Goal: Information Seeking & Learning: Check status

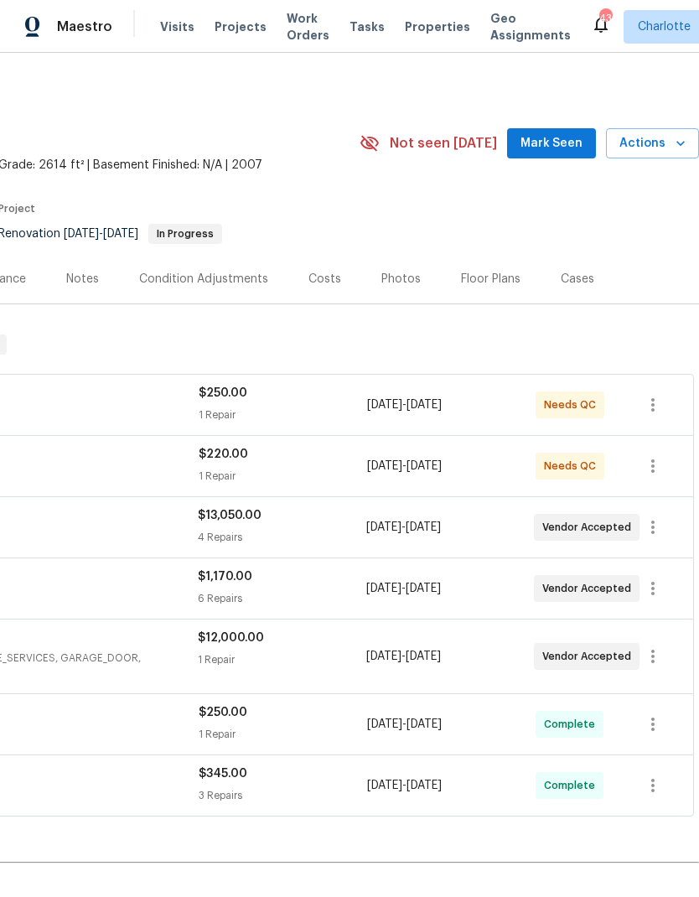
scroll to position [0, 248]
click at [556, 134] on span "Mark Seen" at bounding box center [552, 143] width 62 height 21
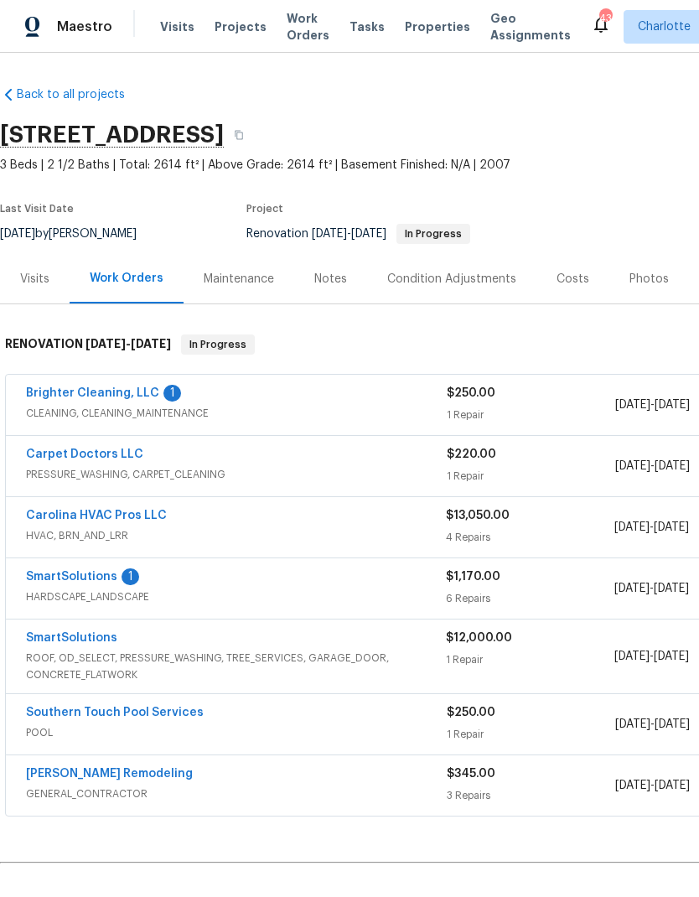
scroll to position [0, 0]
click at [56, 392] on link "Brighter Cleaning, LLC" at bounding box center [92, 393] width 133 height 12
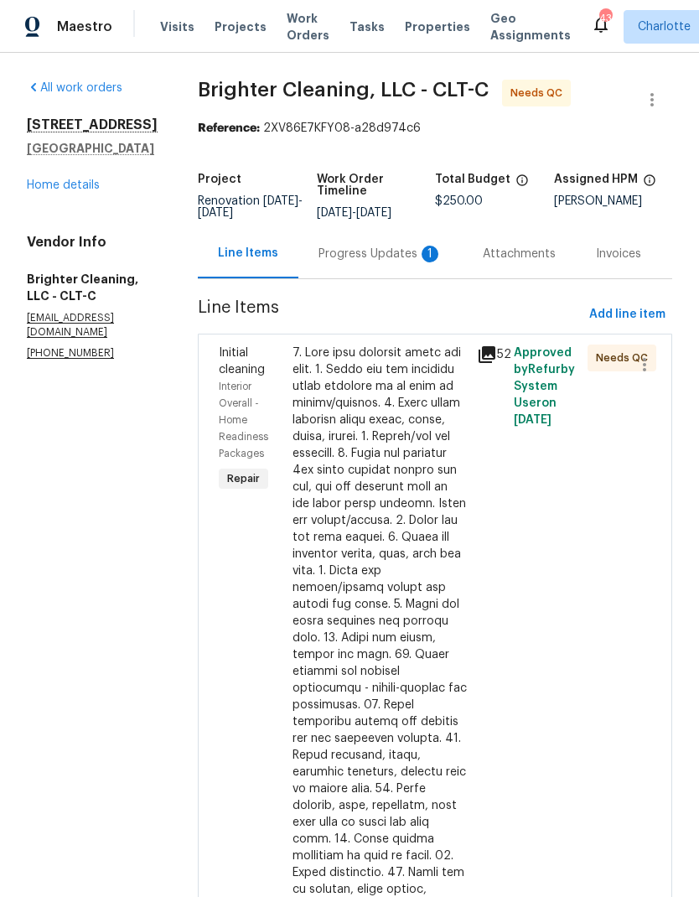
click at [479, 361] on icon at bounding box center [487, 354] width 17 height 17
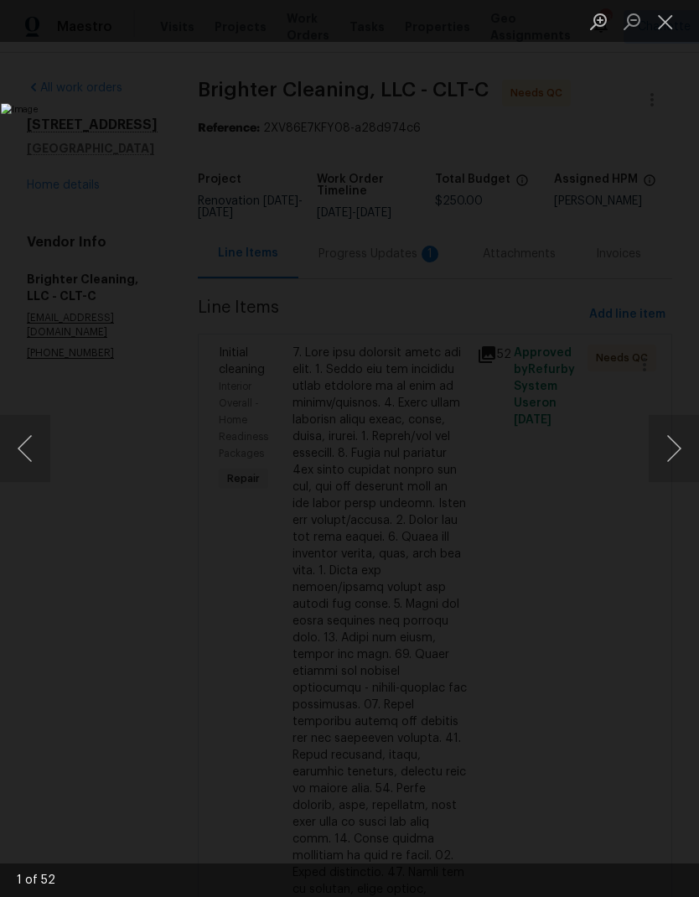
click at [674, 463] on button "Next image" at bounding box center [674, 448] width 50 height 67
click at [684, 465] on button "Next image" at bounding box center [674, 448] width 50 height 67
click at [680, 465] on button "Next image" at bounding box center [674, 448] width 50 height 67
click at [679, 469] on button "Next image" at bounding box center [674, 448] width 50 height 67
click at [682, 464] on button "Next image" at bounding box center [674, 448] width 50 height 67
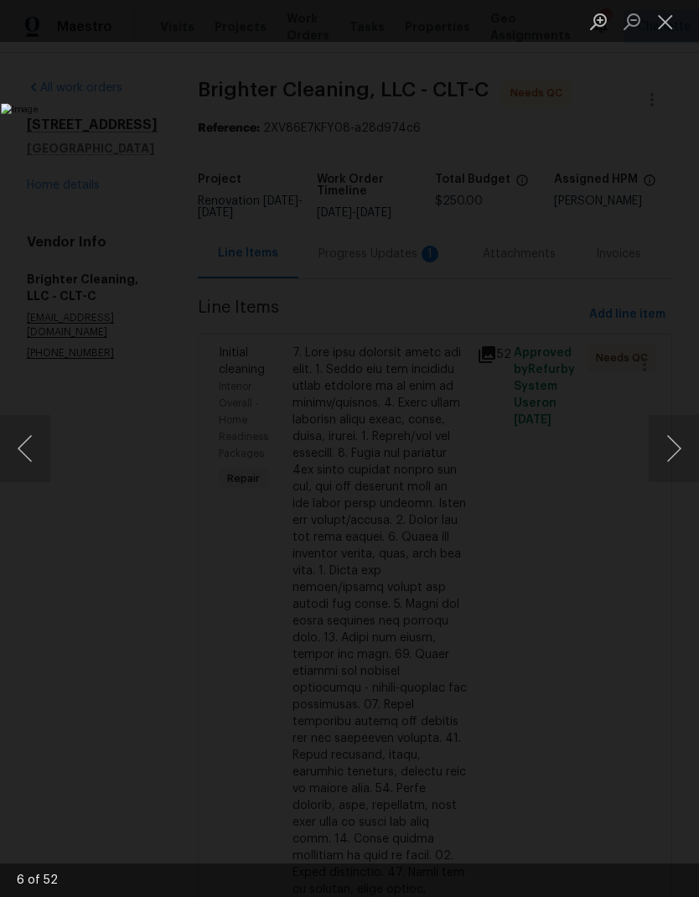
click at [678, 466] on button "Next image" at bounding box center [674, 448] width 50 height 67
click at [676, 463] on button "Next image" at bounding box center [674, 448] width 50 height 67
click at [671, 464] on button "Next image" at bounding box center [674, 448] width 50 height 67
click at [677, 462] on button "Next image" at bounding box center [674, 448] width 50 height 67
click at [677, 463] on button "Next image" at bounding box center [674, 448] width 50 height 67
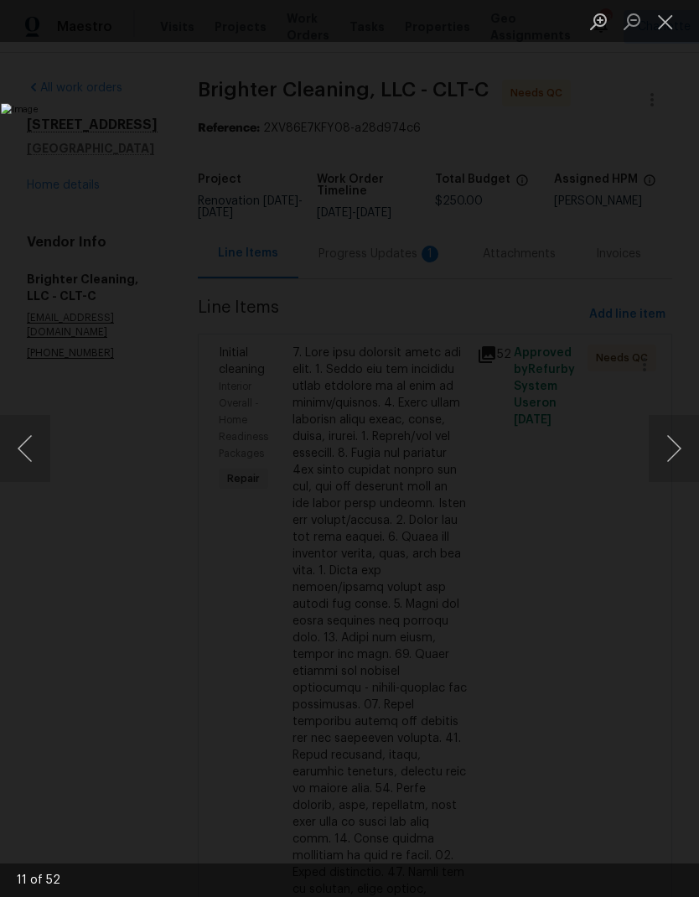
click at [675, 464] on button "Next image" at bounding box center [674, 448] width 50 height 67
click at [676, 466] on button "Next image" at bounding box center [674, 448] width 50 height 67
click at [677, 463] on button "Next image" at bounding box center [674, 448] width 50 height 67
click at [679, 463] on button "Next image" at bounding box center [674, 448] width 50 height 67
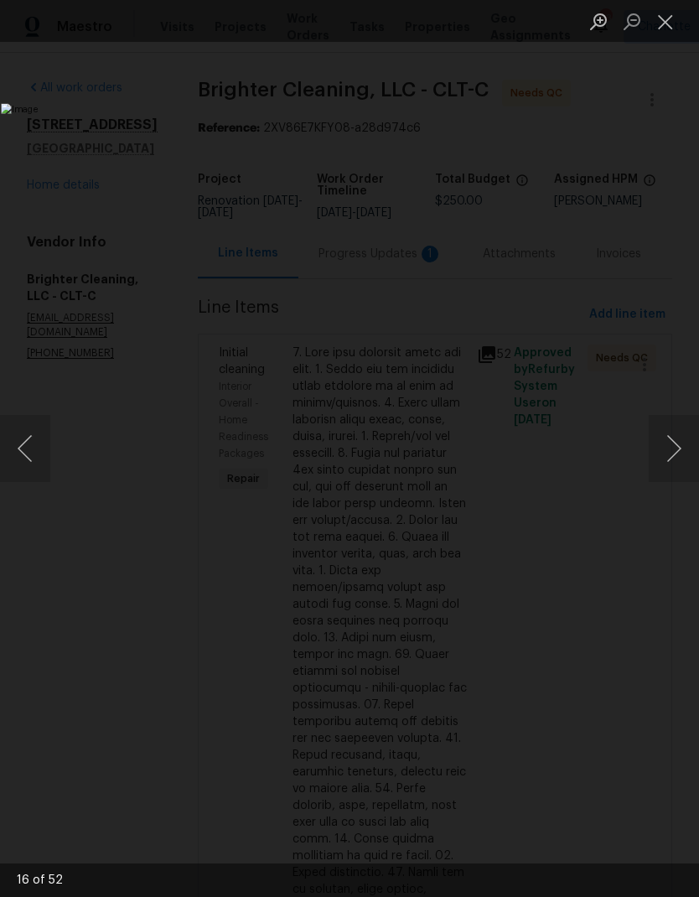
click at [679, 463] on button "Next image" at bounding box center [674, 448] width 50 height 67
click at [679, 464] on button "Next image" at bounding box center [674, 448] width 50 height 67
click at [677, 466] on button "Next image" at bounding box center [674, 448] width 50 height 67
click at [677, 462] on button "Next image" at bounding box center [674, 448] width 50 height 67
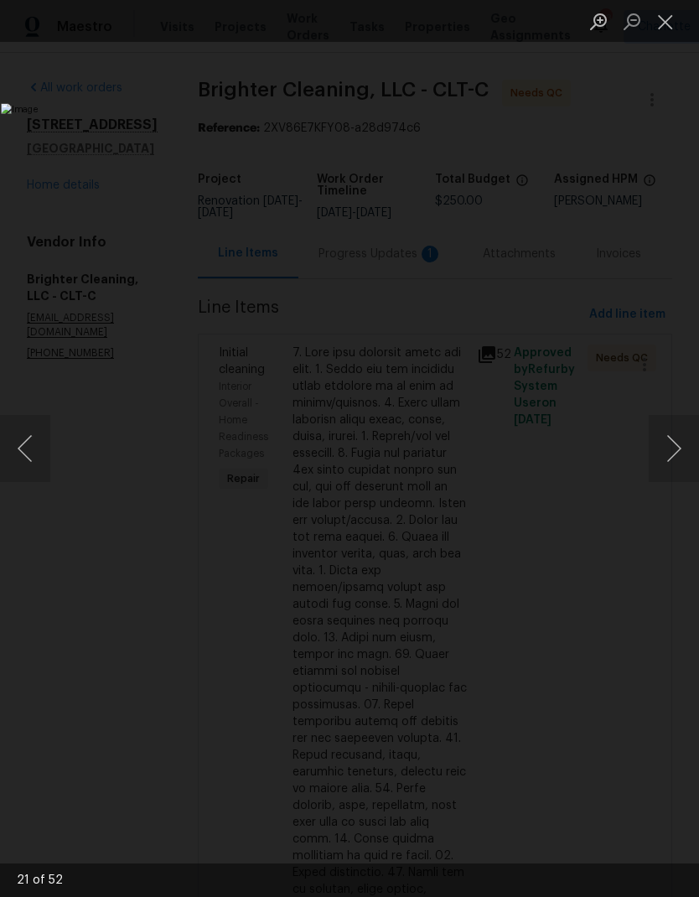
click at [685, 456] on button "Next image" at bounding box center [674, 448] width 50 height 67
click at [682, 456] on button "Next image" at bounding box center [674, 448] width 50 height 67
click at [681, 457] on button "Next image" at bounding box center [674, 448] width 50 height 67
click at [687, 456] on button "Next image" at bounding box center [674, 448] width 50 height 67
click at [687, 454] on button "Next image" at bounding box center [674, 448] width 50 height 67
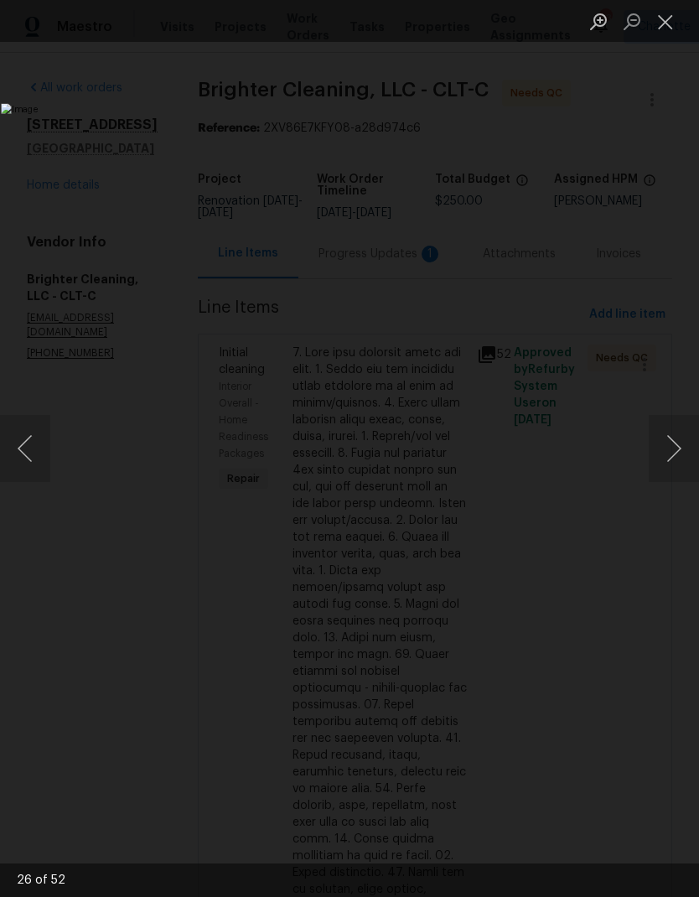
click at [682, 457] on button "Next image" at bounding box center [674, 448] width 50 height 67
click at [682, 456] on button "Next image" at bounding box center [674, 448] width 50 height 67
click at [680, 456] on button "Next image" at bounding box center [674, 448] width 50 height 67
click at [681, 456] on button "Next image" at bounding box center [674, 448] width 50 height 67
click at [680, 456] on button "Next image" at bounding box center [674, 448] width 50 height 67
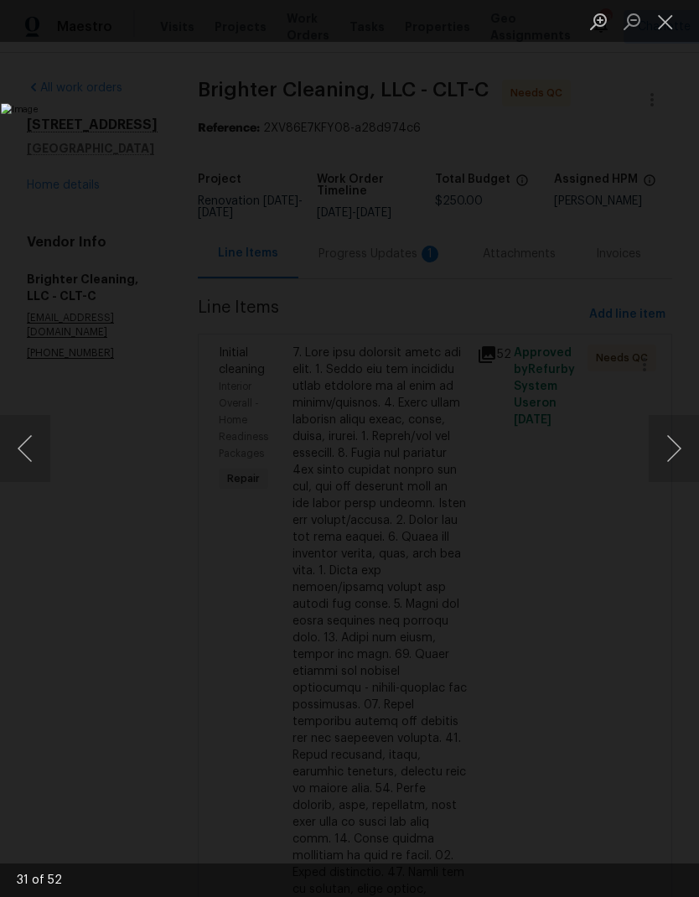
click at [689, 451] on button "Next image" at bounding box center [674, 448] width 50 height 67
click at [689, 450] on button "Next image" at bounding box center [674, 448] width 50 height 67
click at [685, 448] on button "Next image" at bounding box center [674, 448] width 50 height 67
click at [678, 446] on button "Next image" at bounding box center [674, 448] width 50 height 67
click at [676, 443] on button "Next image" at bounding box center [674, 448] width 50 height 67
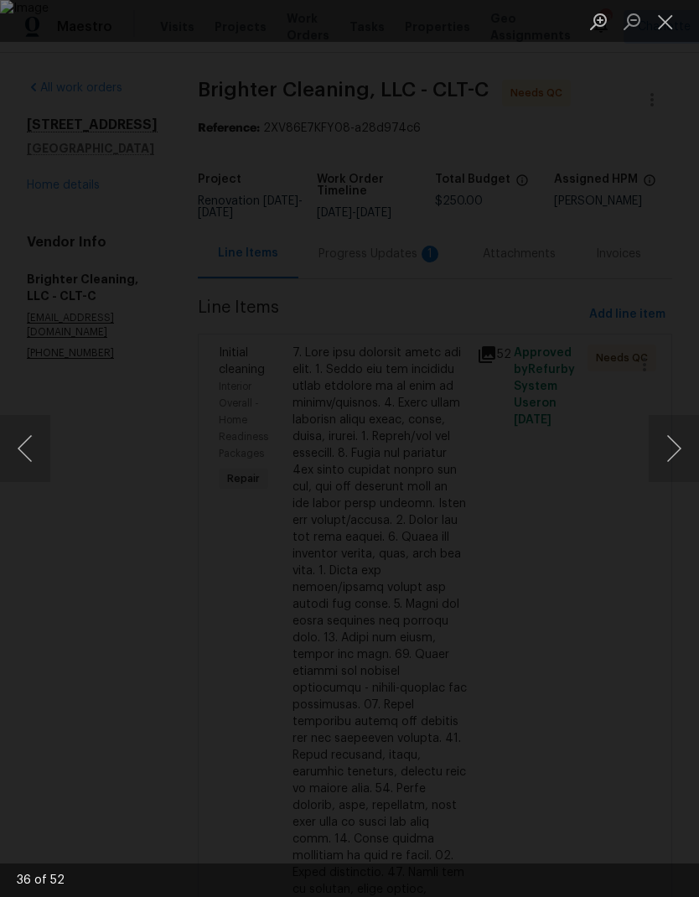
click at [682, 438] on button "Next image" at bounding box center [674, 448] width 50 height 67
click at [677, 441] on button "Next image" at bounding box center [674, 448] width 50 height 67
click at [679, 437] on button "Next image" at bounding box center [674, 448] width 50 height 67
click at [683, 438] on button "Next image" at bounding box center [674, 448] width 50 height 67
click at [682, 438] on button "Next image" at bounding box center [674, 448] width 50 height 67
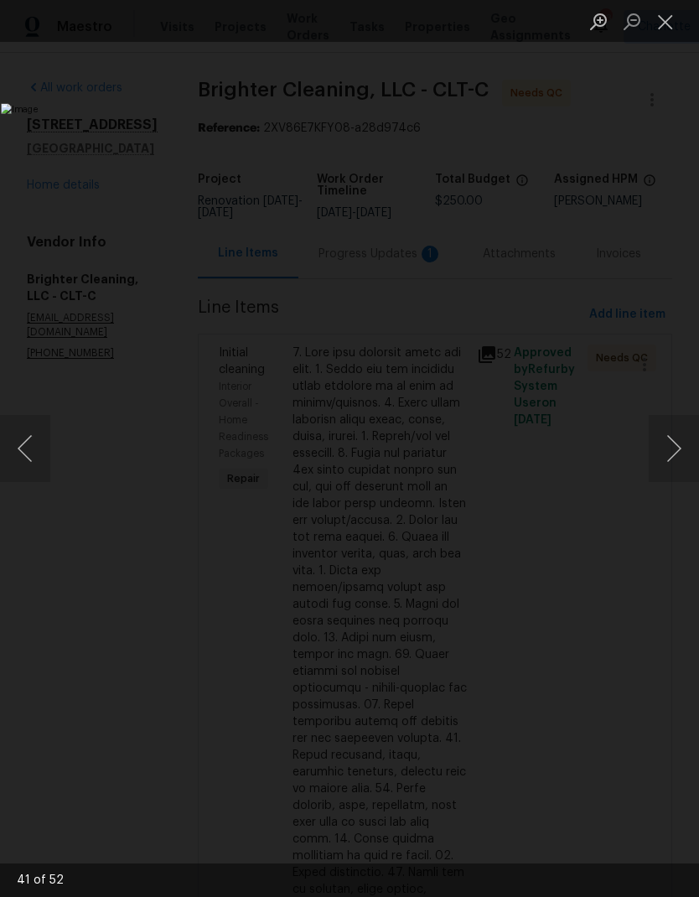
click at [681, 437] on button "Next image" at bounding box center [674, 448] width 50 height 67
click at [686, 435] on button "Next image" at bounding box center [674, 448] width 50 height 67
click at [664, 19] on button "Close lightbox" at bounding box center [666, 21] width 34 height 29
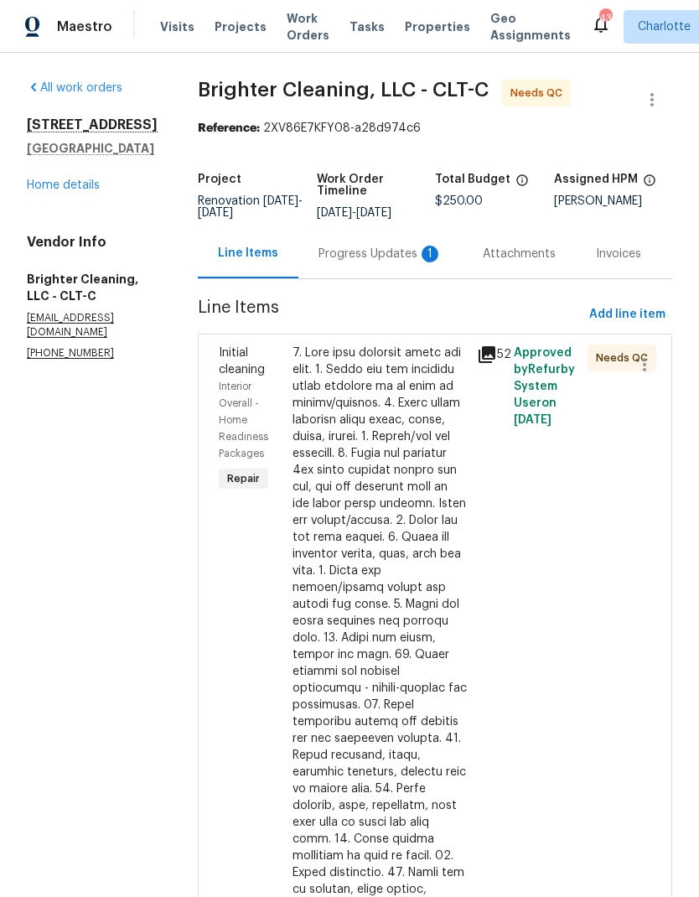
click at [376, 258] on div "Progress Updates 1" at bounding box center [381, 254] width 124 height 17
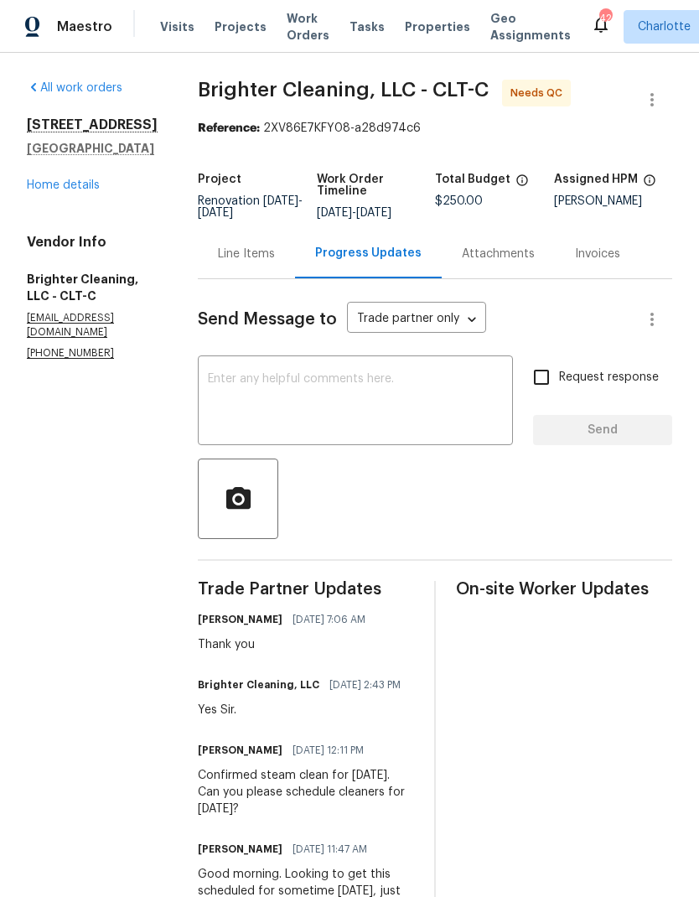
click at [37, 191] on link "Home details" at bounding box center [63, 185] width 73 height 12
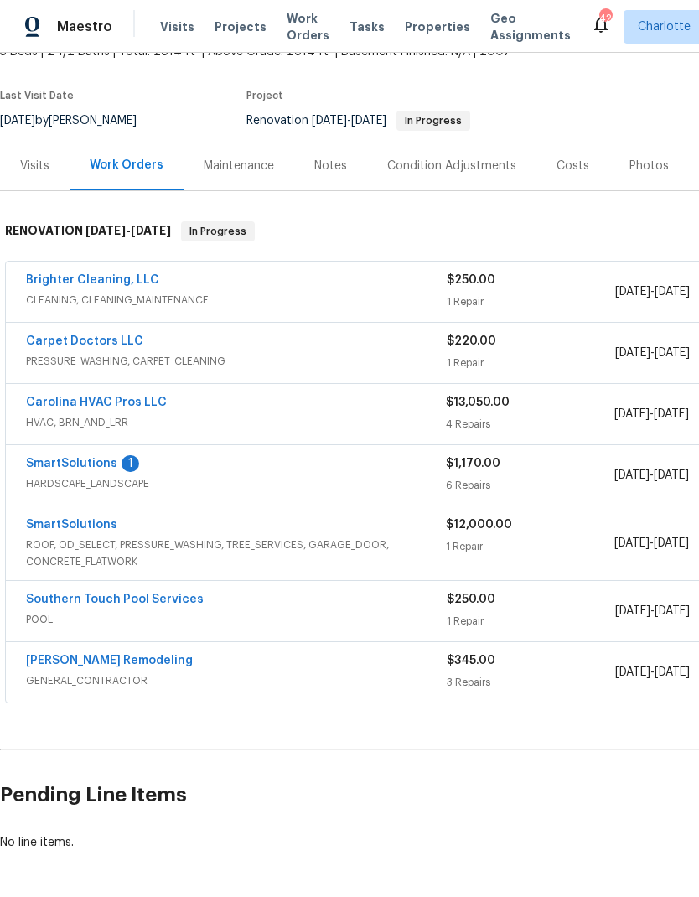
scroll to position [113, 0]
click at [44, 402] on link "Carolina HVAC Pros LLC" at bounding box center [96, 403] width 141 height 12
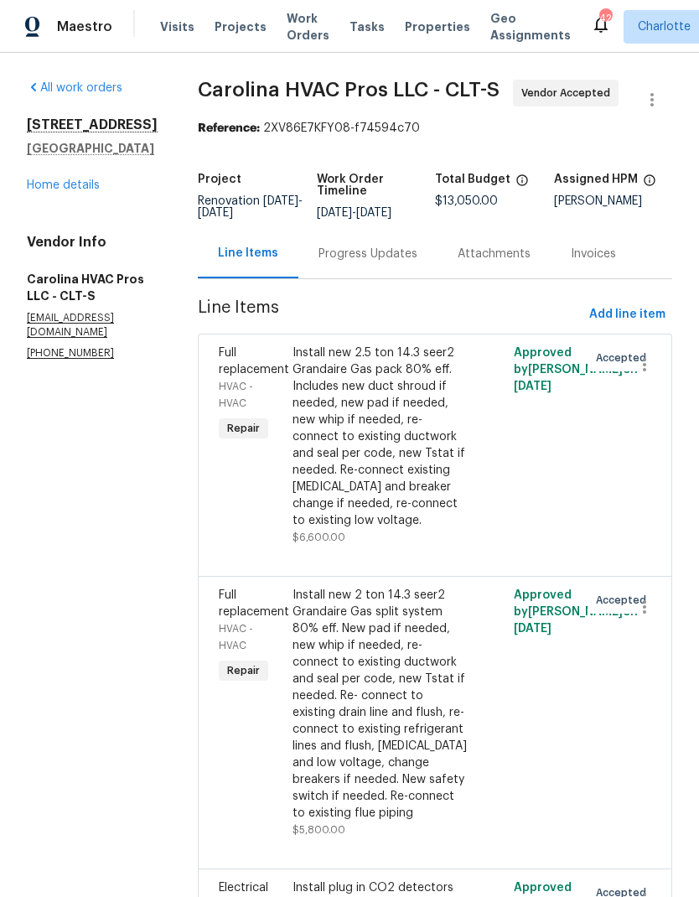
click at [399, 262] on div "Progress Updates" at bounding box center [368, 254] width 99 height 17
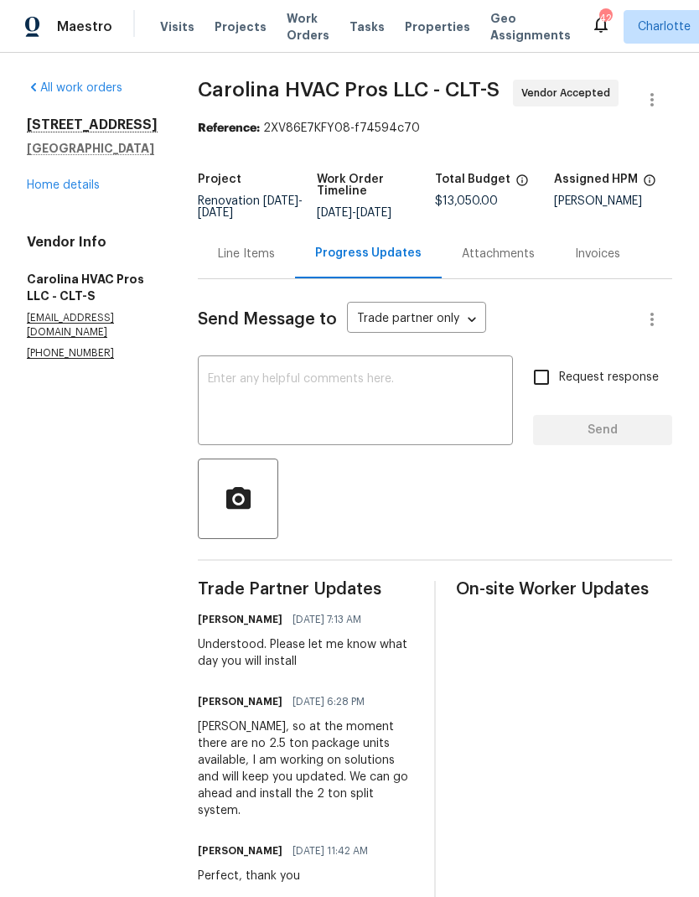
click at [30, 191] on link "Home details" at bounding box center [63, 185] width 73 height 12
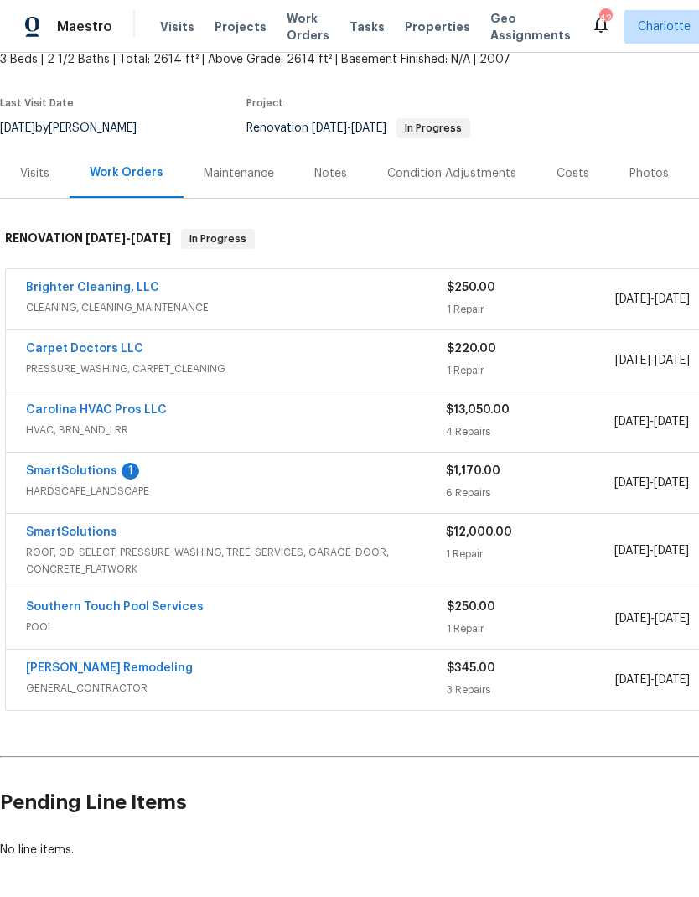
scroll to position [106, 0]
click at [44, 464] on link "SmartSolutions" at bounding box center [71, 470] width 91 height 12
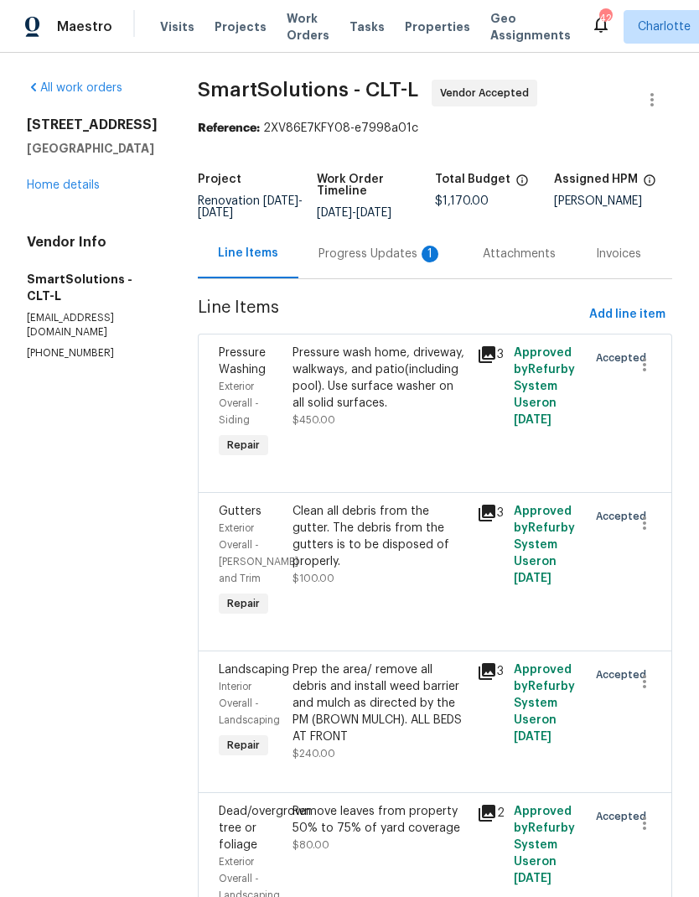
click at [392, 262] on div "Progress Updates 1" at bounding box center [381, 254] width 124 height 17
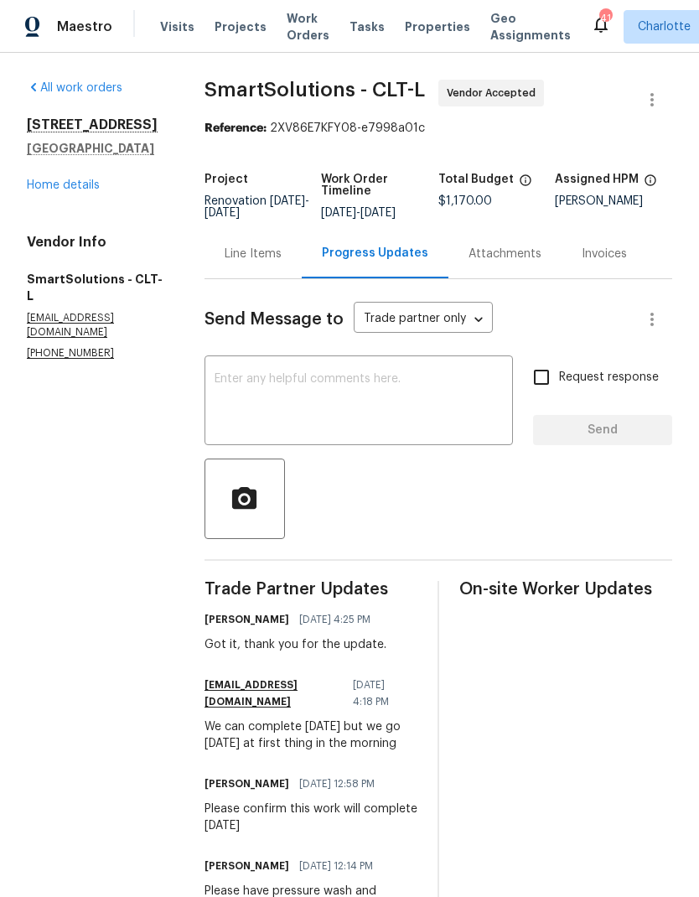
click at [43, 191] on link "Home details" at bounding box center [63, 185] width 73 height 12
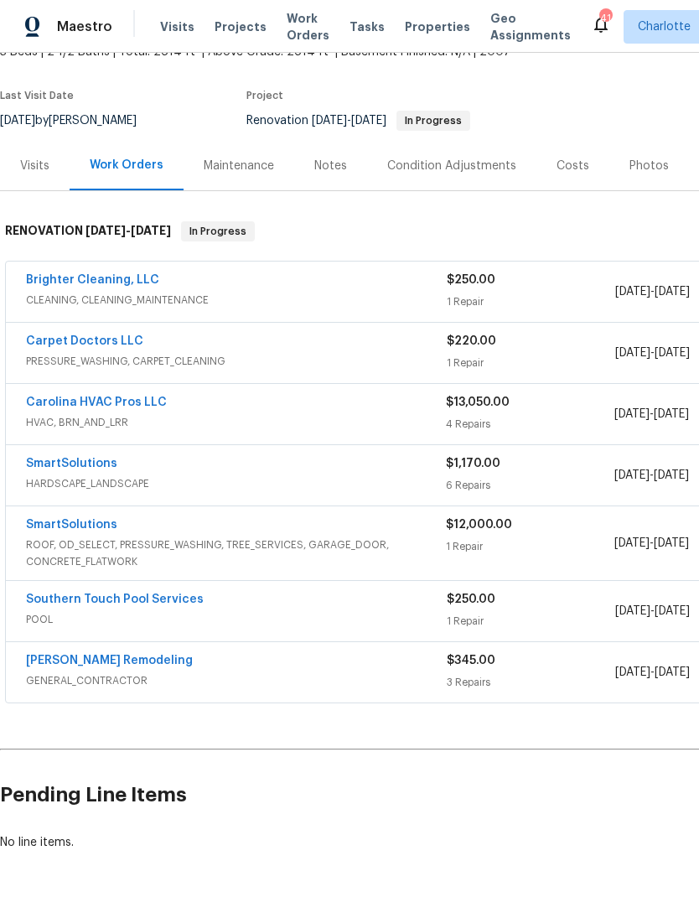
scroll to position [113, 0]
click at [60, 519] on link "SmartSolutions" at bounding box center [71, 525] width 91 height 12
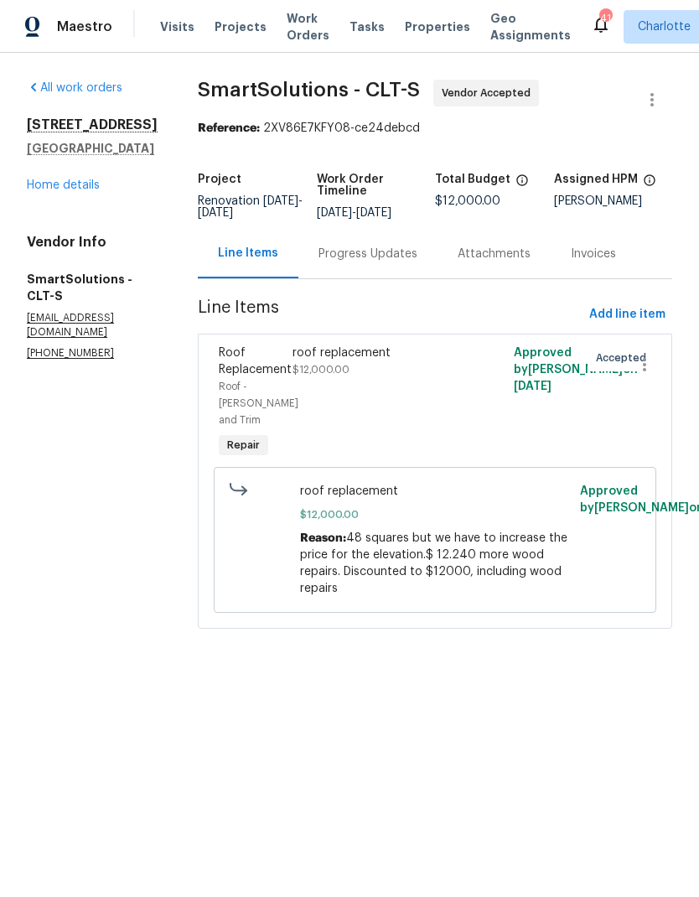
click at [380, 262] on div "Progress Updates" at bounding box center [368, 254] width 99 height 17
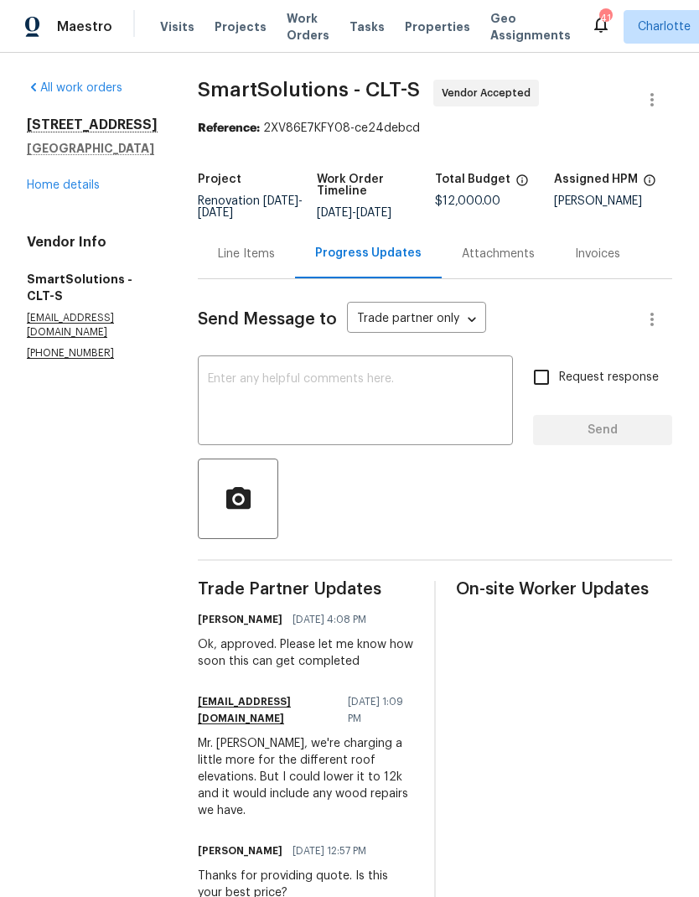
click at [37, 191] on link "Home details" at bounding box center [63, 185] width 73 height 12
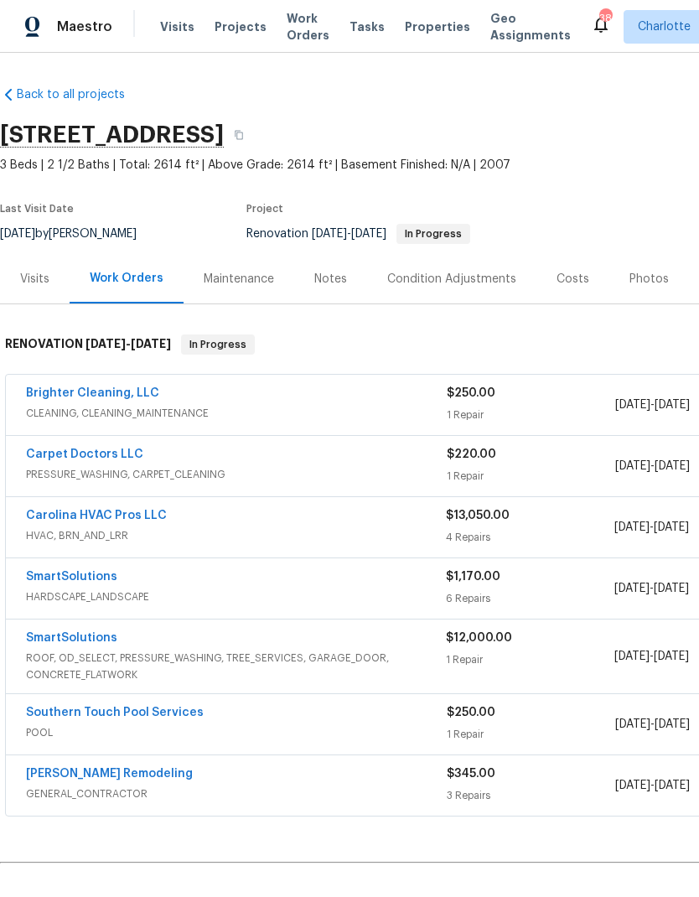
click at [562, 265] on div "Costs" at bounding box center [573, 278] width 73 height 49
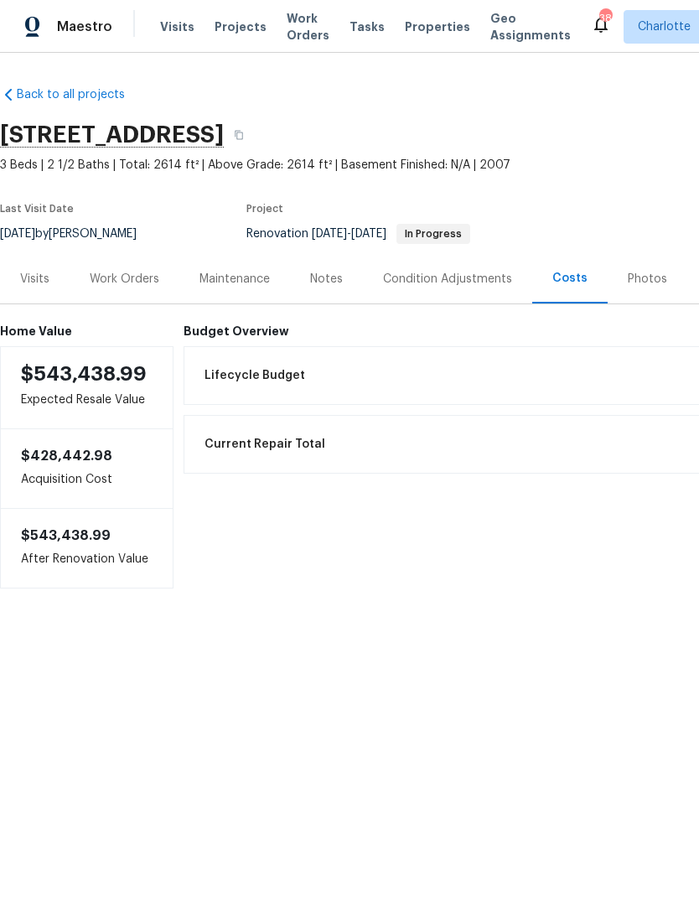
click at [120, 285] on div "Work Orders" at bounding box center [125, 279] width 70 height 17
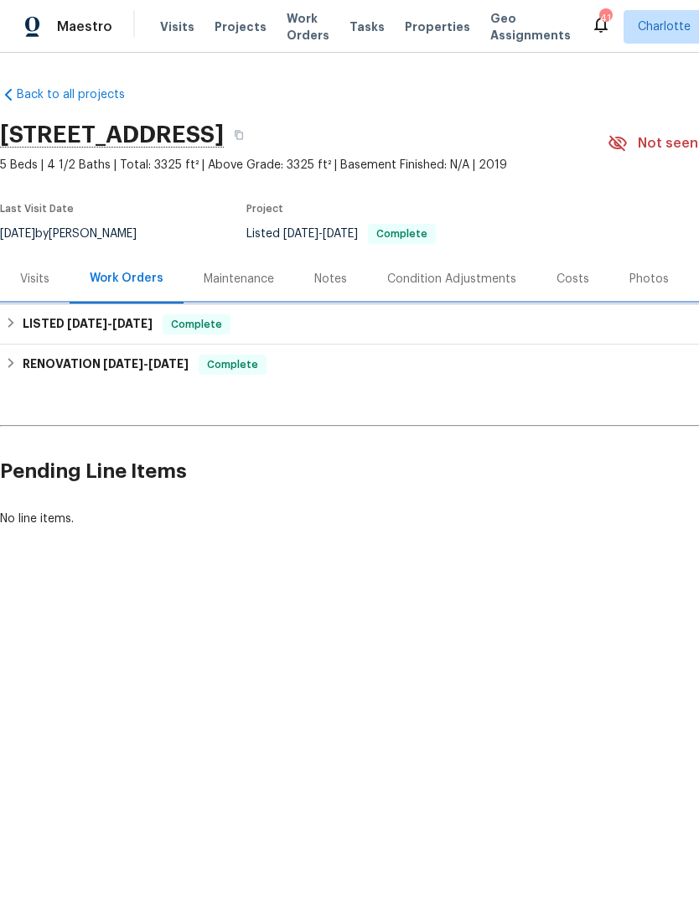
click at [35, 334] on h6 "LISTED 9/24/25 - 9/30/25" at bounding box center [88, 324] width 130 height 20
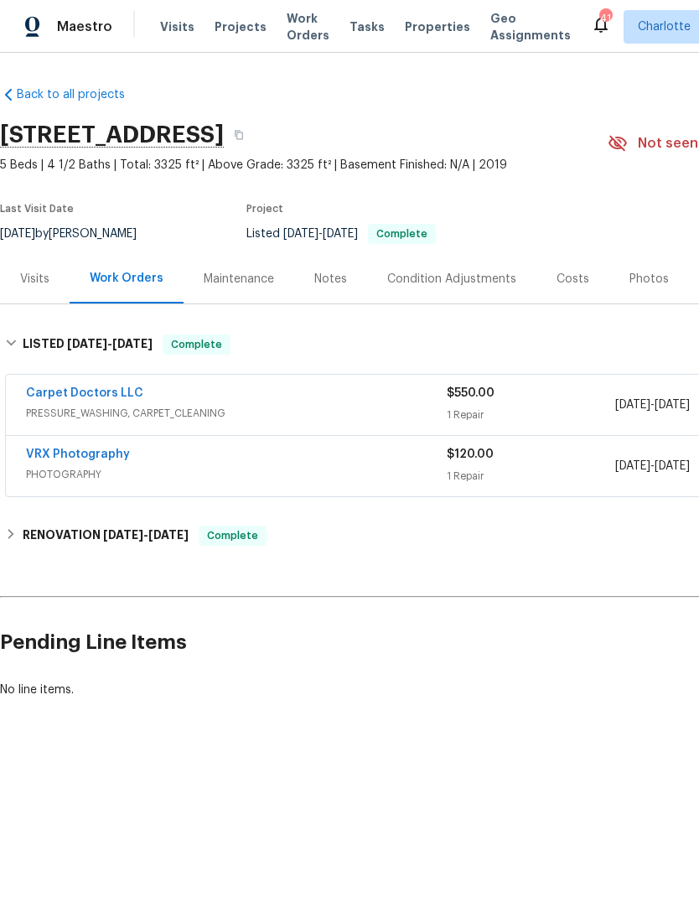
click at [48, 393] on link "Carpet Doctors LLC" at bounding box center [84, 393] width 117 height 12
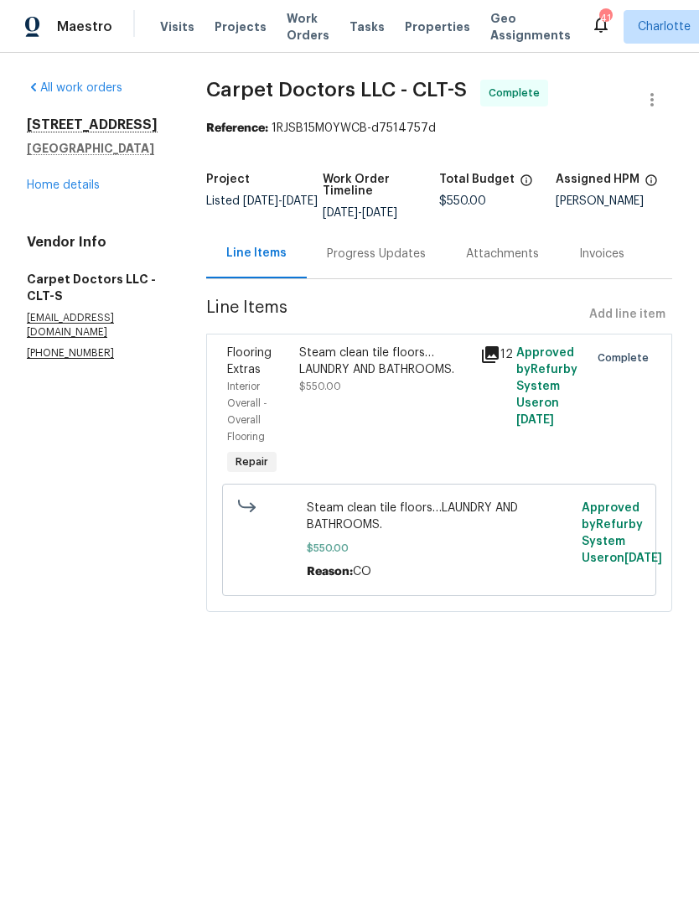
click at [371, 266] on div "Progress Updates" at bounding box center [376, 253] width 139 height 49
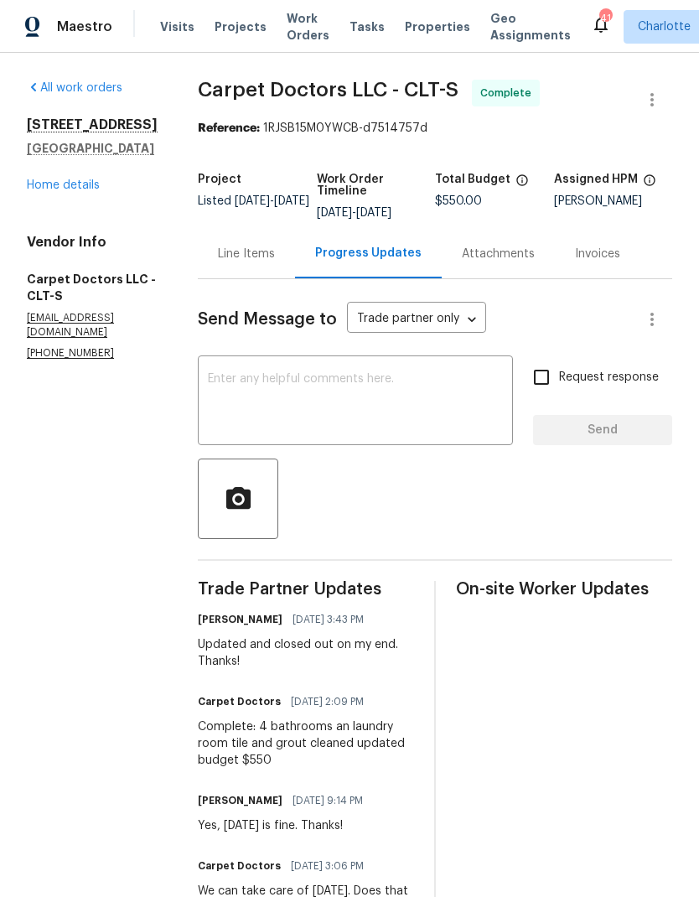
click at [252, 262] on div "Line Items" at bounding box center [246, 254] width 57 height 17
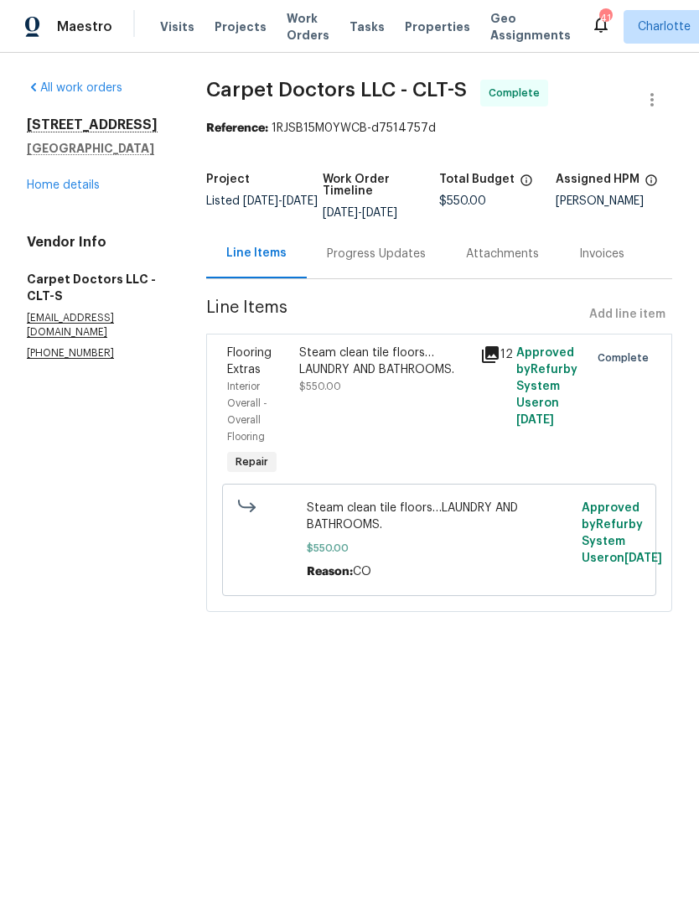
click at [492, 345] on icon at bounding box center [490, 355] width 20 height 20
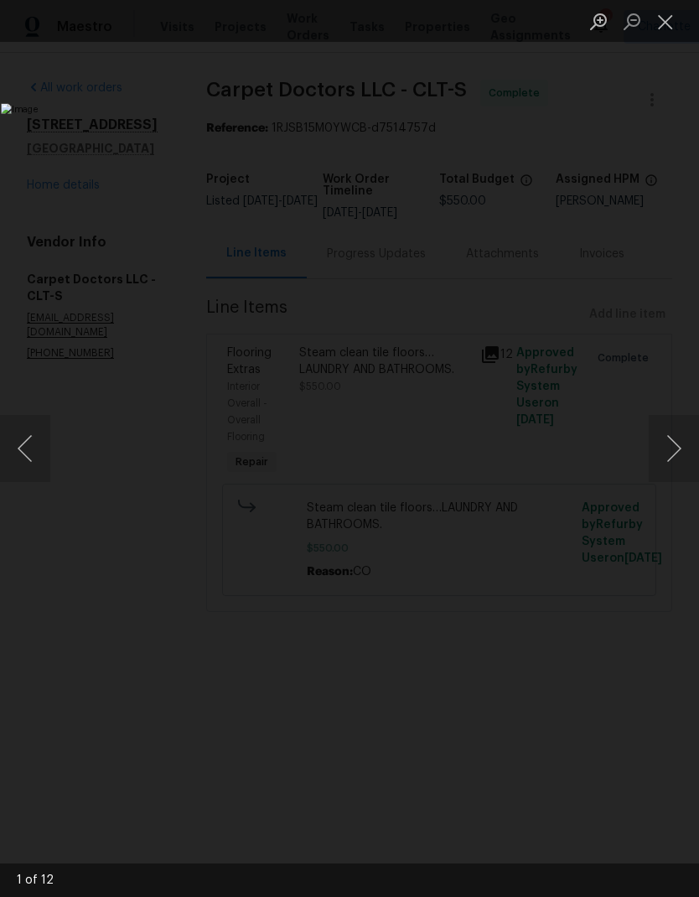
click at [665, 443] on button "Next image" at bounding box center [674, 448] width 50 height 67
click at [660, 448] on button "Next image" at bounding box center [674, 448] width 50 height 67
click at [661, 443] on button "Next image" at bounding box center [674, 448] width 50 height 67
click at [662, 444] on button "Next image" at bounding box center [674, 448] width 50 height 67
click at [661, 446] on button "Next image" at bounding box center [674, 448] width 50 height 67
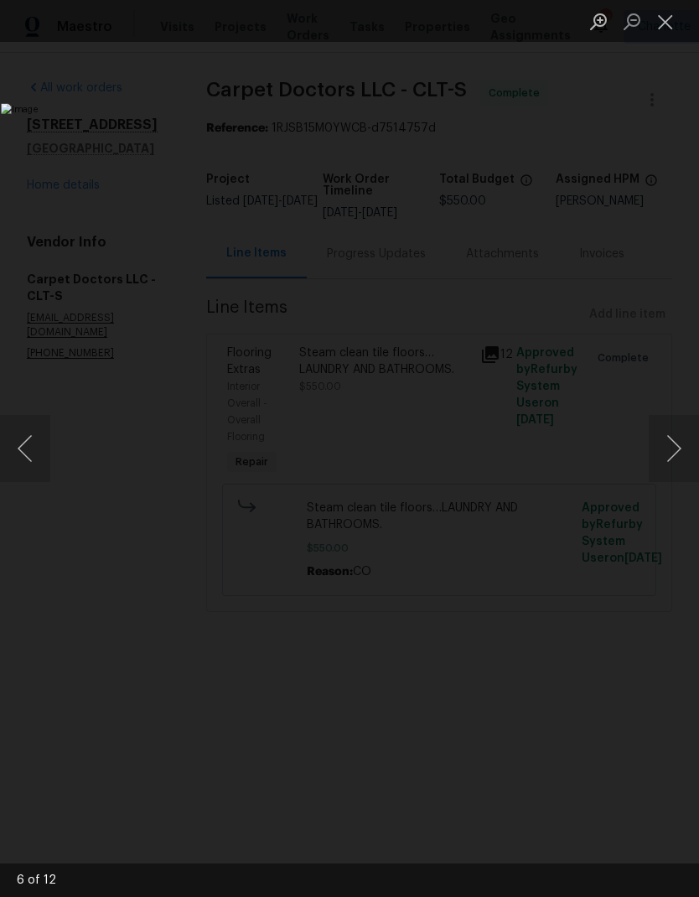
click at [670, 20] on button "Close lightbox" at bounding box center [666, 21] width 34 height 29
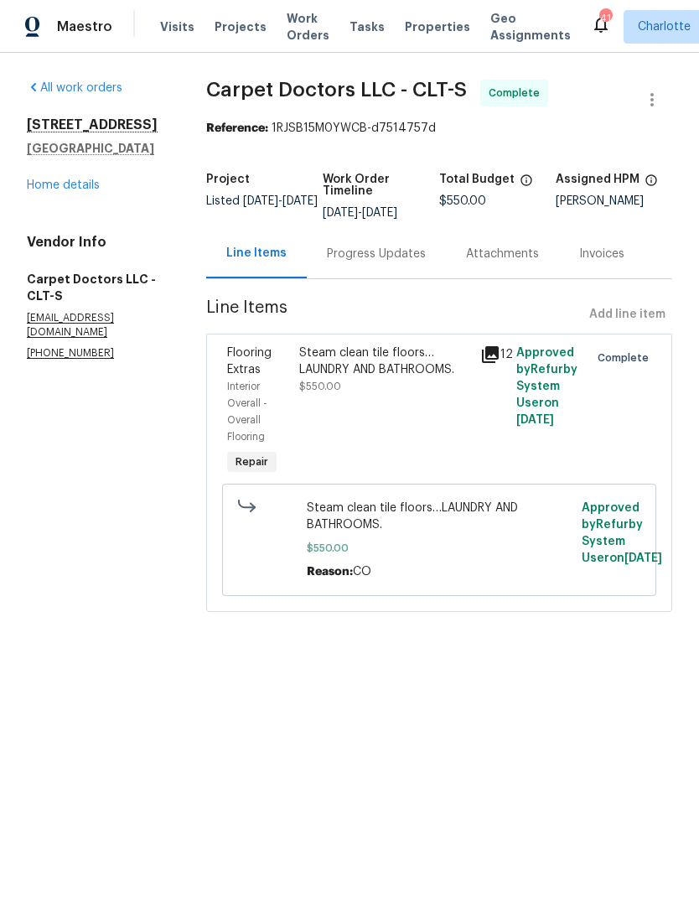
click at [79, 179] on link "Home details" at bounding box center [63, 185] width 73 height 12
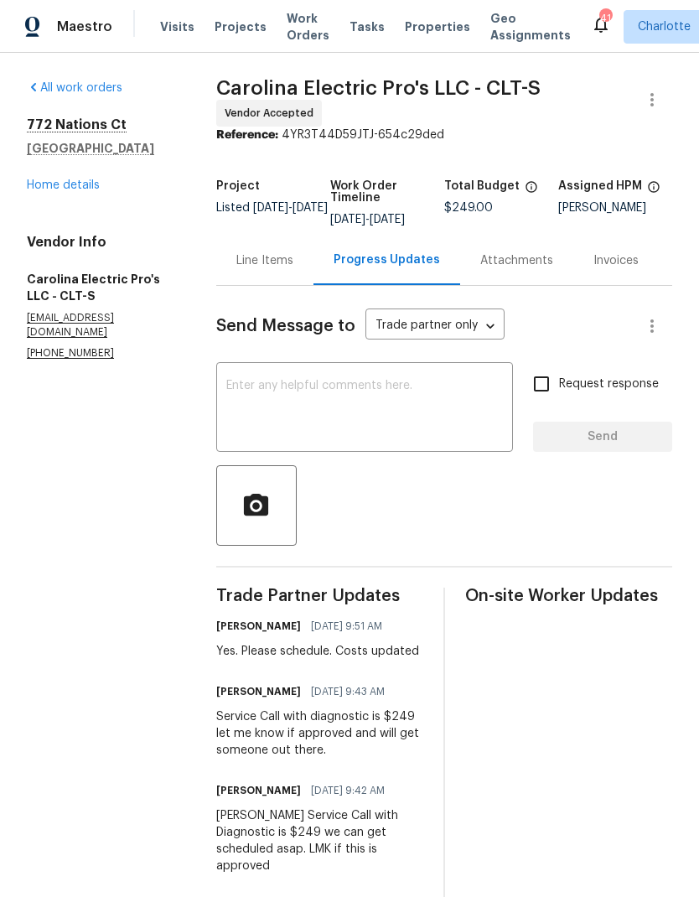
click at [22, 185] on div "All work orders 772 Nations Ct Rock Hill, SC 29730 Home details Vendor Info Car…" at bounding box center [349, 536] width 699 height 967
click at [48, 189] on link "Home details" at bounding box center [63, 185] width 73 height 12
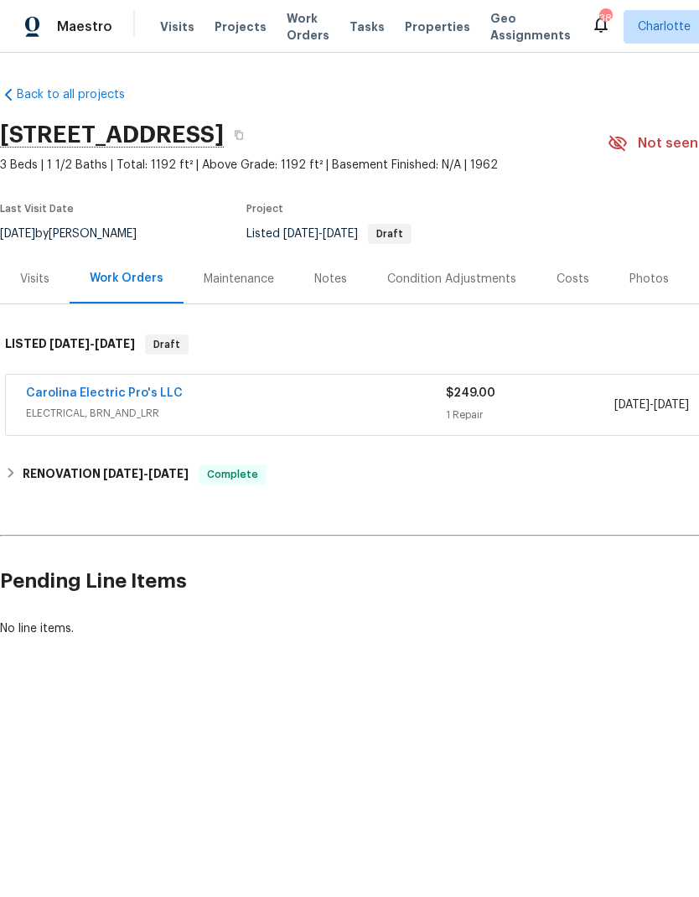
click at [542, 280] on div "Costs" at bounding box center [573, 278] width 73 height 49
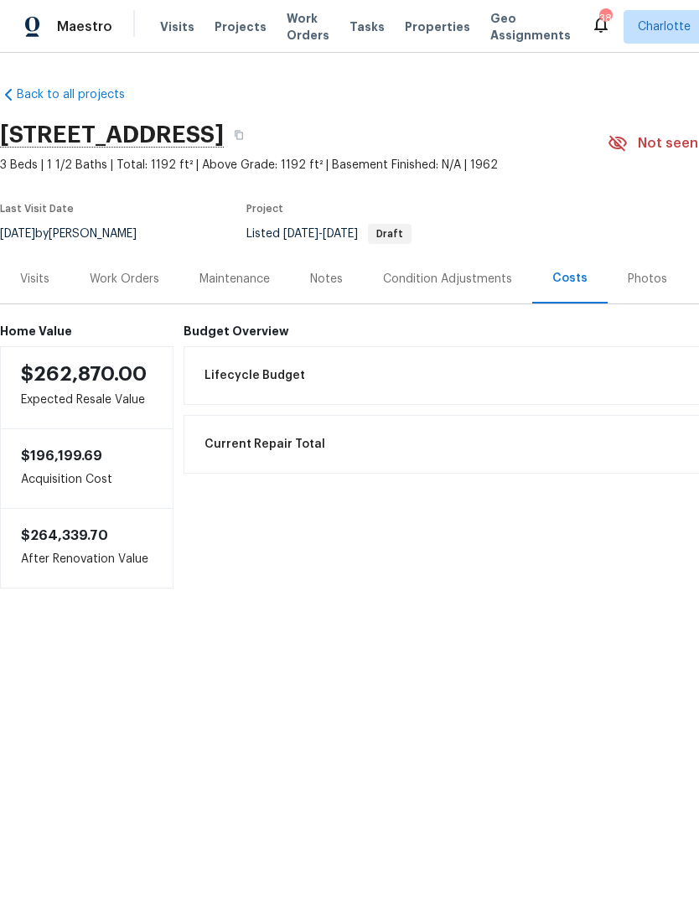
click at [115, 276] on div "Work Orders" at bounding box center [125, 279] width 70 height 17
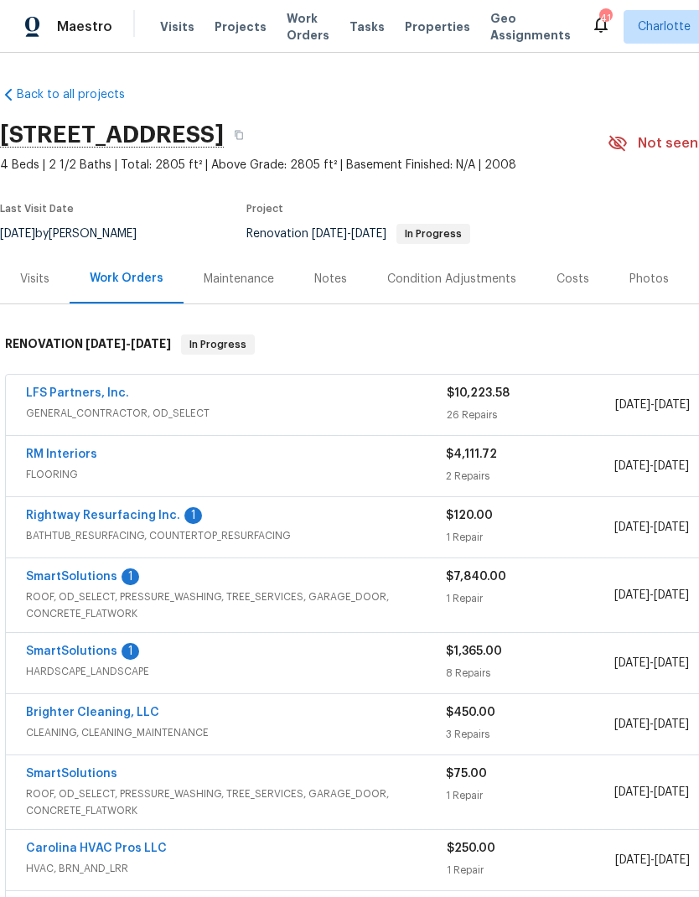
click at [51, 393] on link "LFS Partners, Inc." at bounding box center [77, 393] width 103 height 12
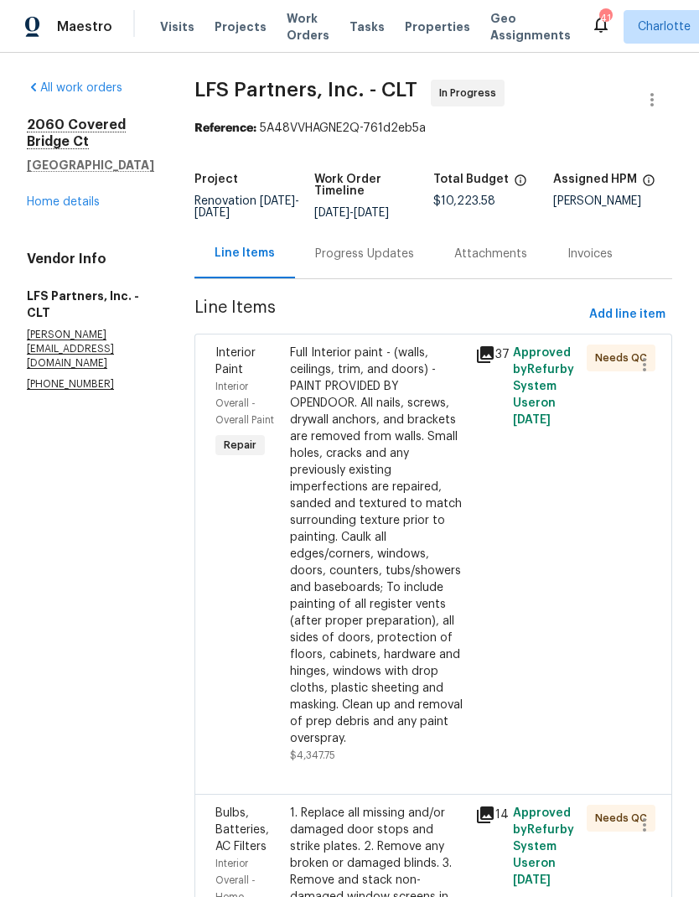
click at [39, 205] on link "Home details" at bounding box center [63, 202] width 73 height 12
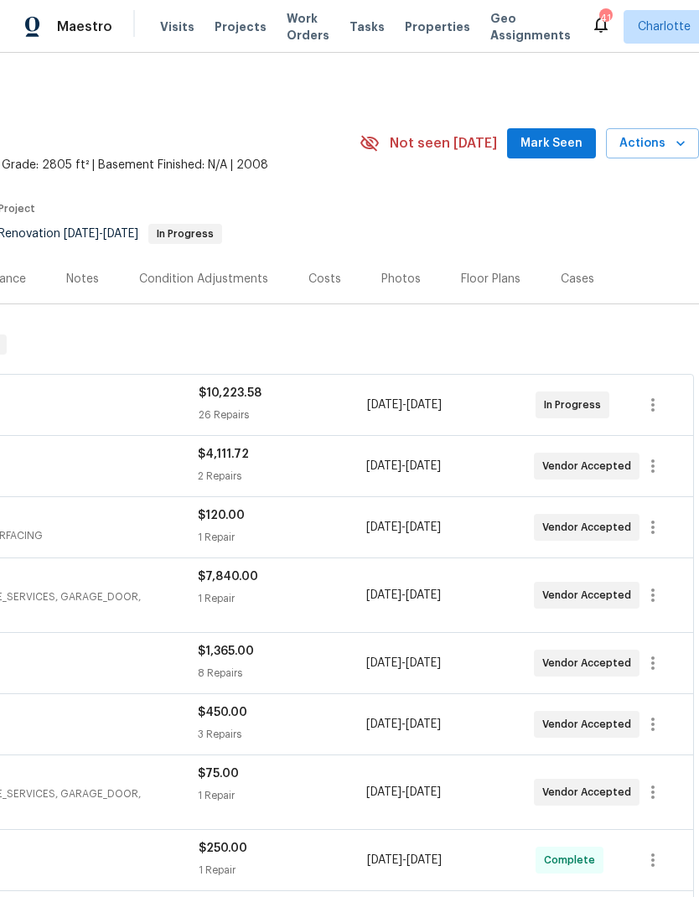
scroll to position [0, 248]
click at [551, 144] on span "Mark Seen" at bounding box center [552, 143] width 62 height 21
click at [332, 290] on div "Costs" at bounding box center [324, 278] width 73 height 49
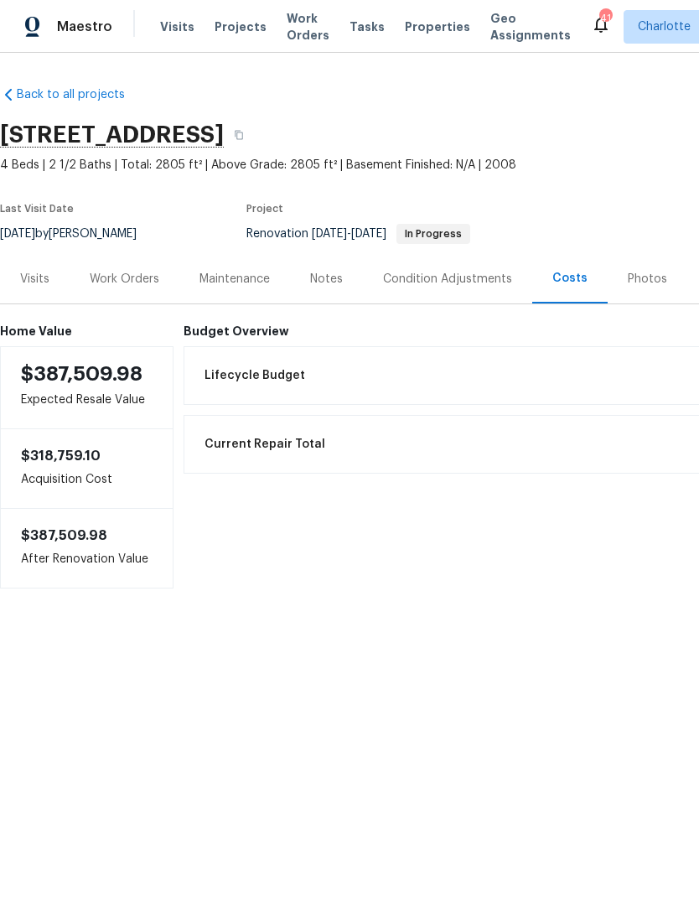
click at [117, 279] on div "Work Orders" at bounding box center [125, 279] width 70 height 17
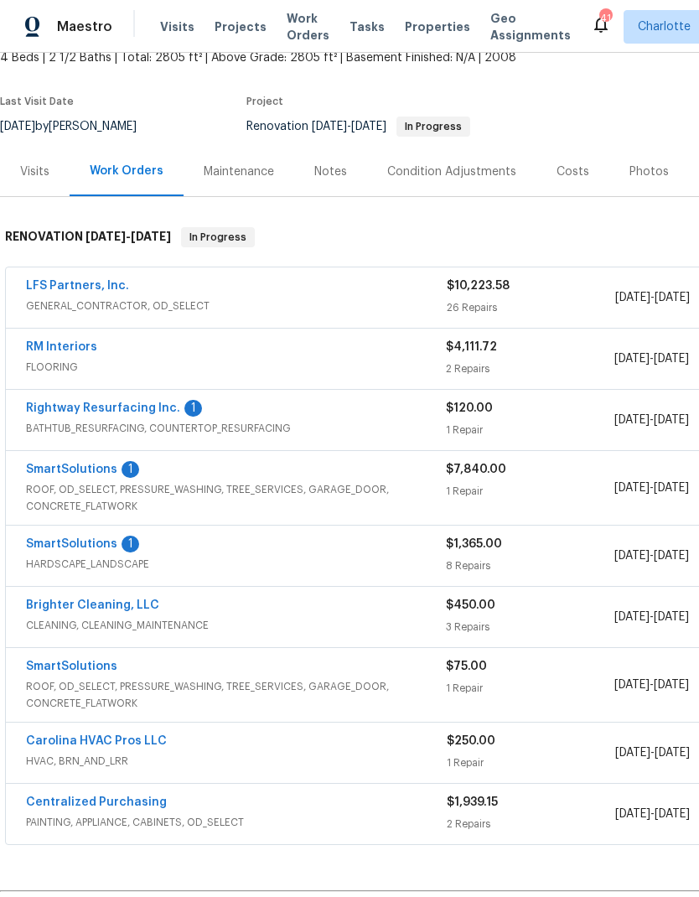
scroll to position [107, 0]
click at [44, 473] on link "SmartSolutions" at bounding box center [71, 470] width 91 height 12
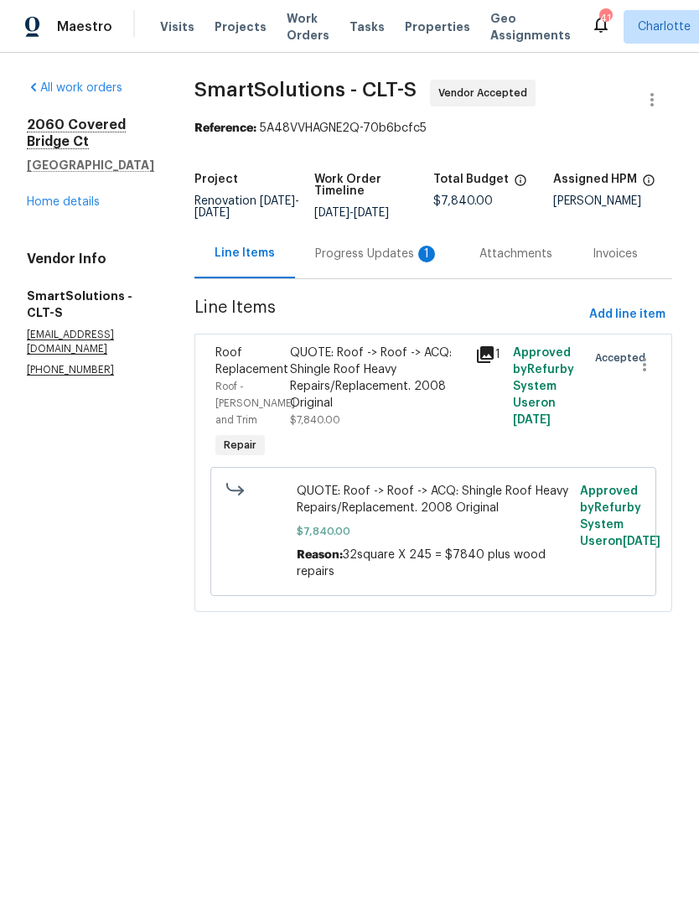
click at [412, 262] on div "Progress Updates 1" at bounding box center [377, 254] width 124 height 17
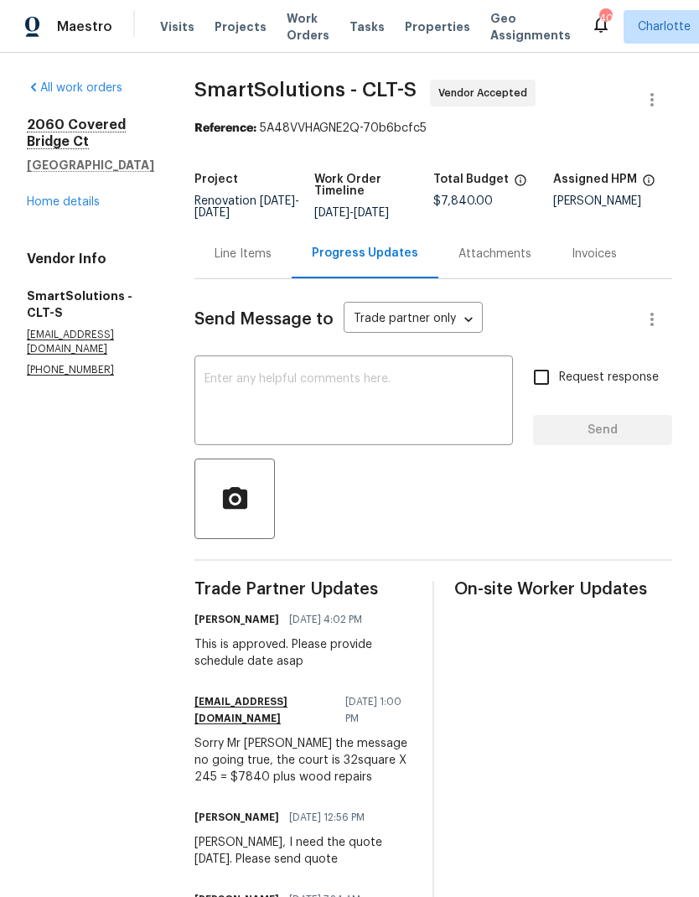
click at [51, 202] on link "Home details" at bounding box center [63, 202] width 73 height 12
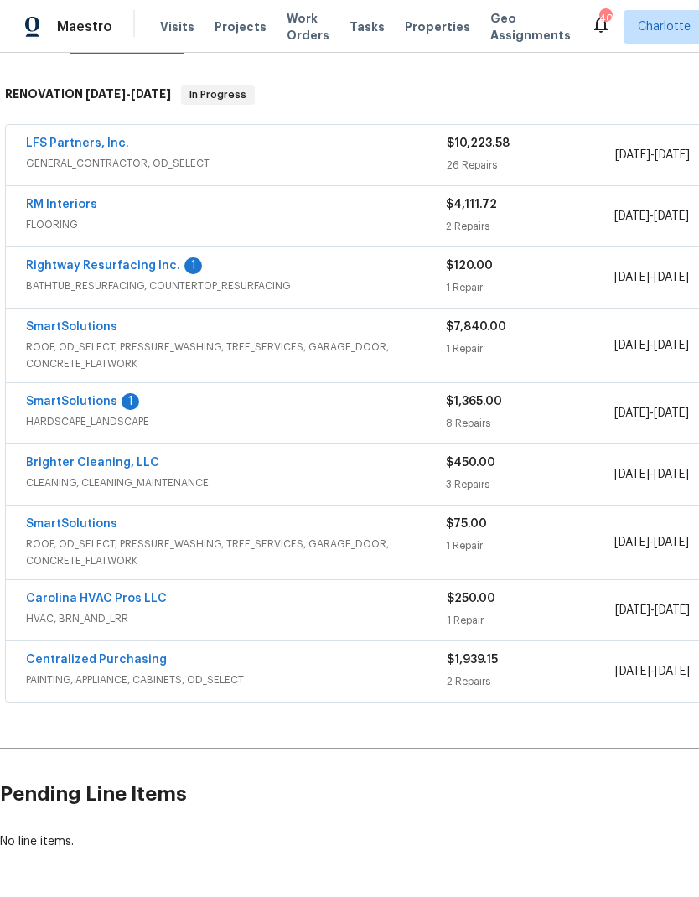
scroll to position [249, 0]
click at [44, 405] on link "SmartSolutions" at bounding box center [71, 403] width 91 height 12
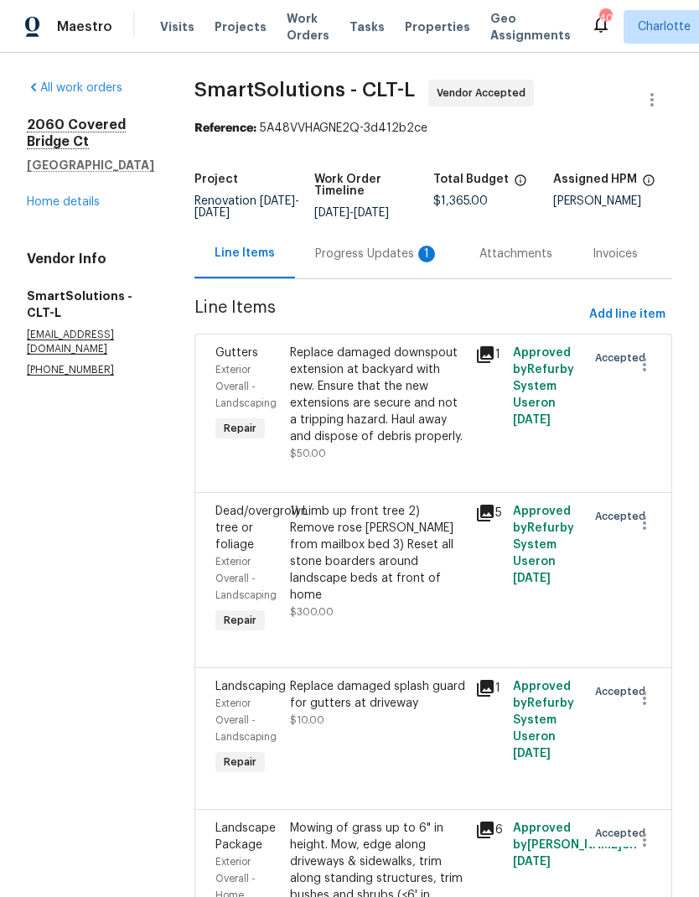
click at [403, 278] on div "Progress Updates 1" at bounding box center [377, 253] width 164 height 49
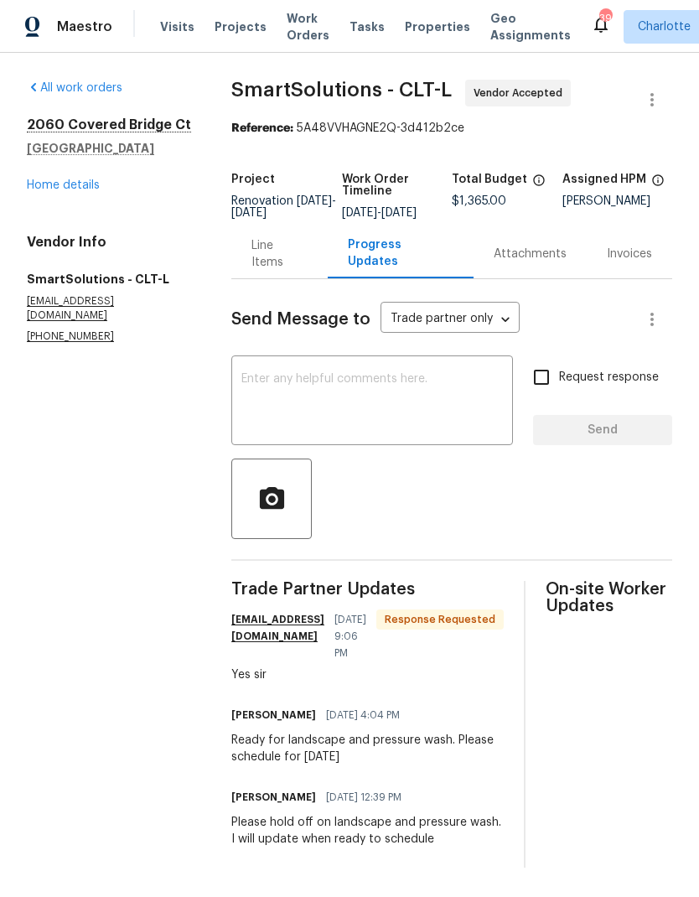
click at [49, 179] on link "Home details" at bounding box center [63, 185] width 73 height 12
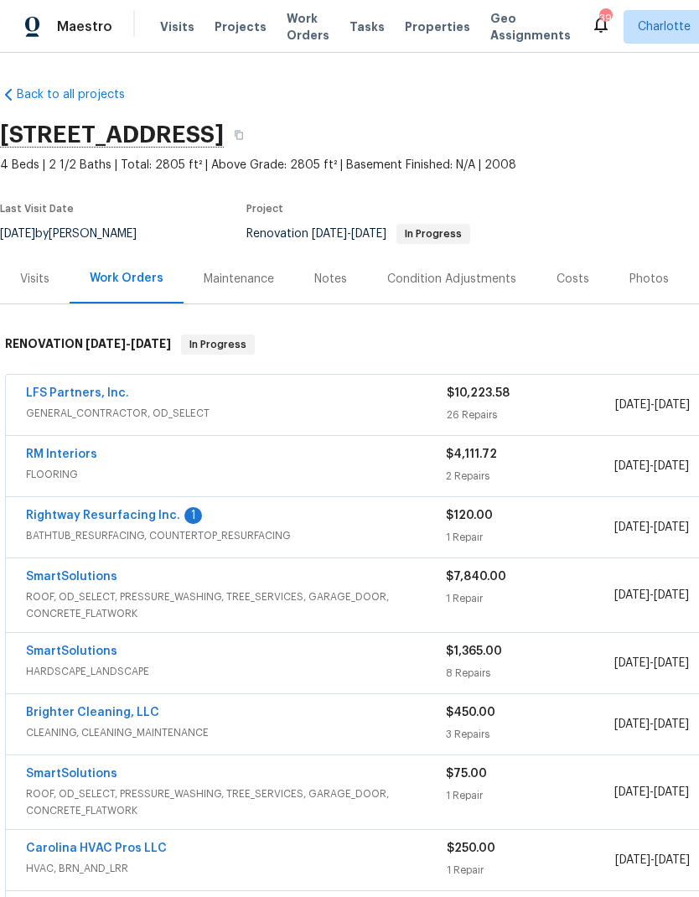
click at [80, 510] on link "Rightway Resurfacing Inc." at bounding box center [103, 516] width 154 height 12
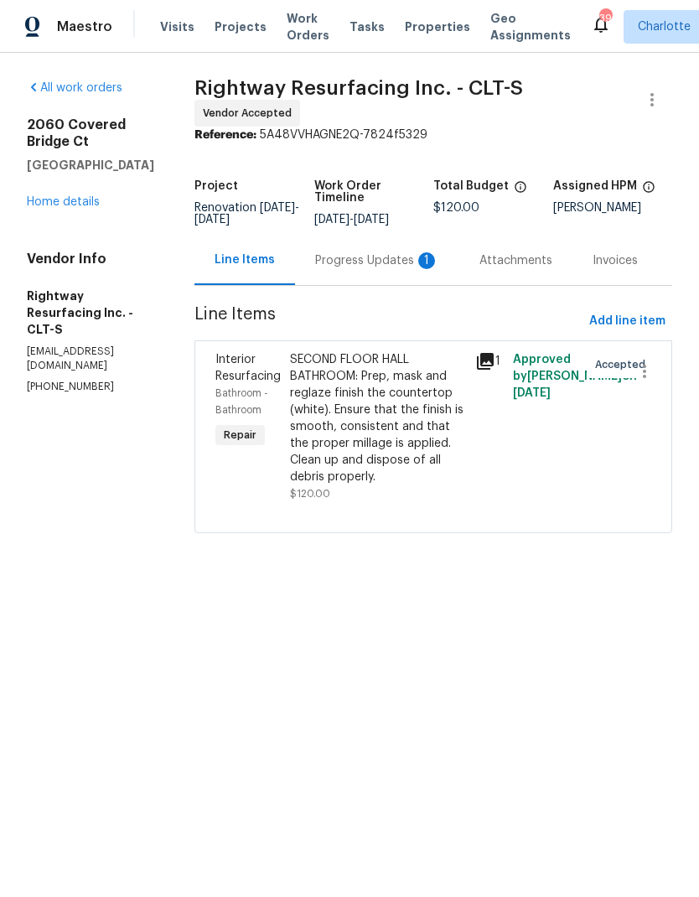
click at [375, 269] on div "Progress Updates 1" at bounding box center [377, 260] width 124 height 17
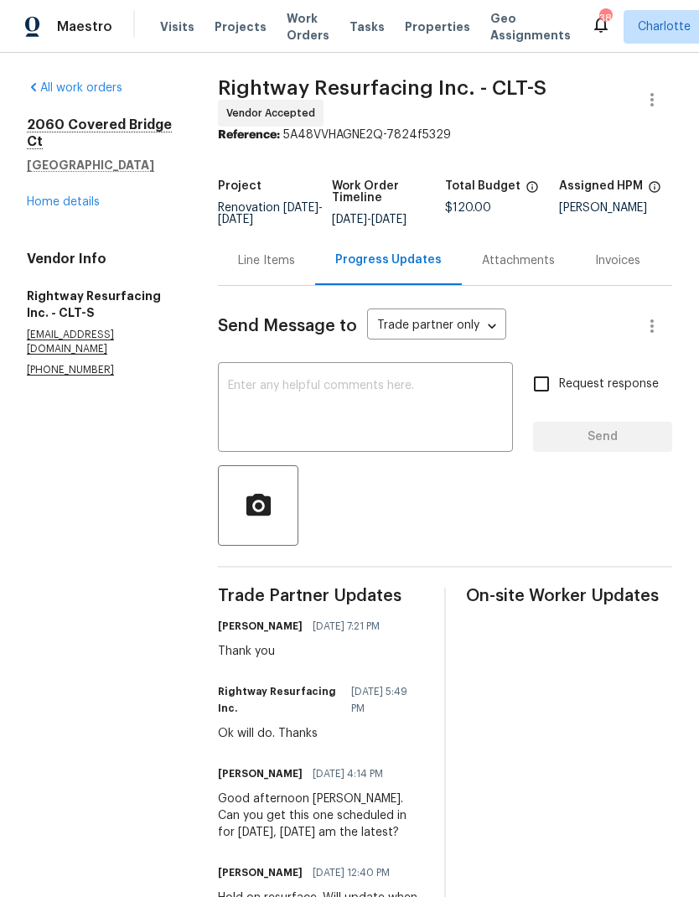
click at [44, 201] on link "Home details" at bounding box center [63, 202] width 73 height 12
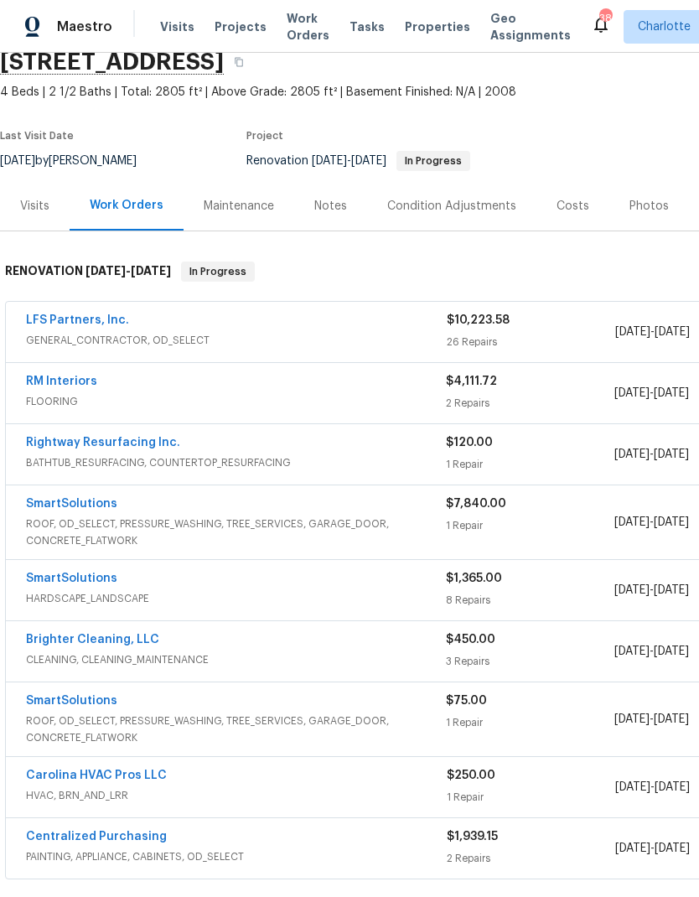
scroll to position [74, 0]
click at [49, 382] on link "RM Interiors" at bounding box center [61, 381] width 71 height 12
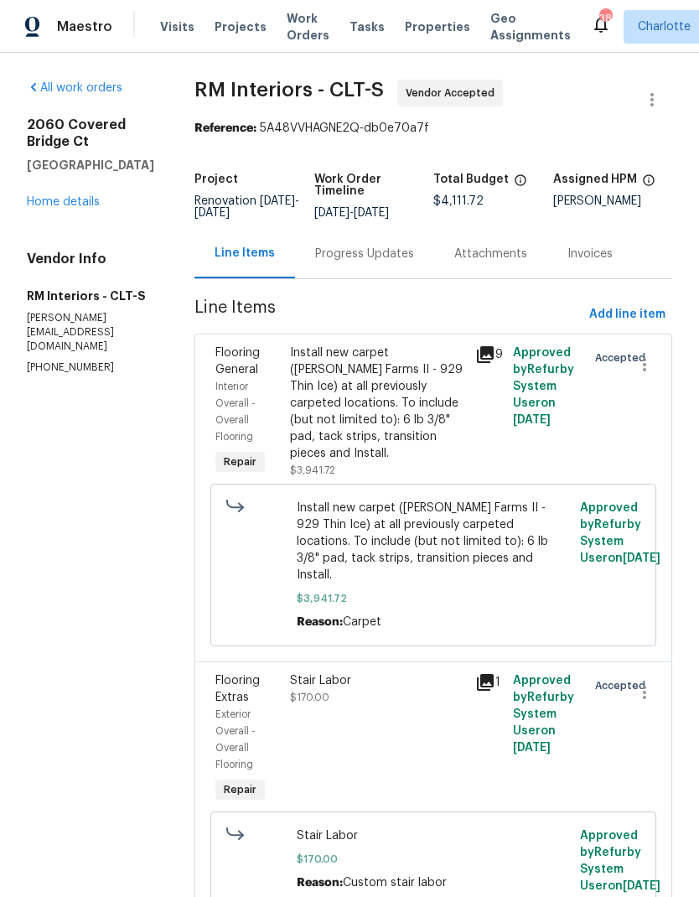
click at [371, 262] on div "Progress Updates" at bounding box center [364, 254] width 99 height 17
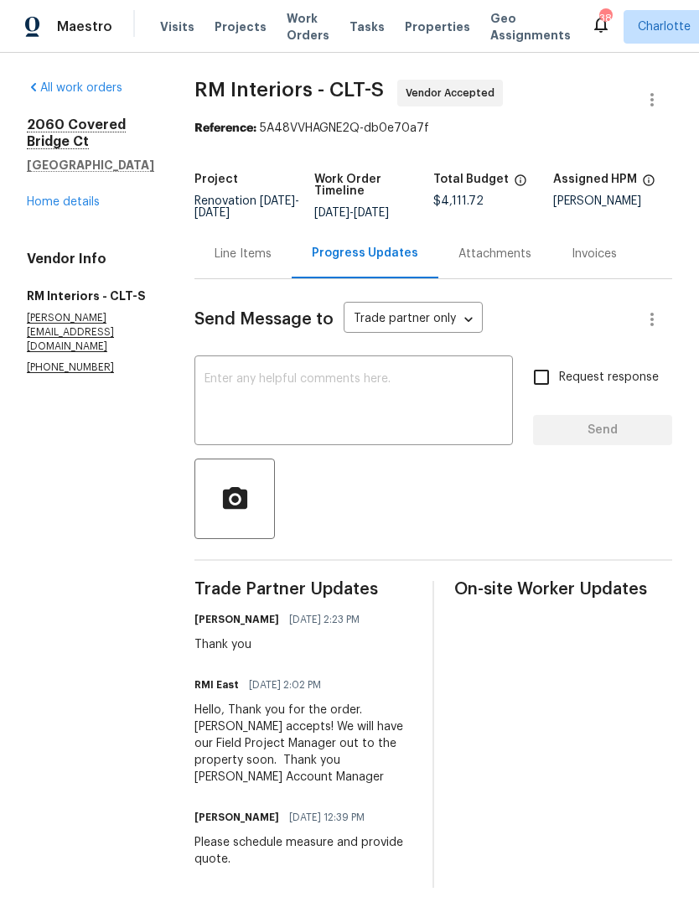
click at [341, 432] on textarea at bounding box center [354, 402] width 298 height 59
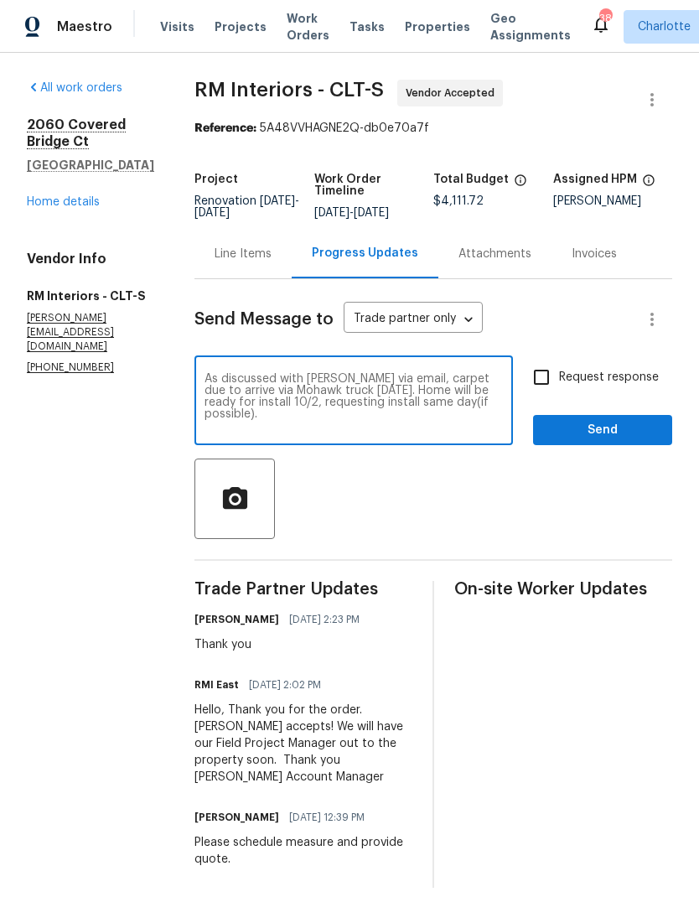
type textarea "As discussed with Luis via email, carpet due to arrive via Mohawk truck Thursda…"
click at [635, 441] on span "Send" at bounding box center [603, 430] width 112 height 21
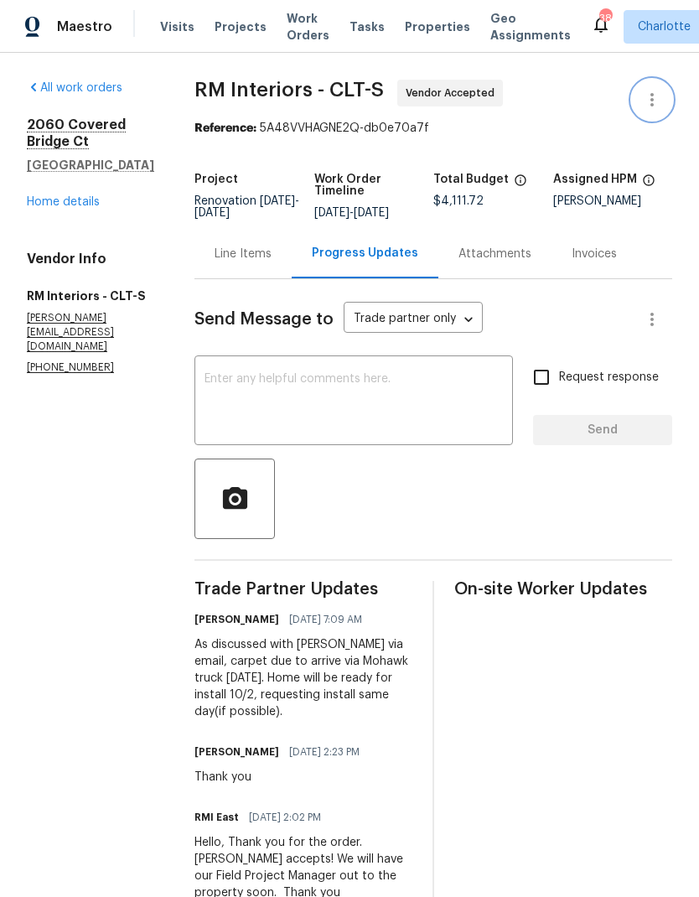
click at [661, 94] on icon "button" at bounding box center [652, 100] width 20 height 20
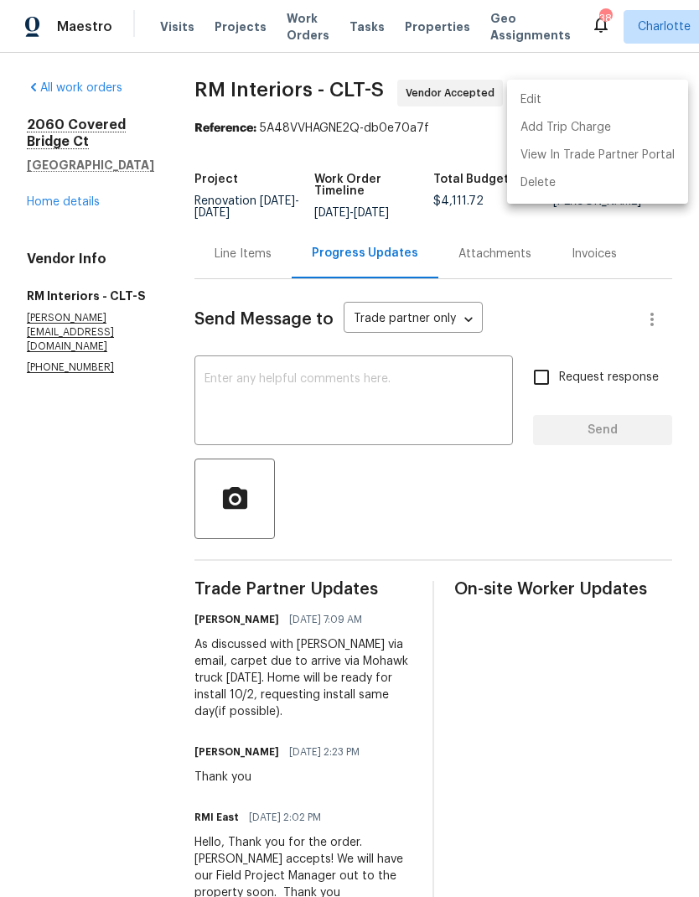
click at [625, 99] on li "Edit" at bounding box center [597, 100] width 181 height 28
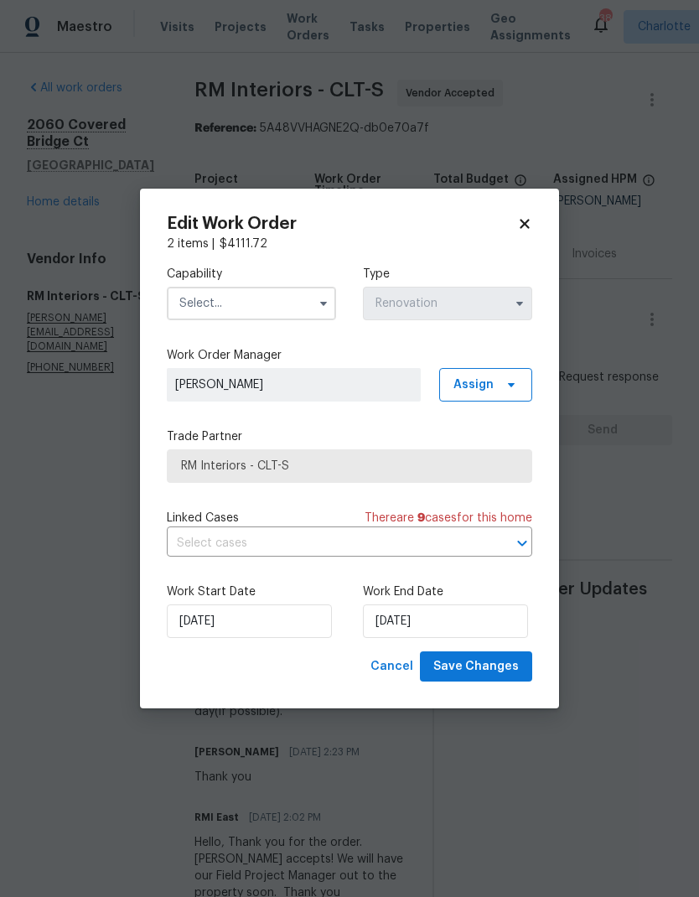
click at [277, 306] on input "text" at bounding box center [251, 304] width 169 height 34
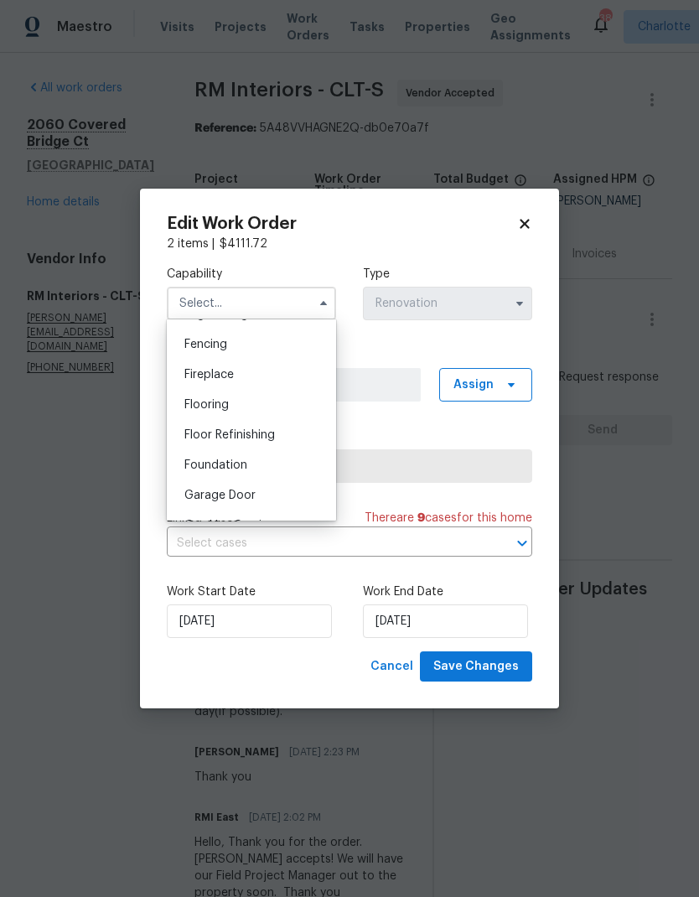
scroll to position [587, 0]
click at [263, 407] on div "Flooring" at bounding box center [251, 402] width 161 height 30
type input "Flooring"
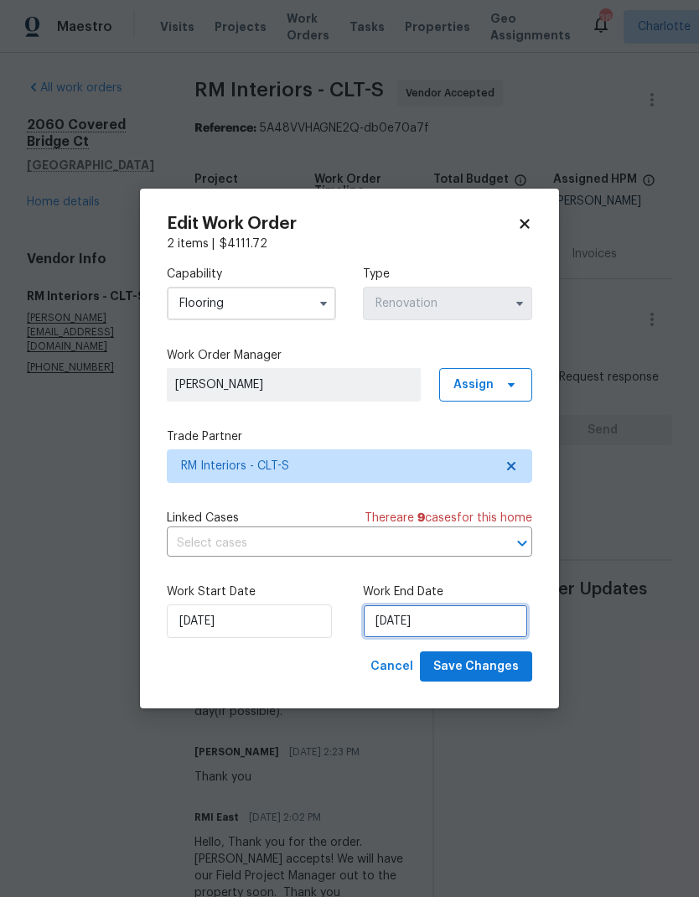
click at [475, 634] on input "10/1/2025" at bounding box center [445, 621] width 165 height 34
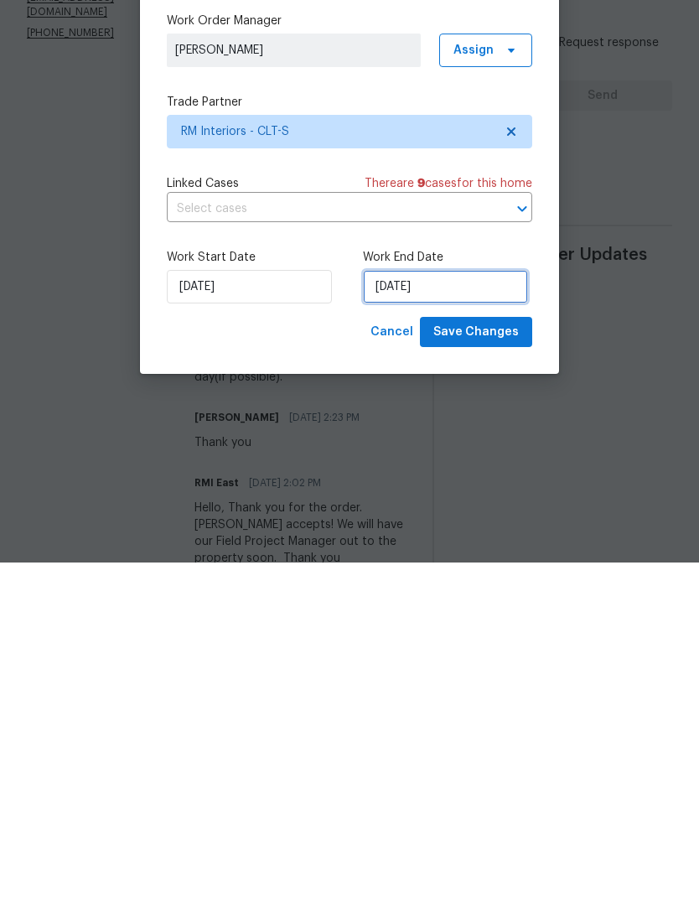
select select "9"
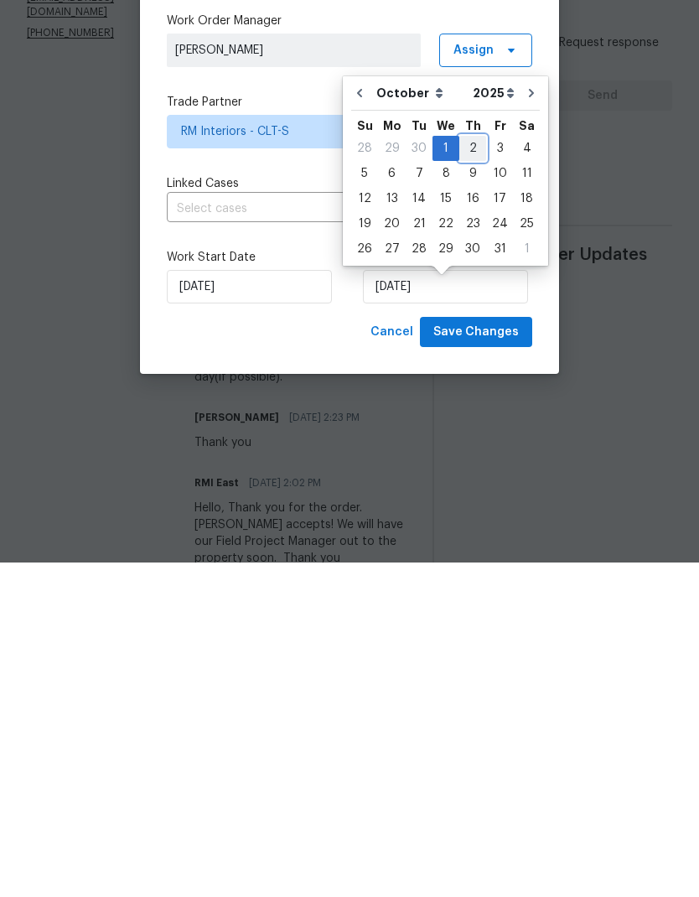
click at [468, 471] on div "2" at bounding box center [472, 482] width 27 height 23
type input "10/2/2025"
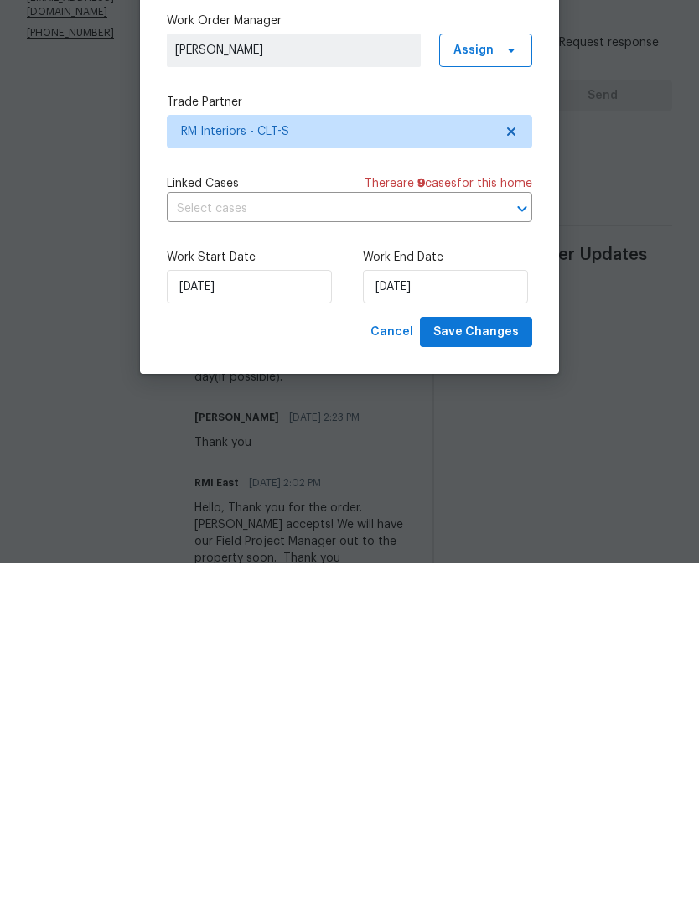
scroll to position [67, 0]
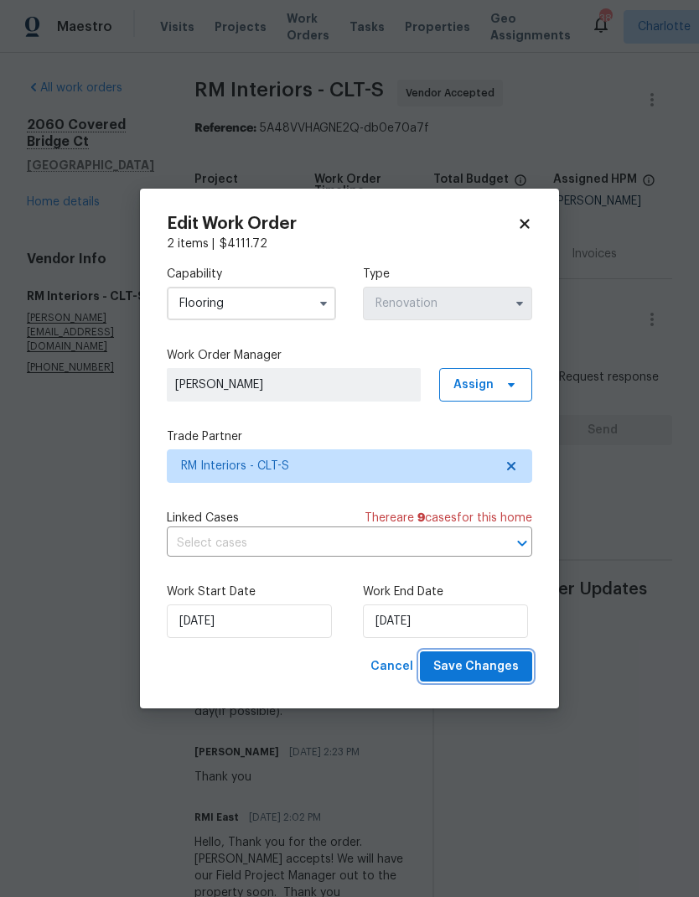
click at [489, 673] on span "Save Changes" at bounding box center [476, 666] width 86 height 21
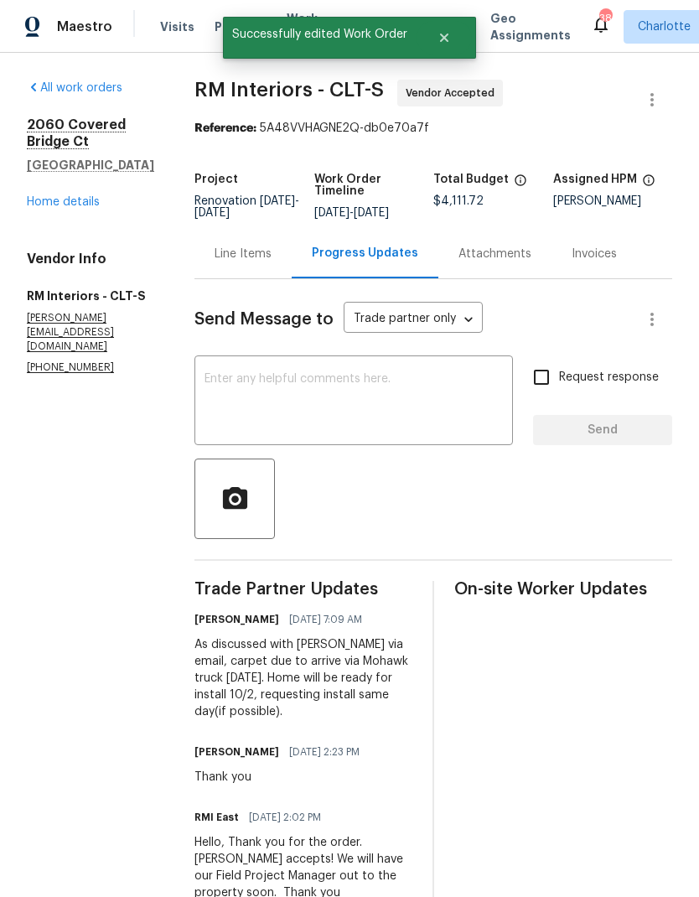
scroll to position [0, 0]
click at [33, 197] on link "Home details" at bounding box center [63, 202] width 73 height 12
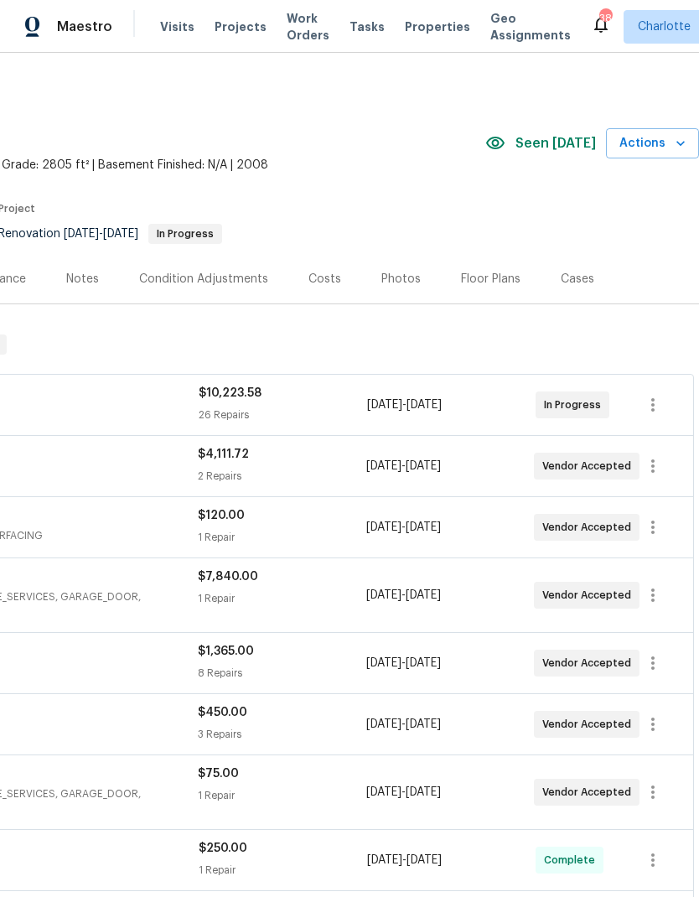
scroll to position [0, 248]
click at [221, 299] on div "Condition Adjustments" at bounding box center [203, 278] width 169 height 49
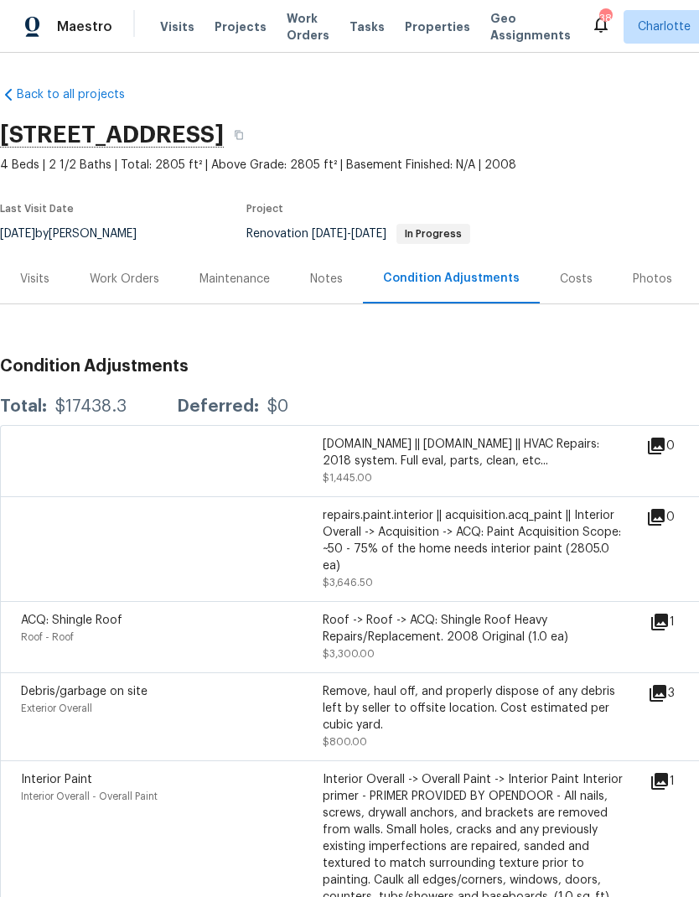
click at [136, 291] on div "Work Orders" at bounding box center [125, 278] width 110 height 49
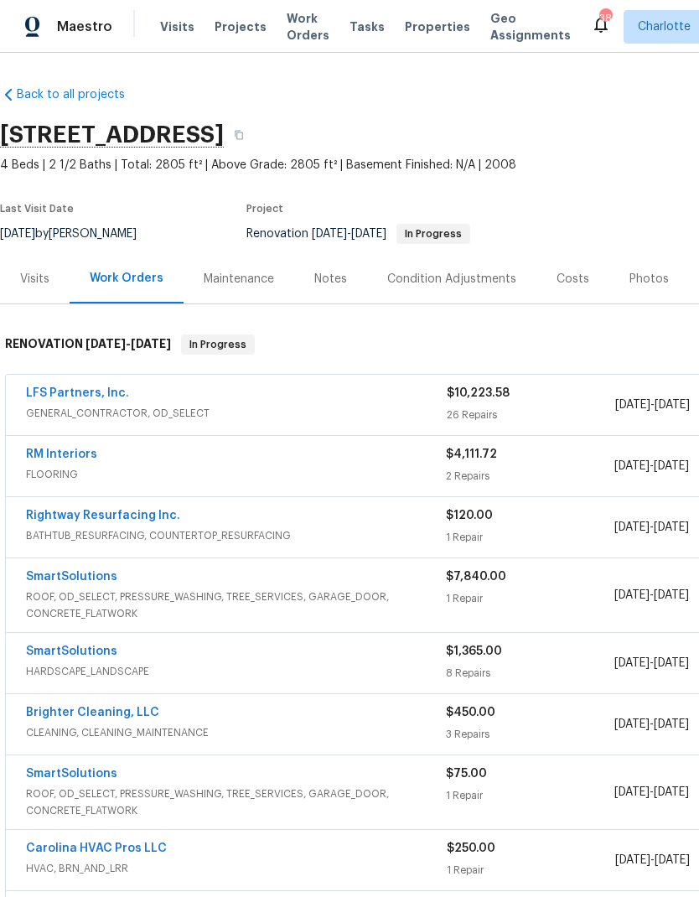
click at [255, 403] on div "LFS Partners, Inc." at bounding box center [236, 395] width 421 height 20
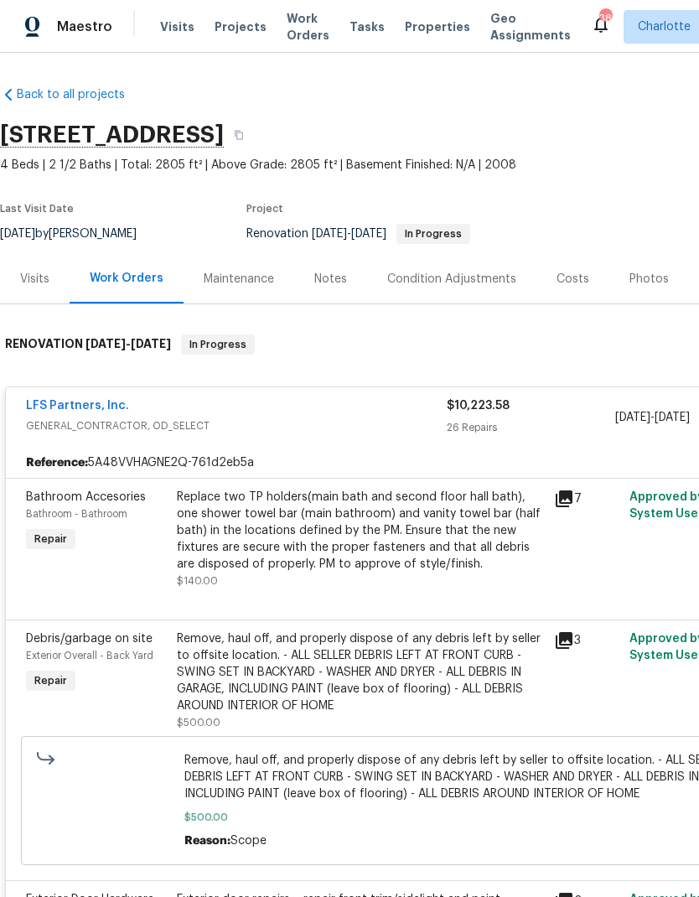
click at [568, 496] on icon at bounding box center [564, 498] width 17 height 17
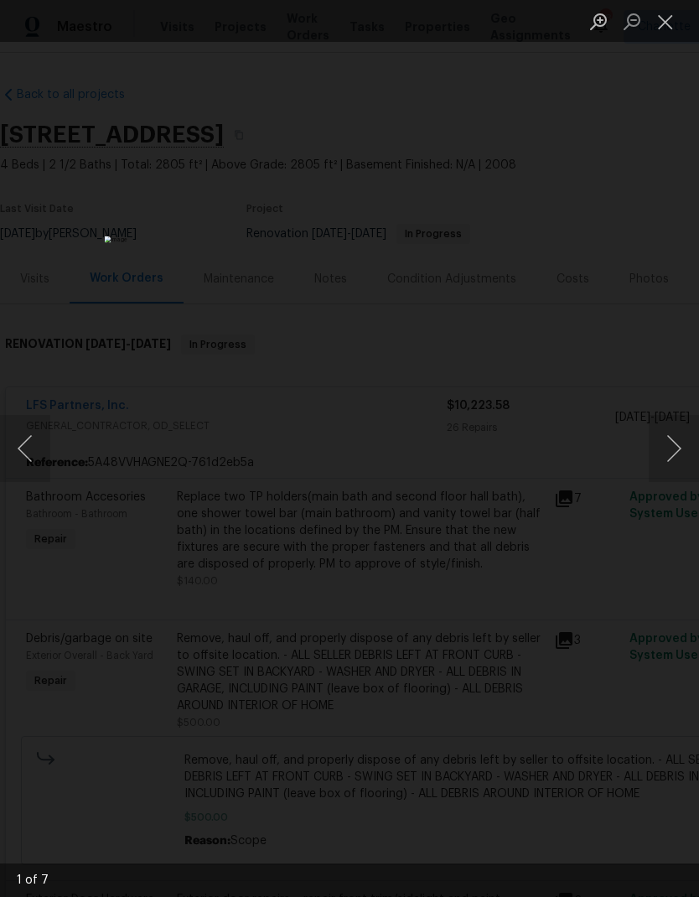
click at [675, 443] on button "Next image" at bounding box center [674, 448] width 50 height 67
click at [673, 454] on button "Next image" at bounding box center [674, 448] width 50 height 67
click at [673, 452] on button "Next image" at bounding box center [674, 448] width 50 height 67
click at [674, 455] on button "Next image" at bounding box center [674, 448] width 50 height 67
click at [672, 454] on button "Next image" at bounding box center [674, 448] width 50 height 67
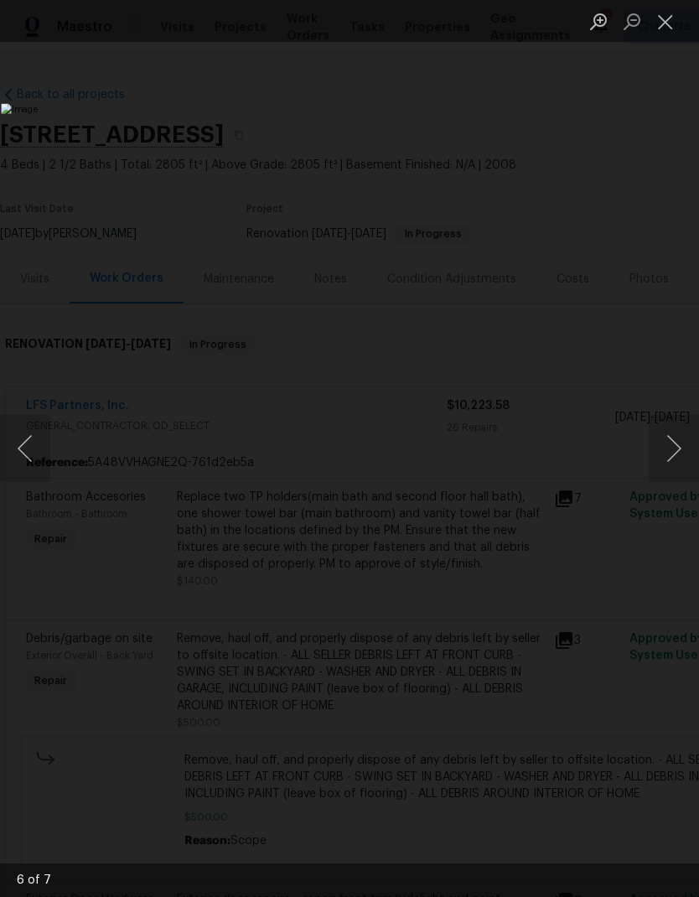
click at [671, 17] on button "Close lightbox" at bounding box center [666, 21] width 34 height 29
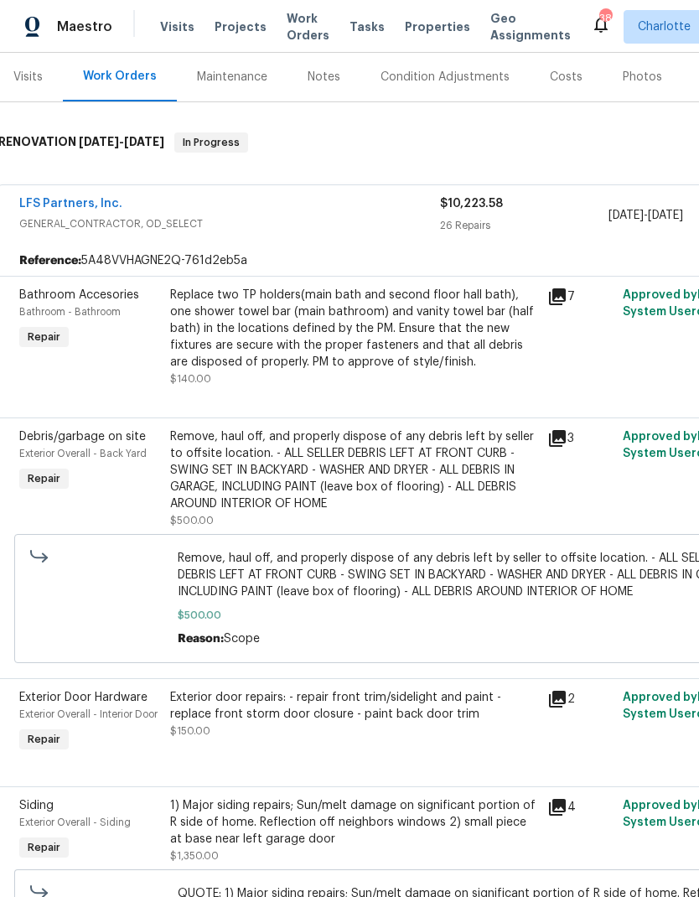
scroll to position [205, 8]
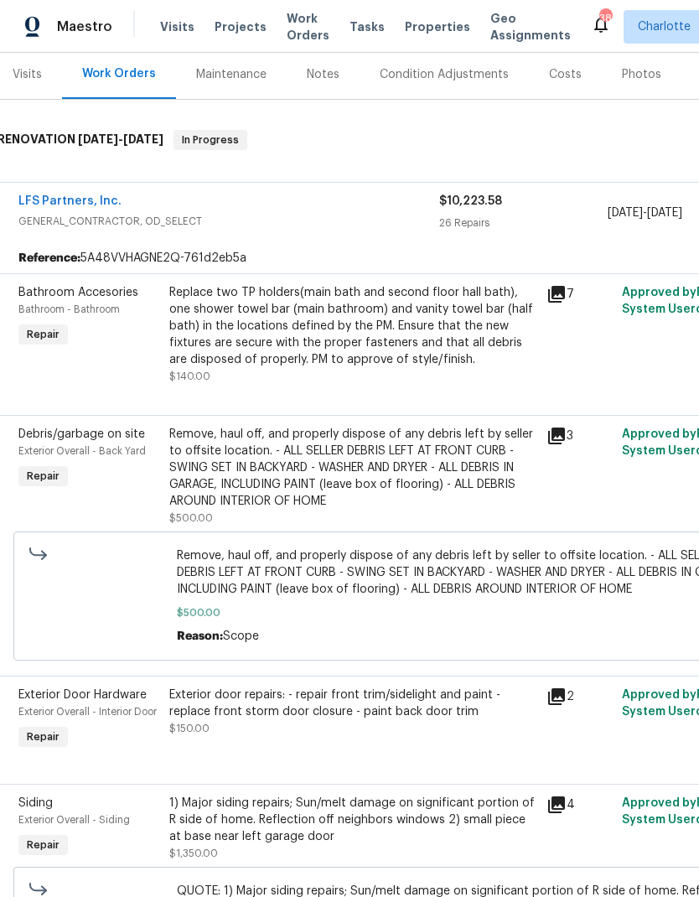
click at [559, 436] on icon at bounding box center [556, 436] width 17 height 17
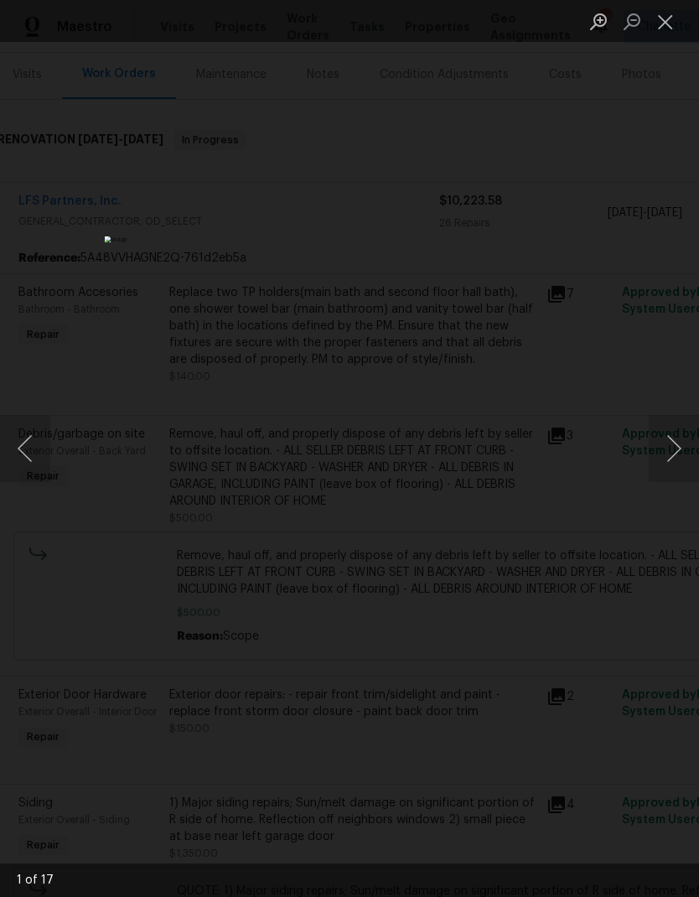
click at [674, 443] on button "Next image" at bounding box center [674, 448] width 50 height 67
click at [671, 442] on button "Next image" at bounding box center [674, 448] width 50 height 67
click at [674, 444] on button "Next image" at bounding box center [674, 448] width 50 height 67
click at [659, 25] on button "Close lightbox" at bounding box center [666, 21] width 34 height 29
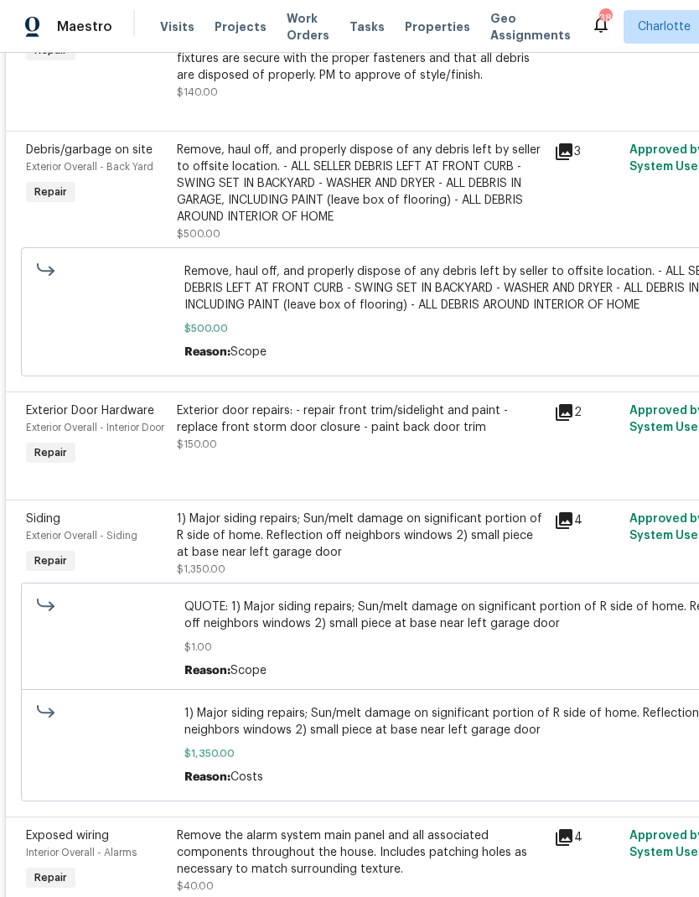
scroll to position [490, 0]
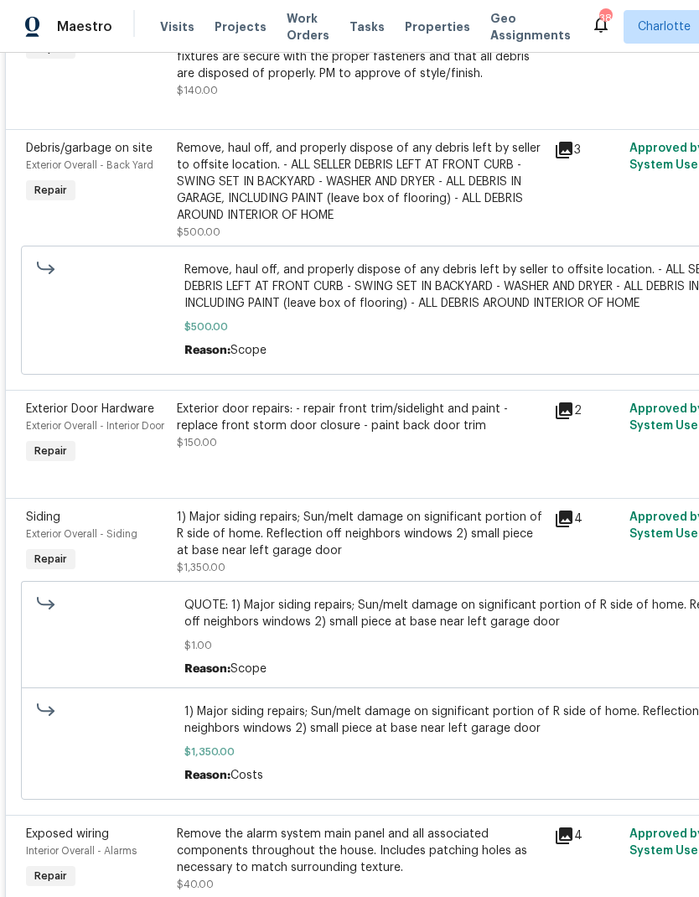
click at [564, 407] on icon at bounding box center [564, 410] width 17 height 17
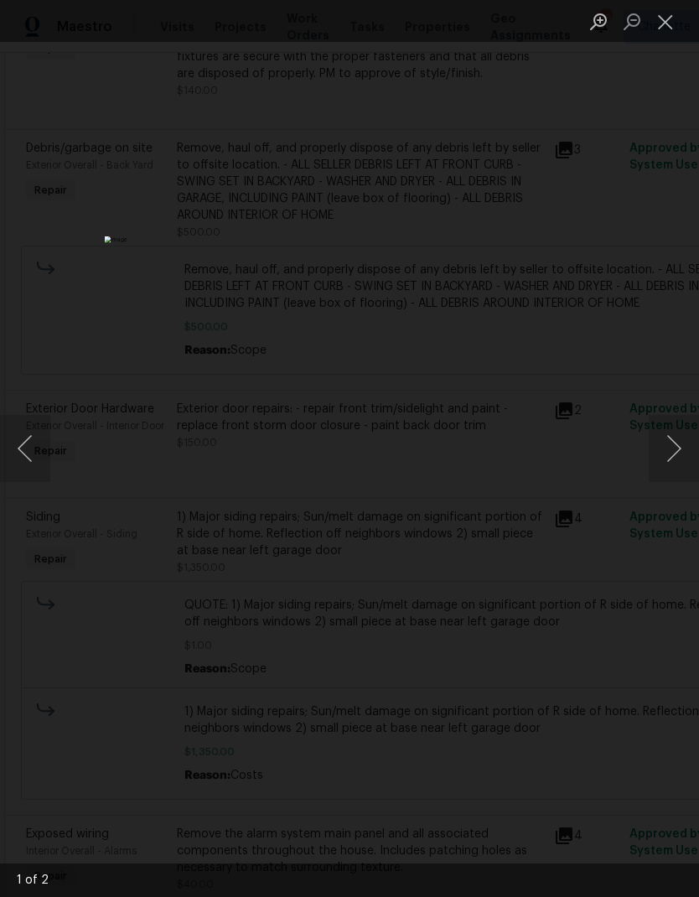
click at [677, 445] on button "Next image" at bounding box center [674, 448] width 50 height 67
click at [675, 444] on button "Next image" at bounding box center [674, 448] width 50 height 67
click at [666, 21] on button "Close lightbox" at bounding box center [666, 21] width 34 height 29
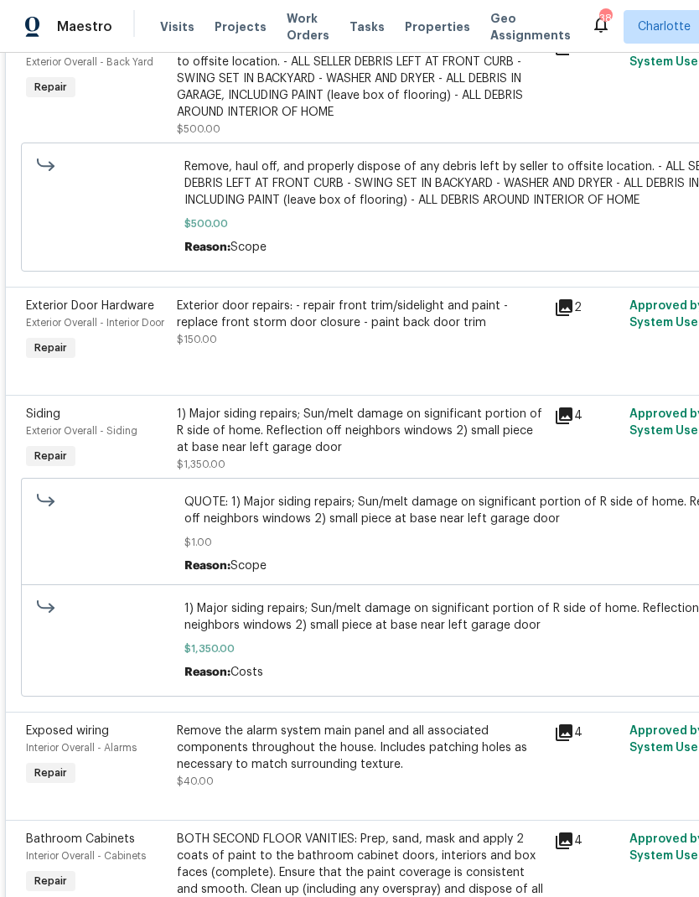
scroll to position [598, 0]
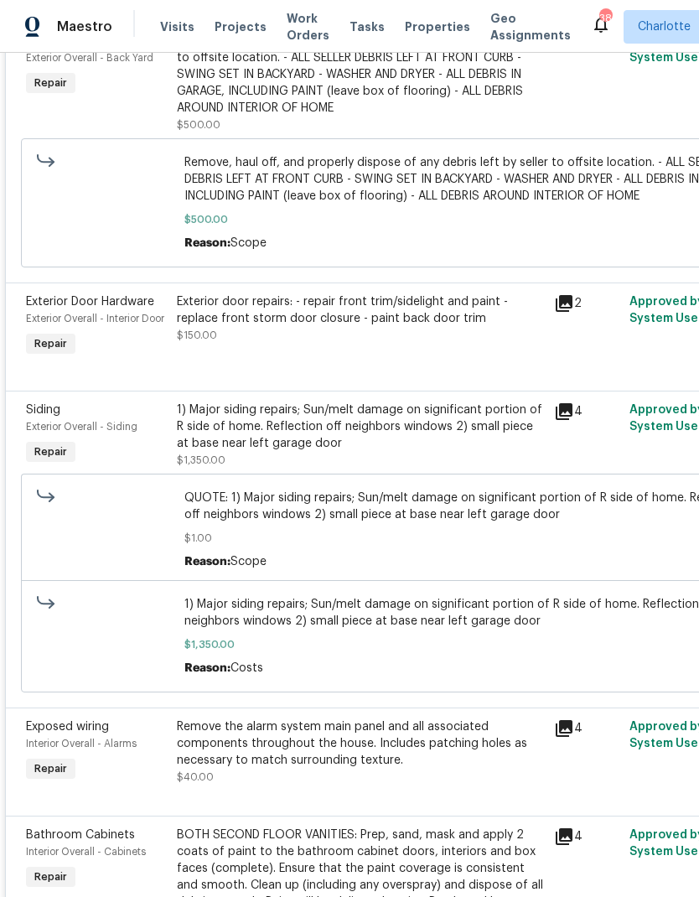
click at [568, 420] on icon at bounding box center [564, 411] width 17 height 17
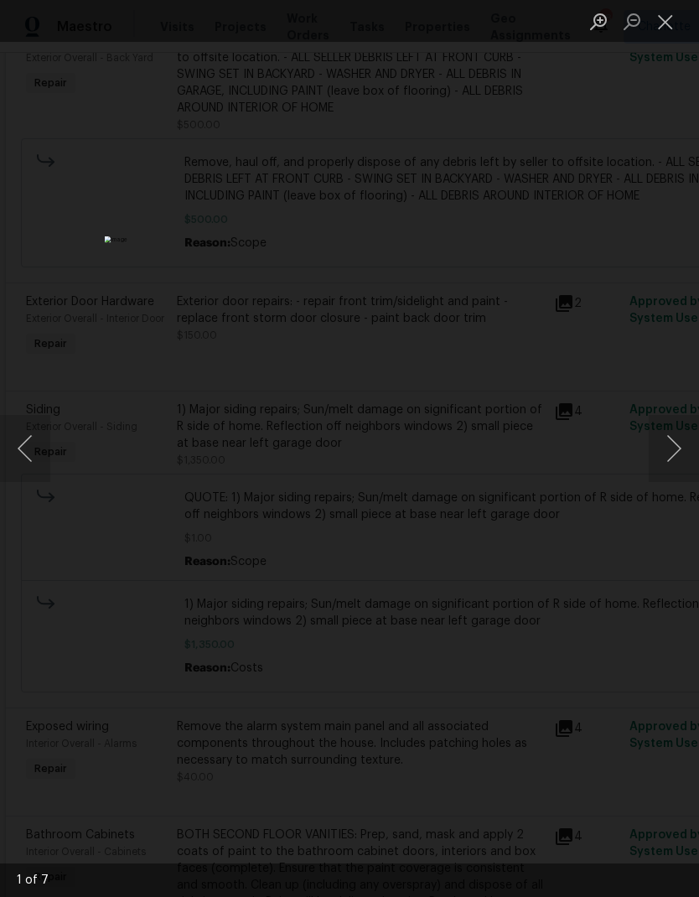
click at [678, 443] on button "Next image" at bounding box center [674, 448] width 50 height 67
click at [677, 447] on button "Next image" at bounding box center [674, 448] width 50 height 67
click at [675, 447] on button "Next image" at bounding box center [674, 448] width 50 height 67
click at [675, 445] on button "Next image" at bounding box center [674, 448] width 50 height 67
click at [669, 18] on button "Close lightbox" at bounding box center [666, 21] width 34 height 29
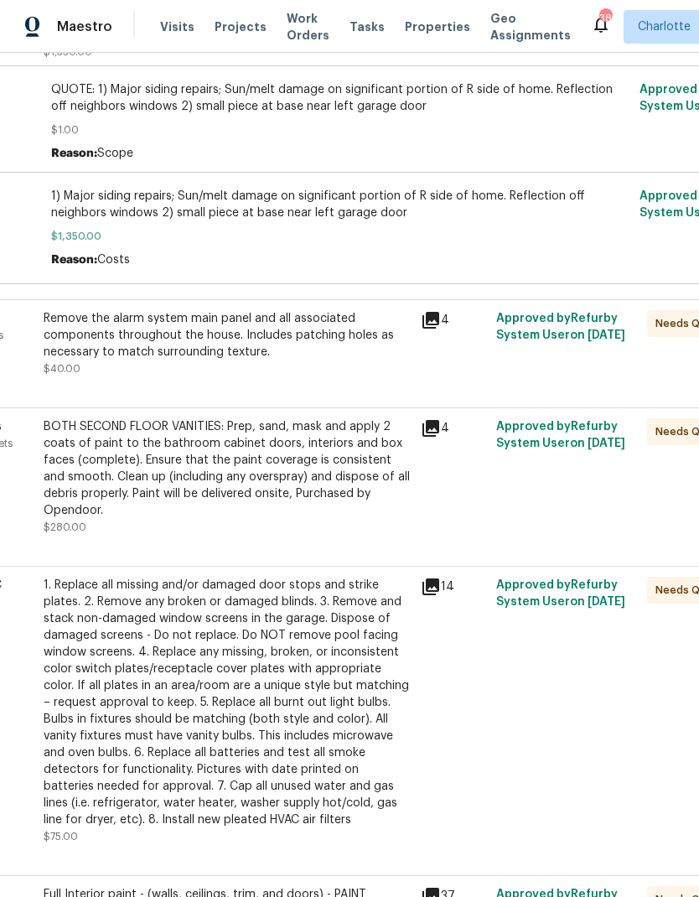
scroll to position [1006, 132]
click at [435, 438] on icon at bounding box center [432, 428] width 20 height 20
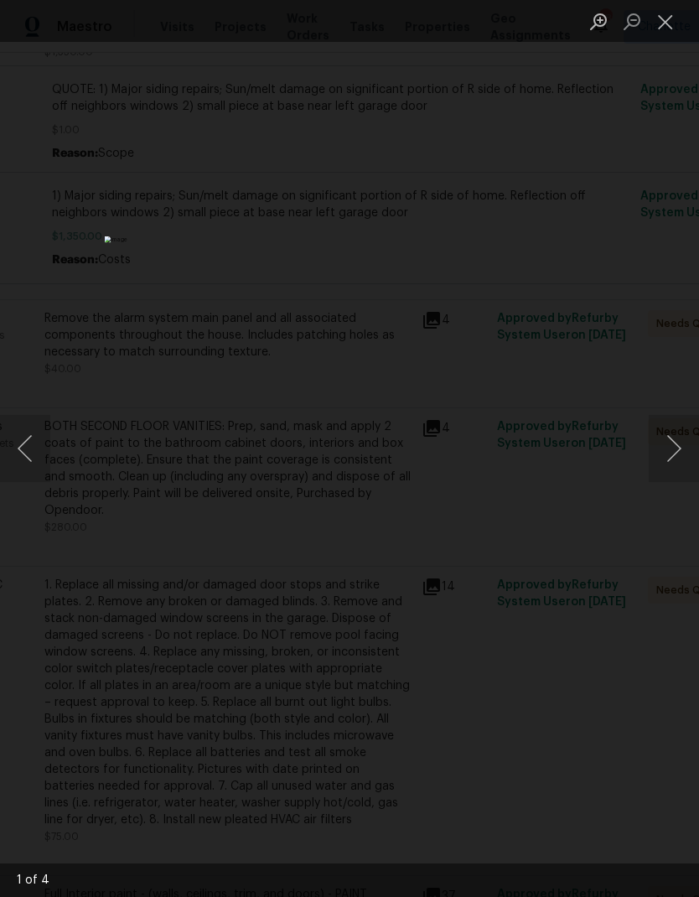
click at [672, 443] on button "Next image" at bounding box center [674, 448] width 50 height 67
click at [671, 448] on button "Next image" at bounding box center [674, 448] width 50 height 67
click at [665, 21] on button "Close lightbox" at bounding box center [666, 21] width 34 height 29
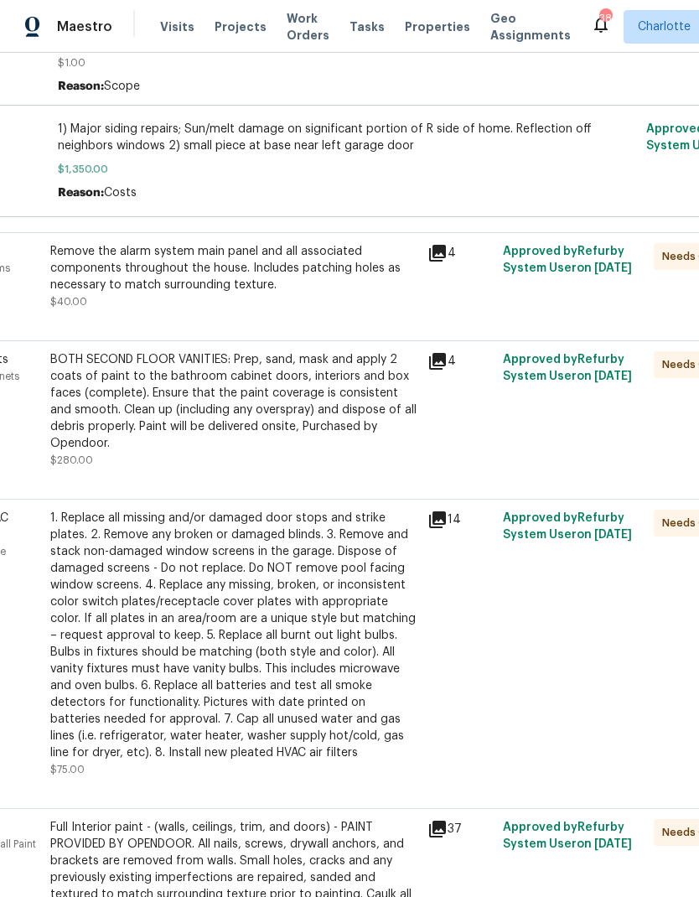
scroll to position [1102, 122]
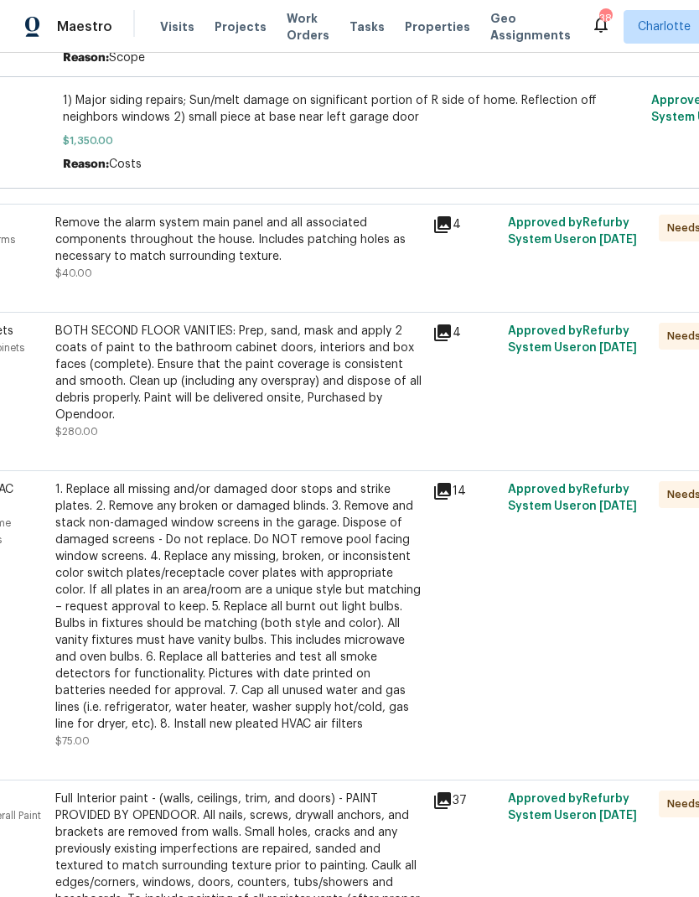
click at [440, 501] on icon at bounding box center [443, 491] width 20 height 20
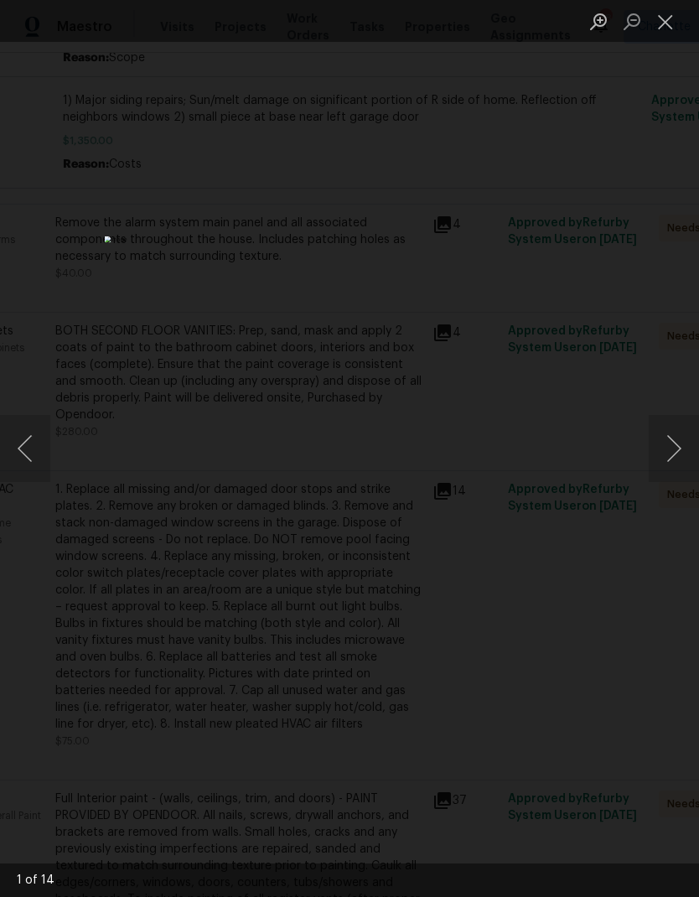
click at [676, 443] on button "Next image" at bounding box center [674, 448] width 50 height 67
click at [678, 444] on button "Next image" at bounding box center [674, 448] width 50 height 67
click at [668, 19] on button "Close lightbox" at bounding box center [666, 21] width 34 height 29
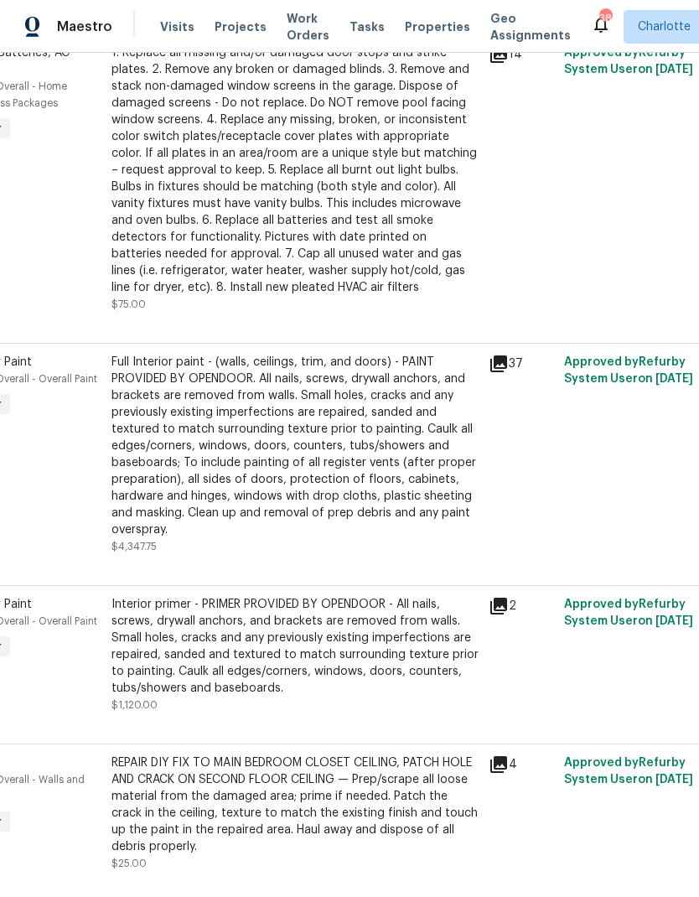
scroll to position [1539, 65]
click at [498, 373] on icon at bounding box center [499, 363] width 20 height 20
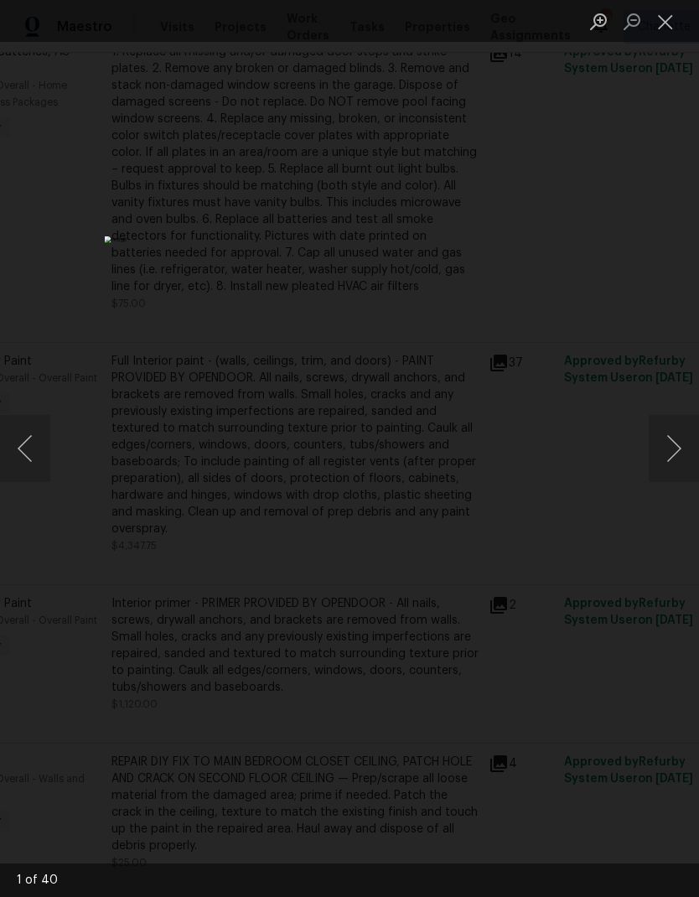
click at [677, 450] on button "Next image" at bounding box center [674, 448] width 50 height 67
click at [679, 443] on button "Next image" at bounding box center [674, 448] width 50 height 67
click at [679, 442] on button "Next image" at bounding box center [674, 448] width 50 height 67
click at [681, 440] on button "Next image" at bounding box center [674, 448] width 50 height 67
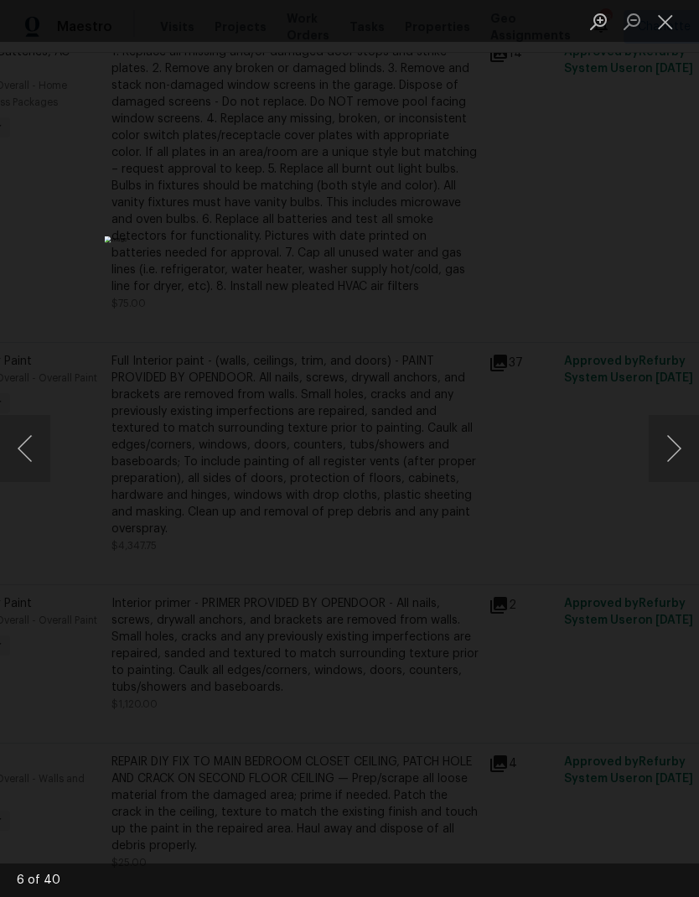
click at [688, 440] on button "Next image" at bounding box center [674, 448] width 50 height 67
click at [689, 438] on button "Next image" at bounding box center [674, 448] width 50 height 67
click at [688, 437] on button "Next image" at bounding box center [674, 448] width 50 height 67
click at [34, 458] on button "Previous image" at bounding box center [25, 448] width 50 height 67
click at [688, 438] on button "Next image" at bounding box center [674, 448] width 50 height 67
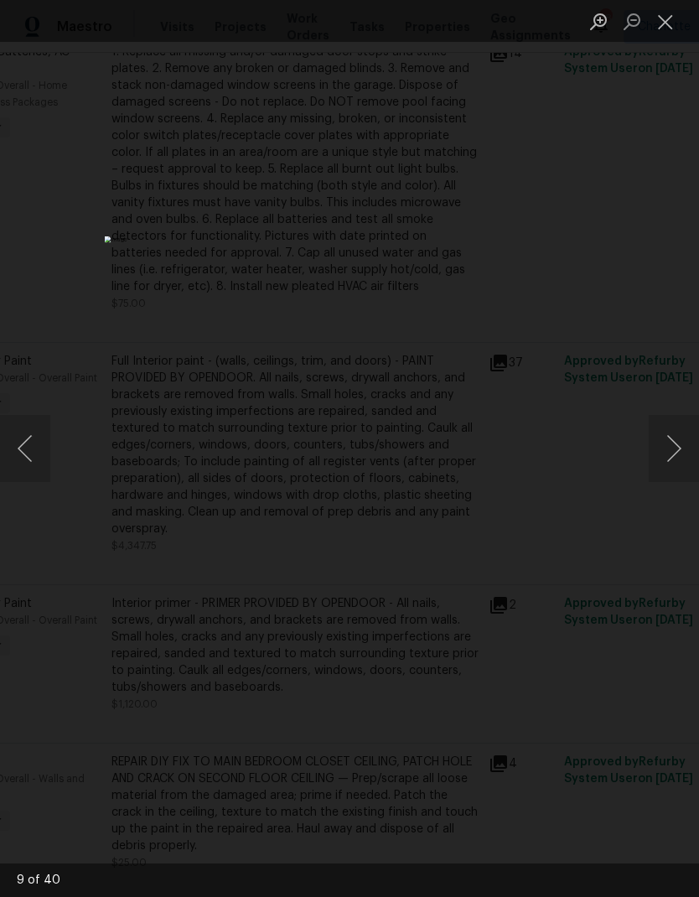
click at [689, 436] on button "Next image" at bounding box center [674, 448] width 50 height 67
click at [690, 436] on button "Next image" at bounding box center [674, 448] width 50 height 67
click at [691, 437] on button "Next image" at bounding box center [674, 448] width 50 height 67
click at [23, 448] on button "Previous image" at bounding box center [25, 448] width 50 height 67
click at [687, 438] on button "Next image" at bounding box center [674, 448] width 50 height 67
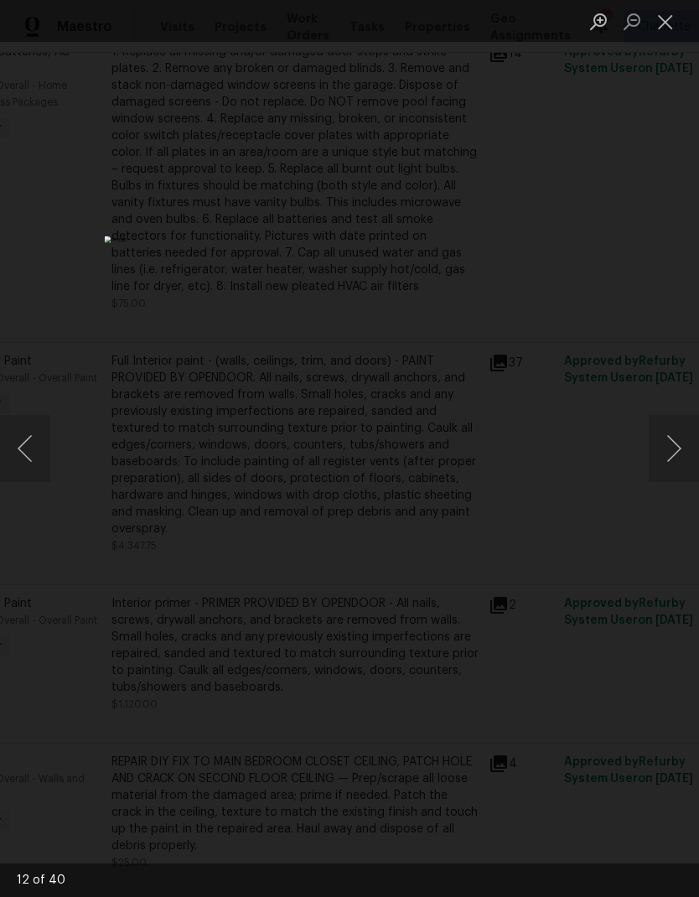
click at [686, 438] on button "Next image" at bounding box center [674, 448] width 50 height 67
click at [676, 16] on button "Close lightbox" at bounding box center [666, 21] width 34 height 29
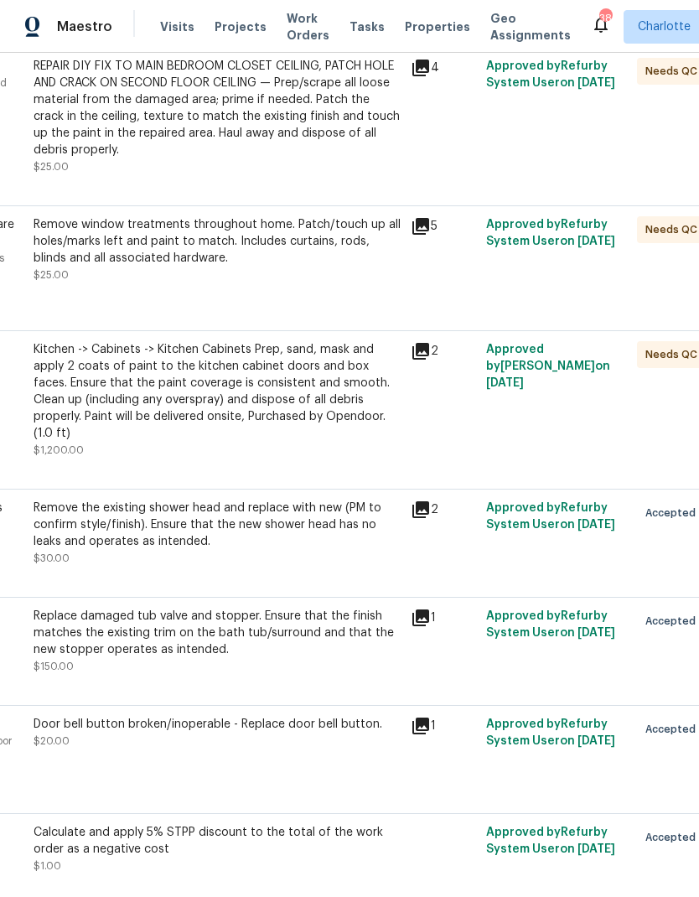
scroll to position [2236, 140]
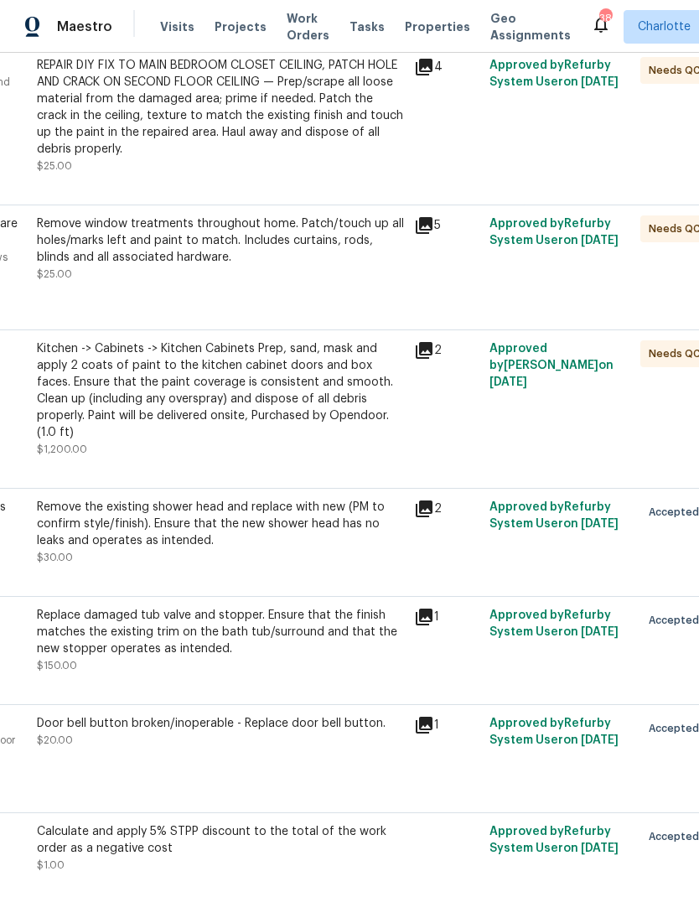
click at [433, 359] on icon at bounding box center [424, 350] width 17 height 17
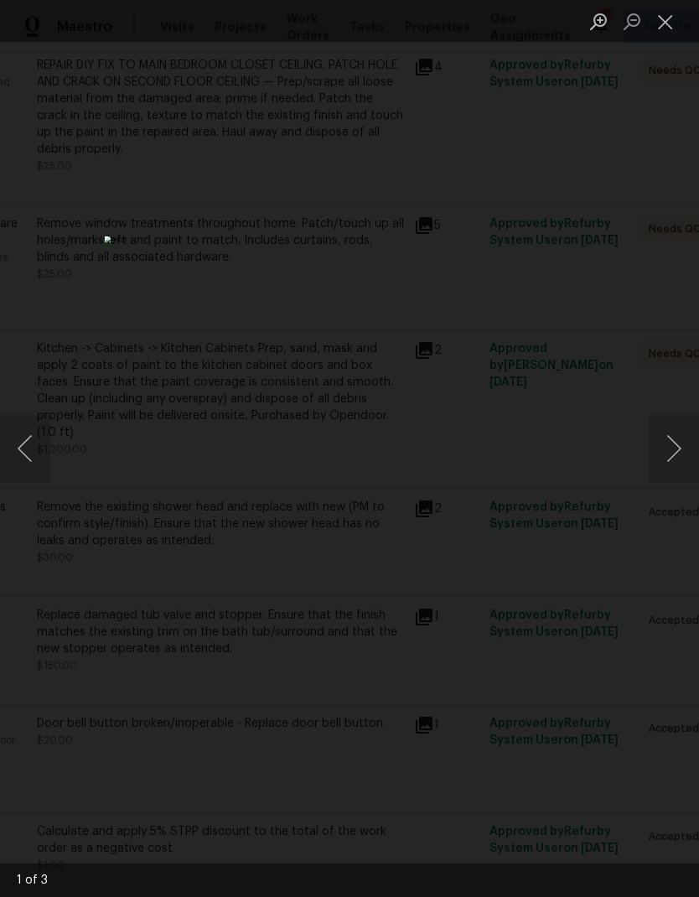
click at [680, 440] on button "Next image" at bounding box center [674, 448] width 50 height 67
click at [680, 442] on button "Next image" at bounding box center [674, 448] width 50 height 67
click at [687, 442] on button "Next image" at bounding box center [674, 448] width 50 height 67
click at [674, 26] on button "Close lightbox" at bounding box center [666, 21] width 34 height 29
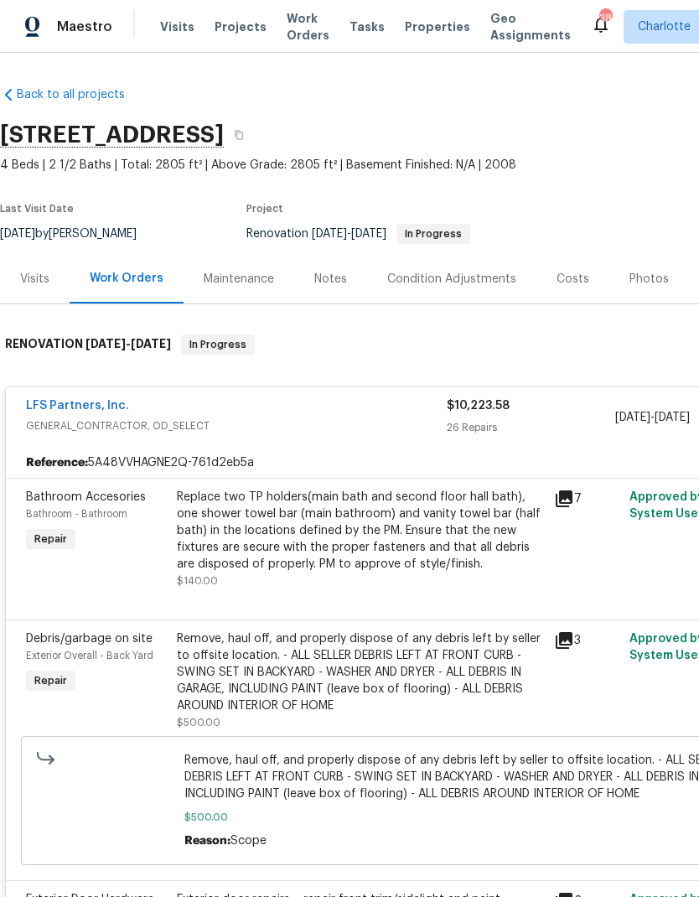
scroll to position [0, 0]
click at [308, 407] on div "LFS Partners, Inc." at bounding box center [236, 407] width 421 height 20
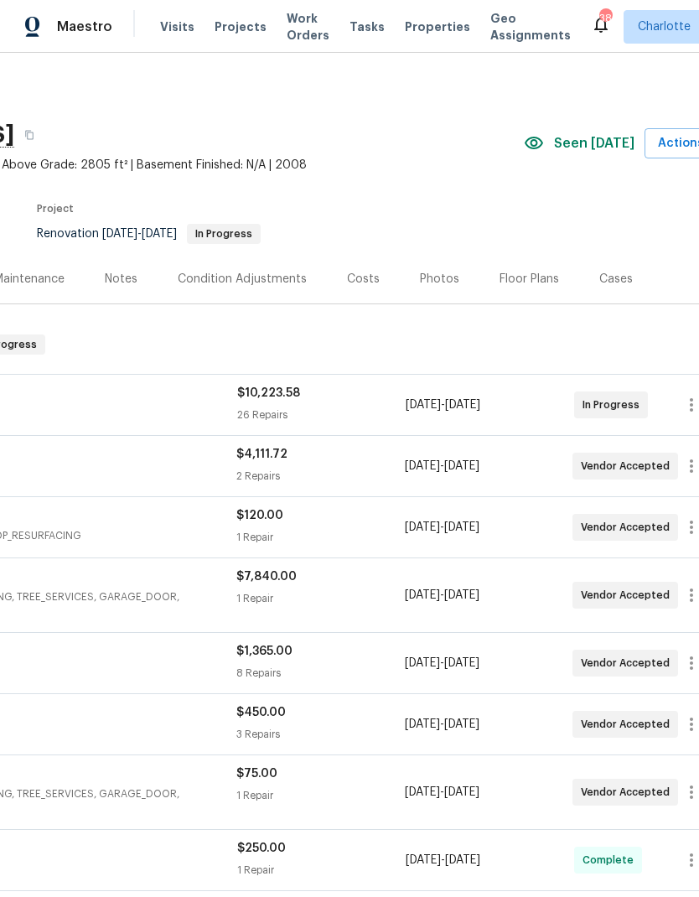
scroll to position [0, 212]
click at [364, 277] on div "Costs" at bounding box center [361, 279] width 33 height 17
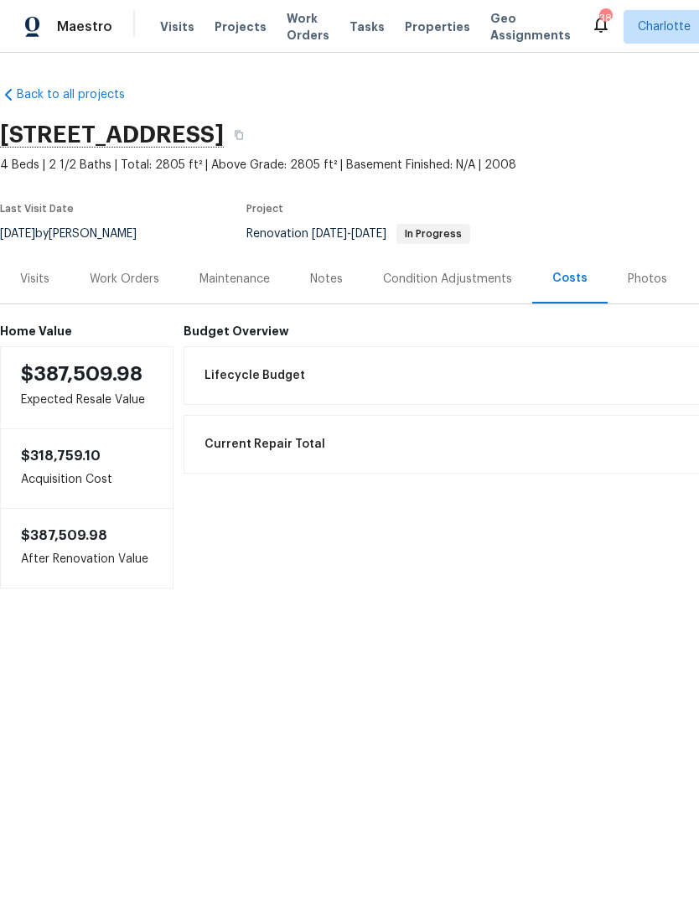
click at [106, 287] on div "Work Orders" at bounding box center [125, 279] width 70 height 17
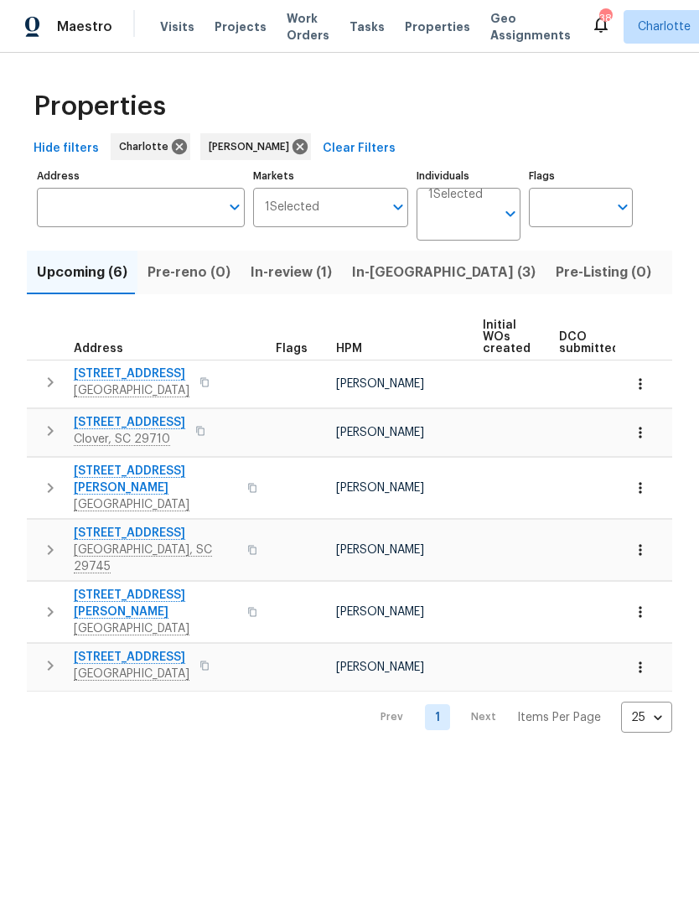
click at [376, 280] on span "In-reno (3)" at bounding box center [444, 272] width 184 height 23
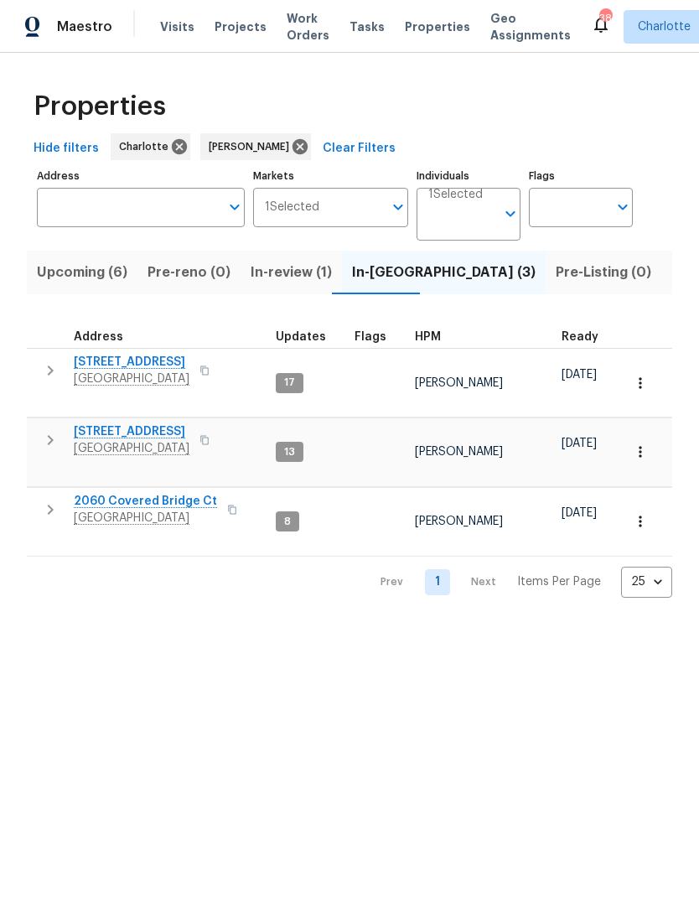
click at [556, 277] on span "Pre-Listing (0)" at bounding box center [604, 272] width 96 height 23
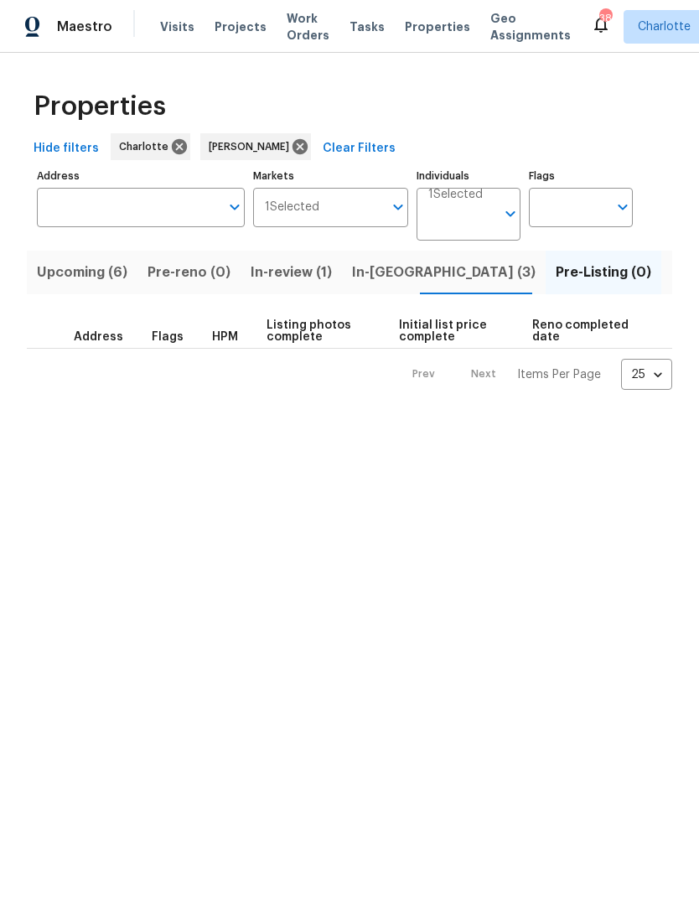
click at [671, 278] on span "Listed (24)" at bounding box center [707, 272] width 73 height 23
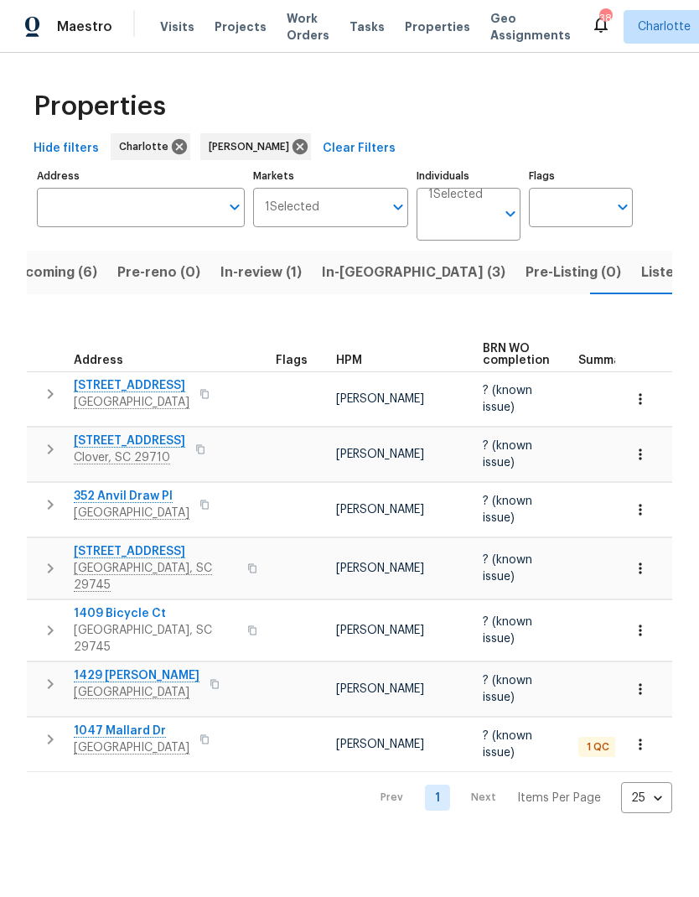
click at [592, 740] on span "1 QC" at bounding box center [598, 747] width 36 height 14
click at [103, 723] on span "1047 Mallard Dr" at bounding box center [132, 731] width 116 height 17
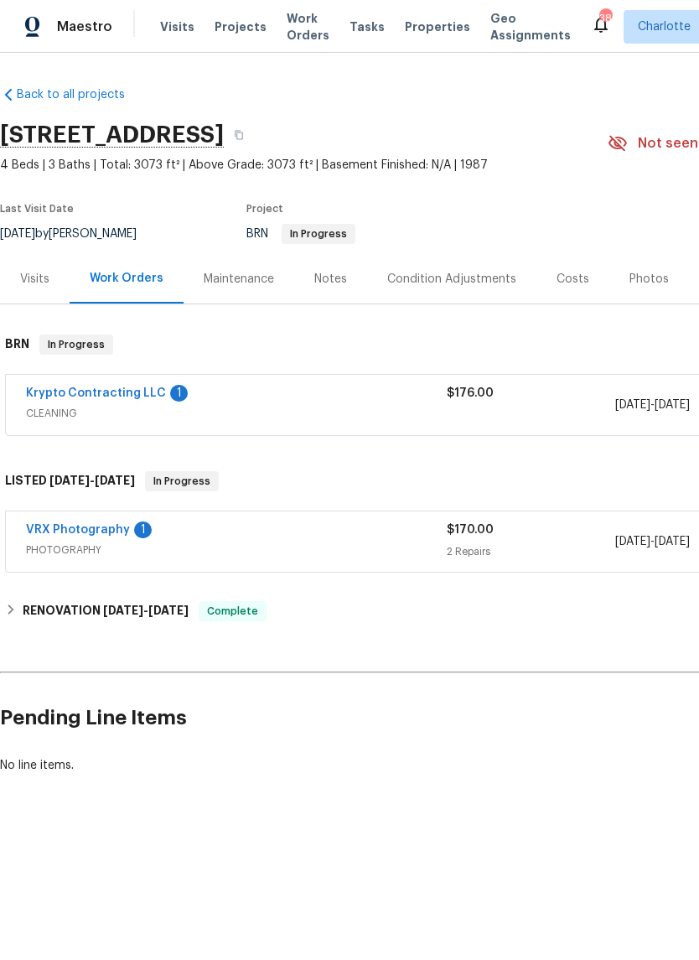
click at [246, 413] on span "CLEANING" at bounding box center [236, 413] width 421 height 17
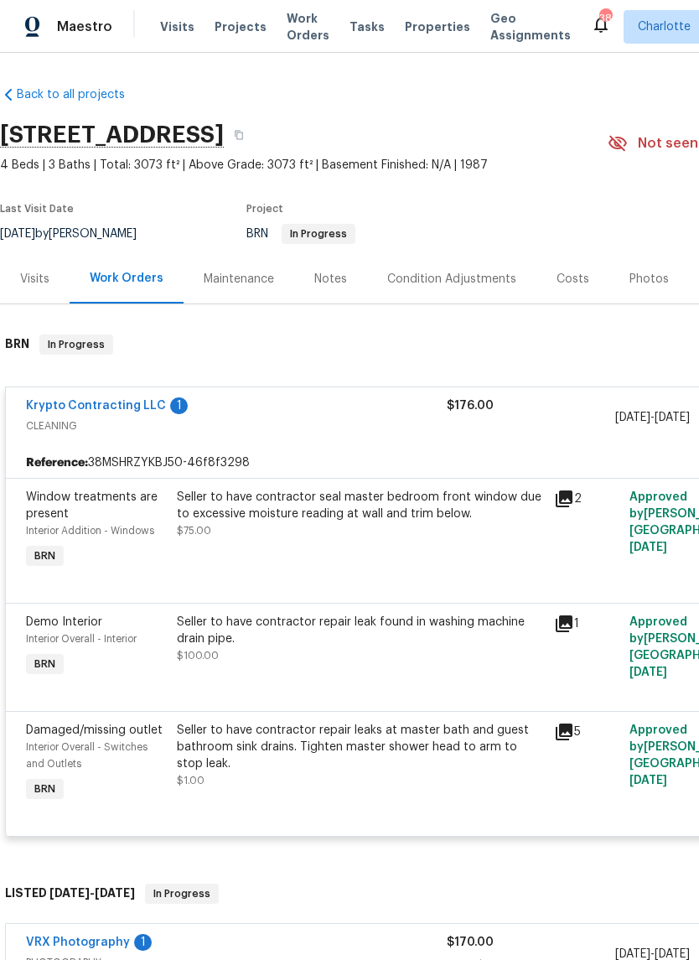
click at [568, 493] on icon at bounding box center [564, 498] width 17 height 17
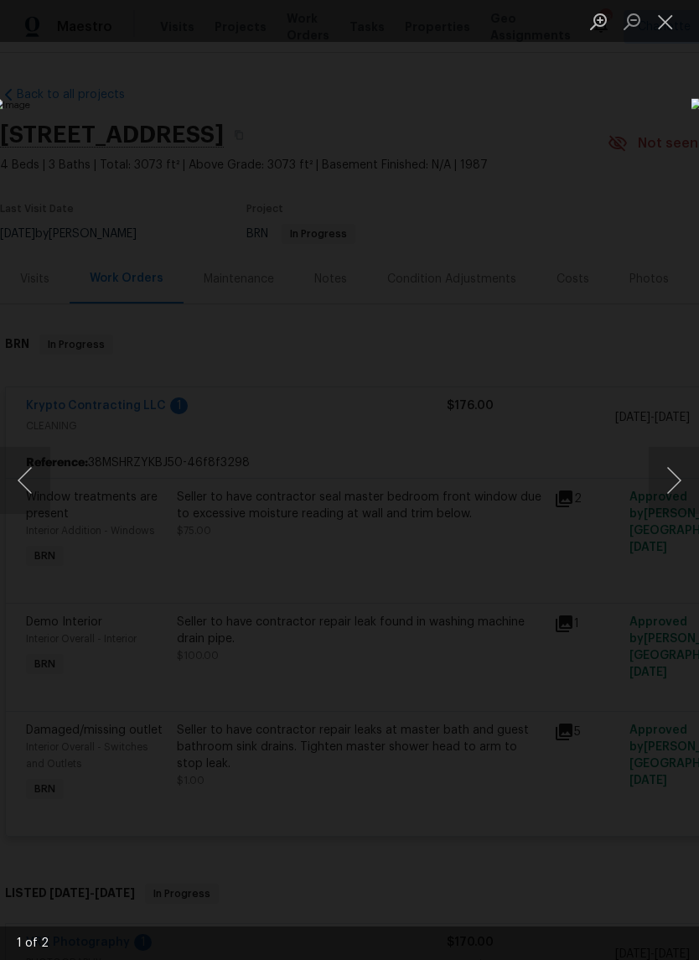
click at [678, 480] on button "Next image" at bounding box center [674, 480] width 50 height 67
click at [681, 478] on button "Next image" at bounding box center [674, 480] width 50 height 67
click at [666, 13] on button "Close lightbox" at bounding box center [666, 21] width 34 height 29
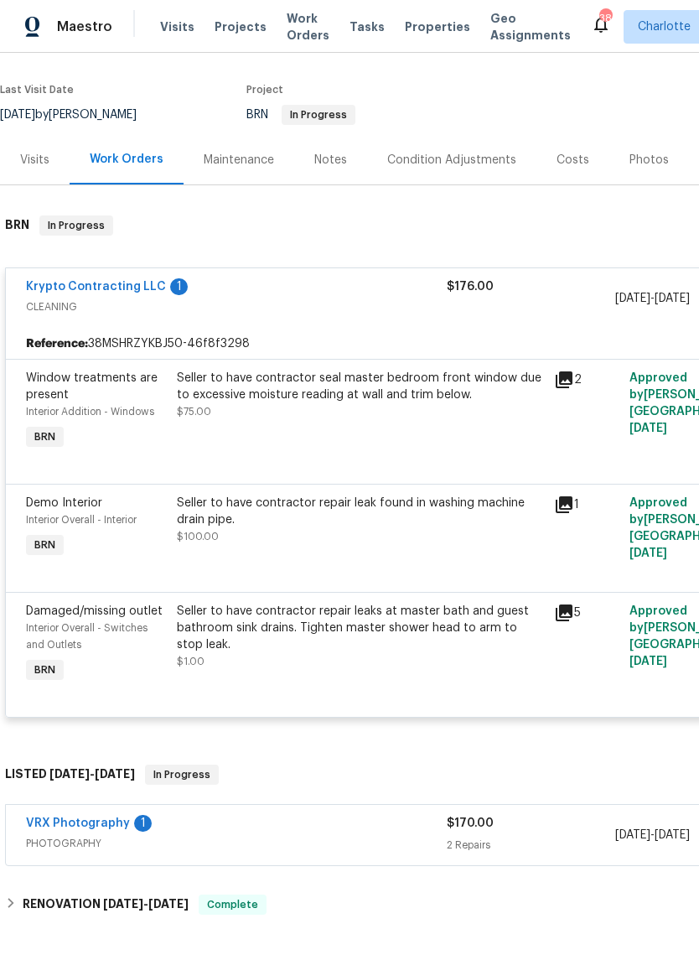
scroll to position [121, 0]
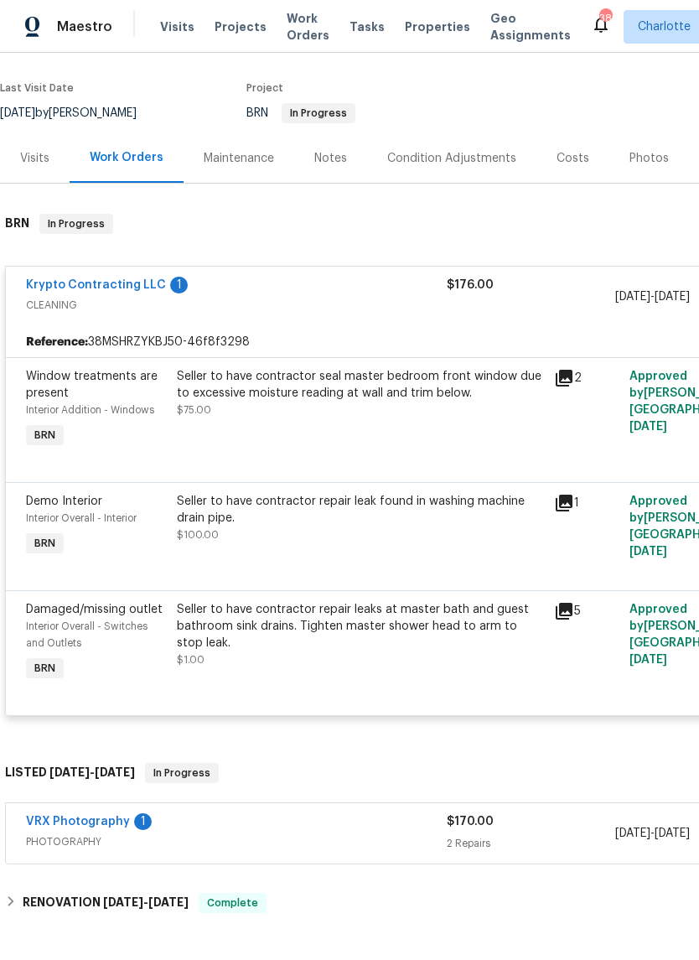
click at [562, 506] on icon at bounding box center [564, 503] width 20 height 20
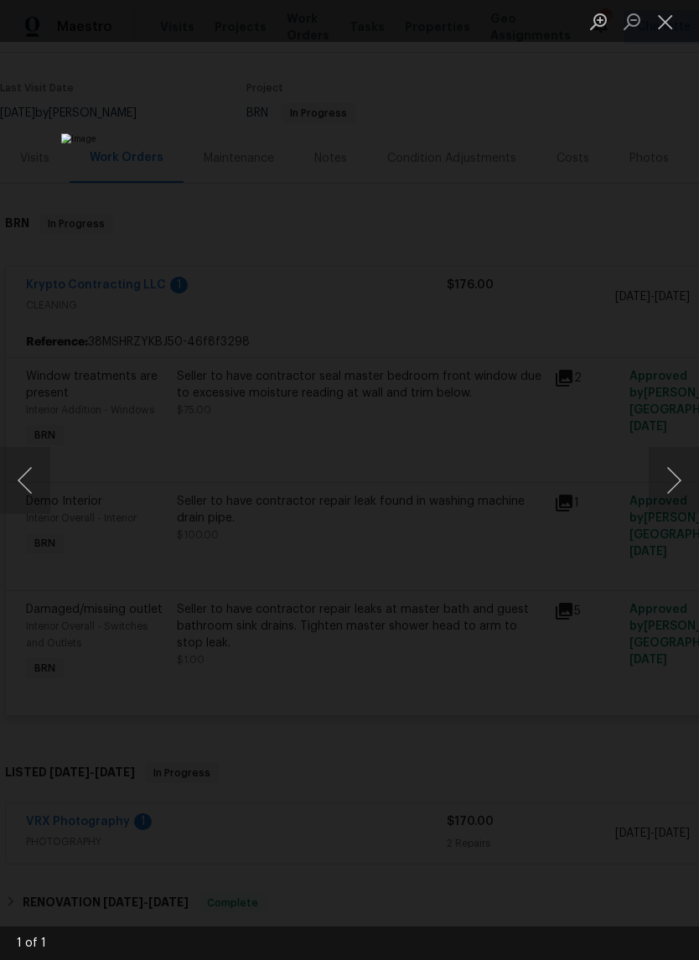
click at [679, 460] on button "Next image" at bounding box center [674, 480] width 50 height 67
click at [657, 476] on button "Next image" at bounding box center [674, 480] width 50 height 67
click at [667, 14] on button "Close lightbox" at bounding box center [666, 21] width 34 height 29
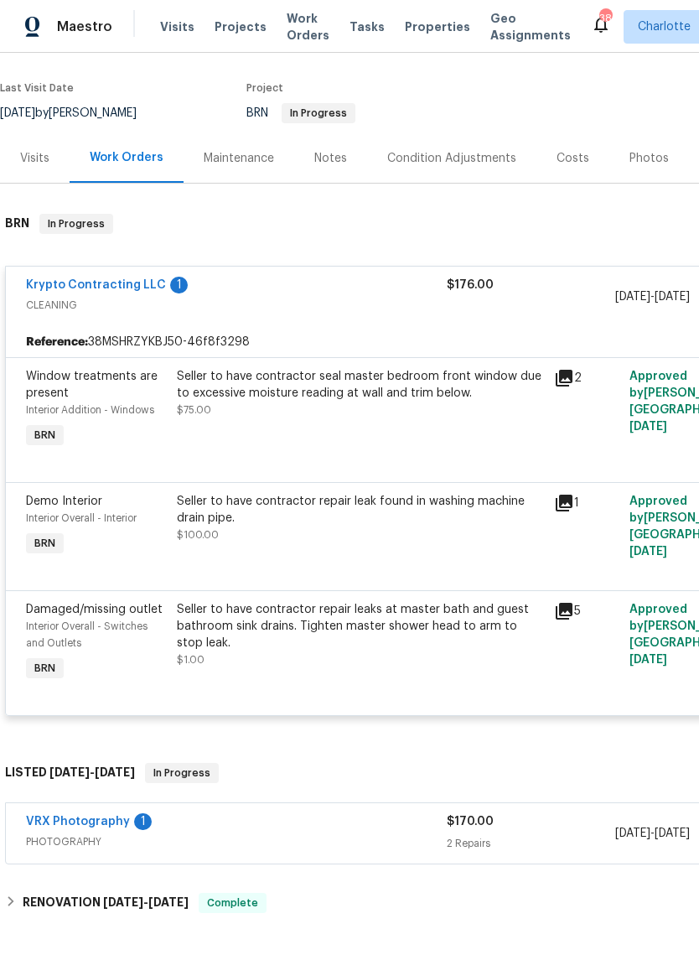
click at [563, 615] on icon at bounding box center [564, 611] width 20 height 20
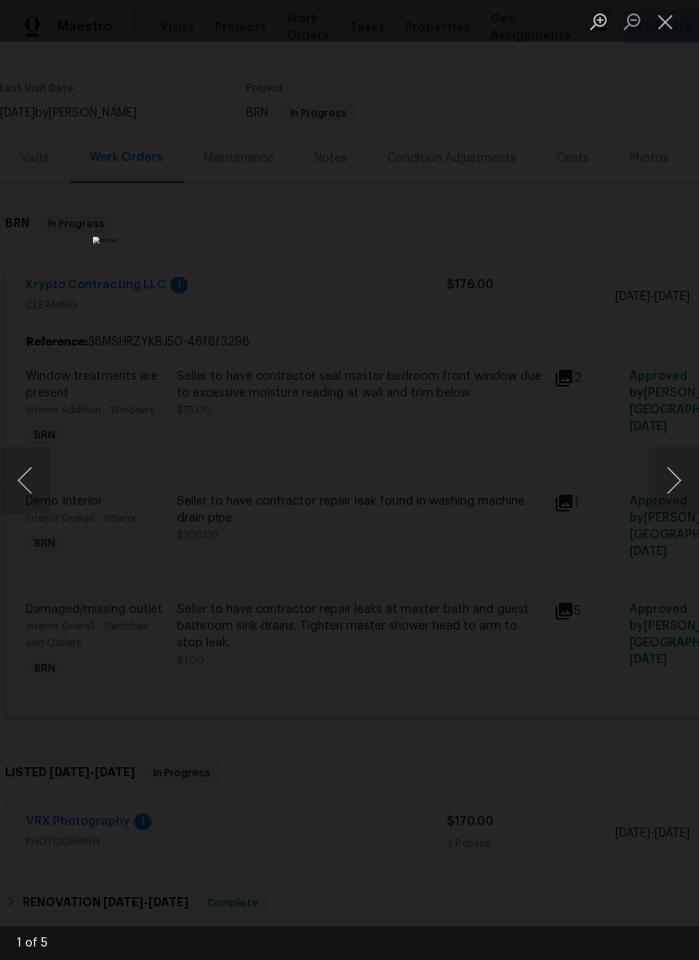
click at [680, 473] on button "Next image" at bounding box center [674, 480] width 50 height 67
click at [677, 478] on button "Next image" at bounding box center [674, 480] width 50 height 67
click at [674, 484] on button "Next image" at bounding box center [674, 480] width 50 height 67
click at [672, 488] on button "Next image" at bounding box center [674, 480] width 50 height 67
click at [675, 485] on button "Next image" at bounding box center [674, 480] width 50 height 67
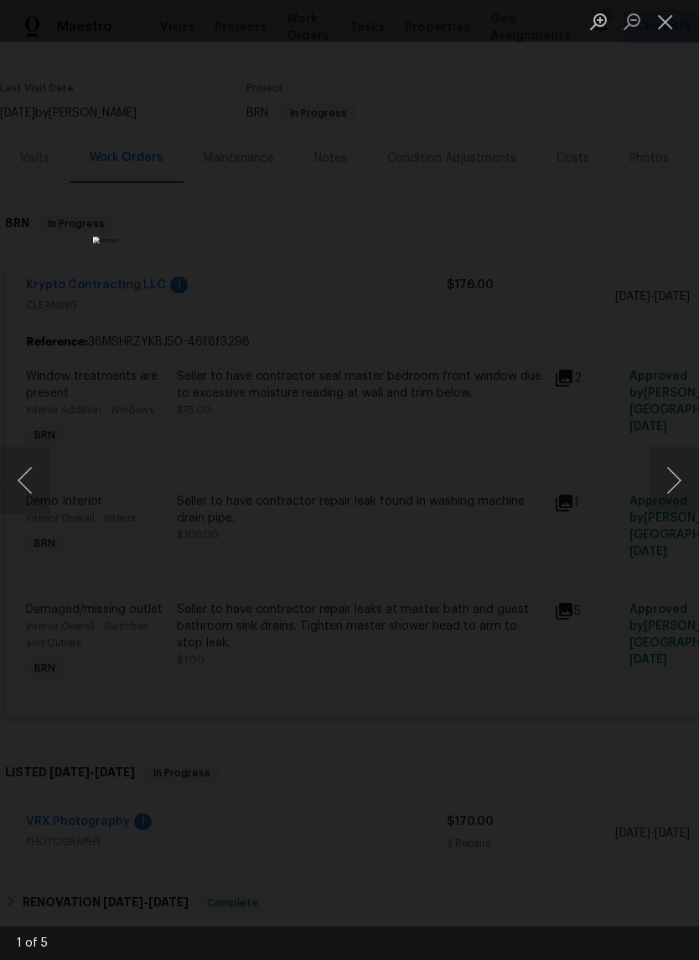
click at [666, 31] on button "Close lightbox" at bounding box center [666, 21] width 34 height 29
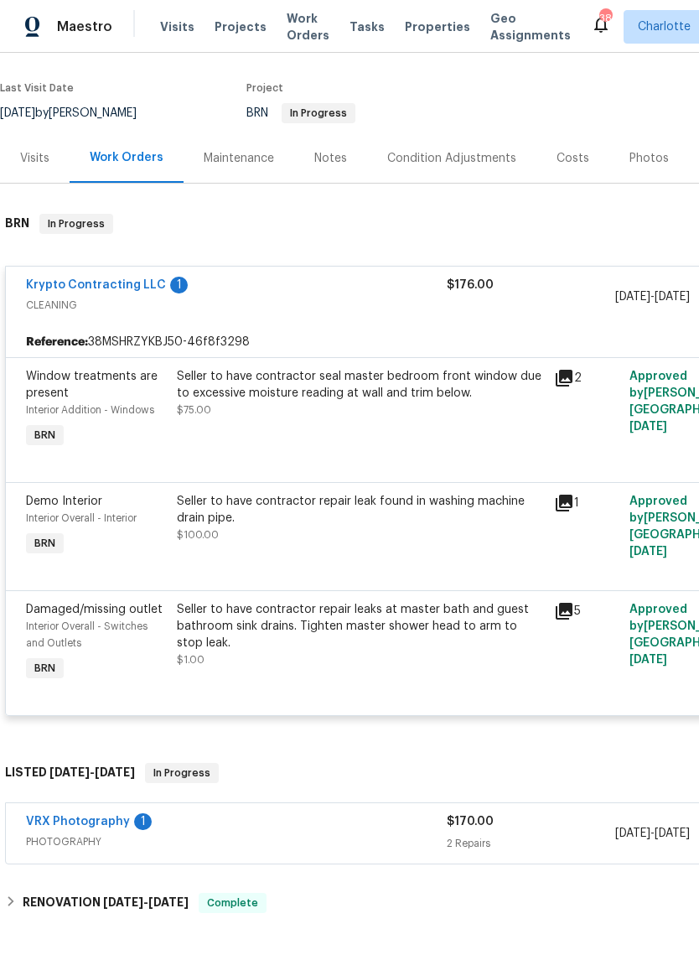
click at [128, 280] on link "Krypto Contracting LLC" at bounding box center [96, 285] width 140 height 12
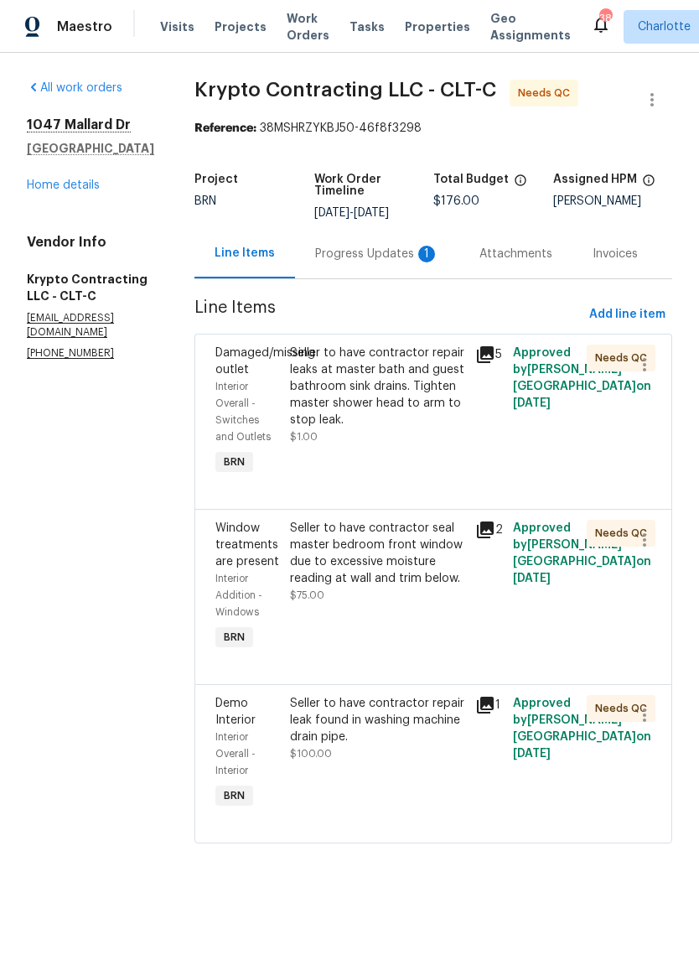
click at [402, 262] on div "Progress Updates 1" at bounding box center [377, 254] width 124 height 17
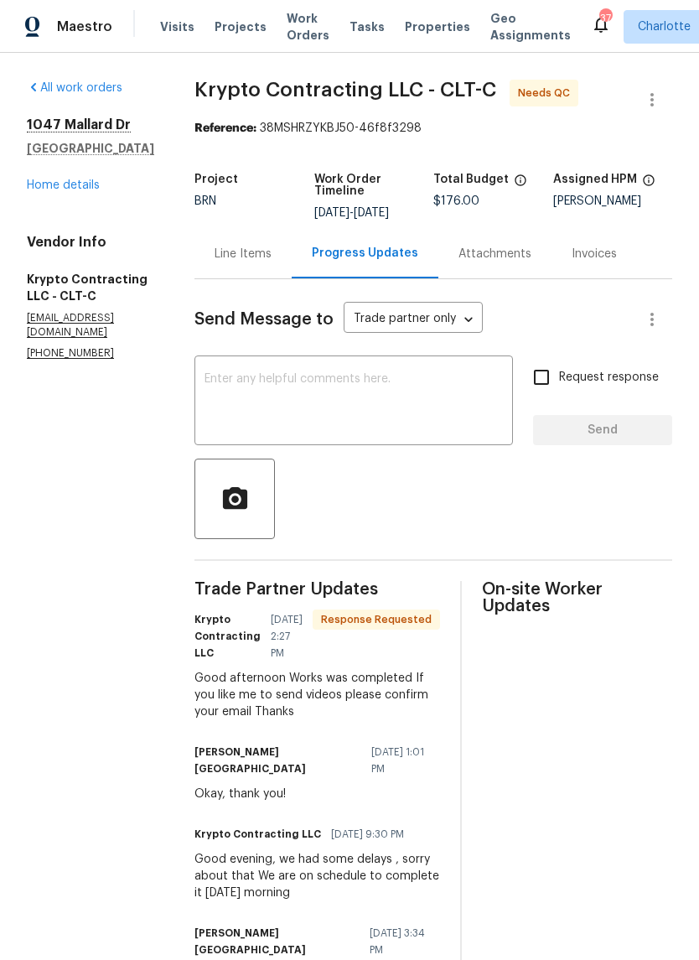
click at [29, 190] on link "Home details" at bounding box center [63, 185] width 73 height 12
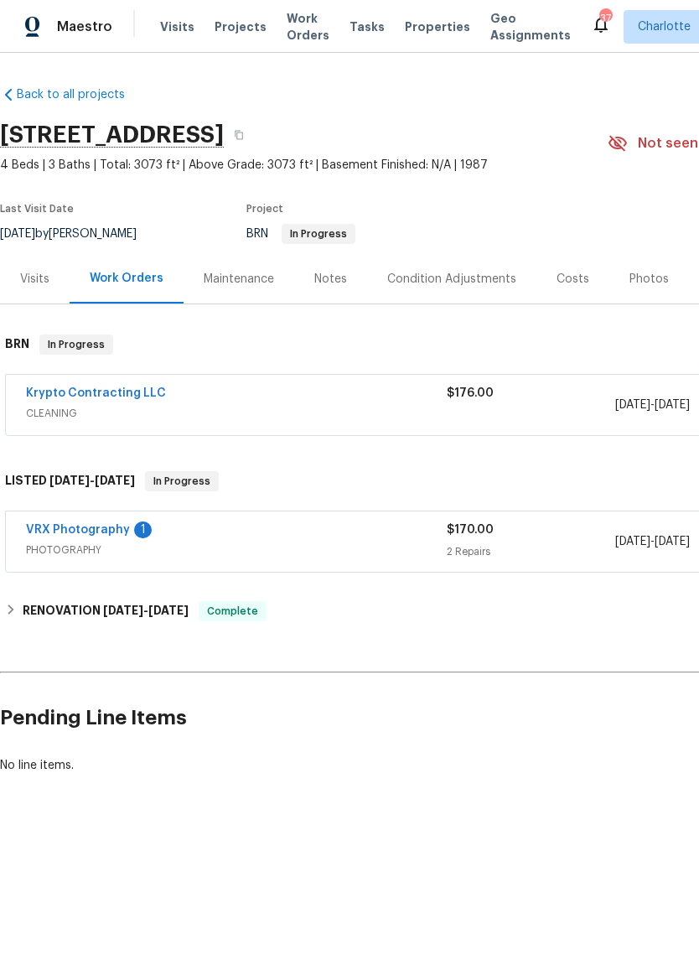
click at [80, 527] on link "VRX Photography" at bounding box center [78, 530] width 104 height 12
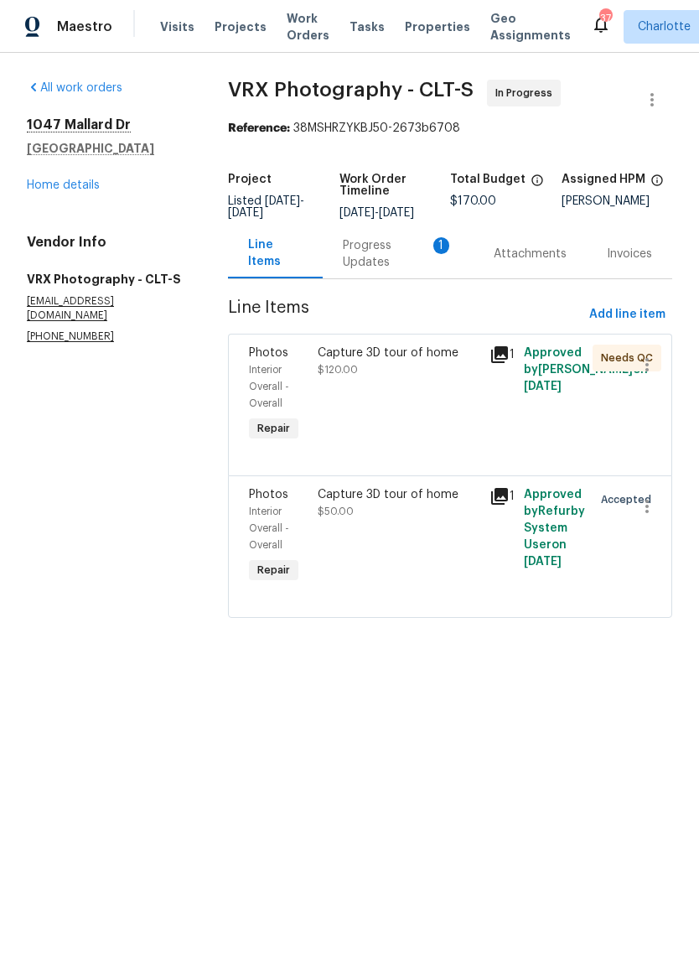
click at [410, 255] on div "Progress Updates 1" at bounding box center [398, 254] width 111 height 34
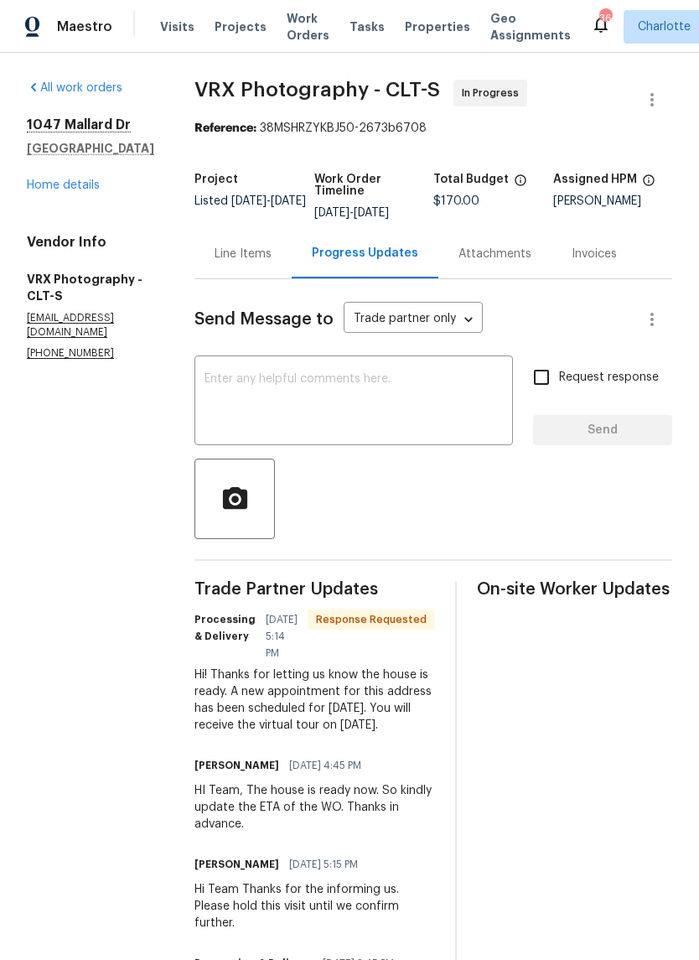
click at [272, 257] on div "Line Items" at bounding box center [243, 254] width 57 height 17
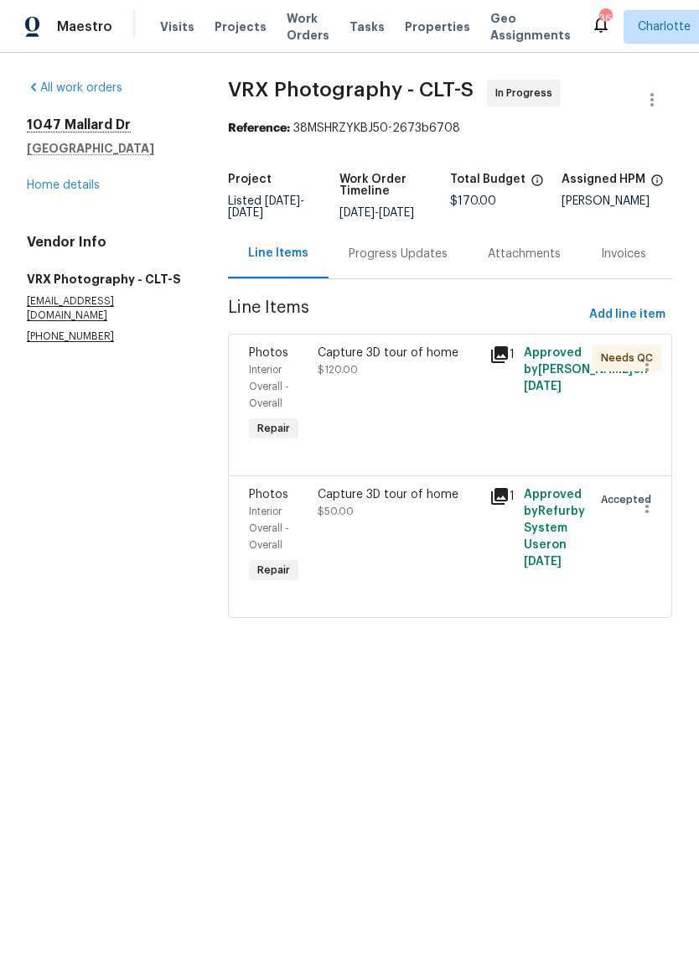
click at [34, 183] on link "Home details" at bounding box center [63, 185] width 73 height 12
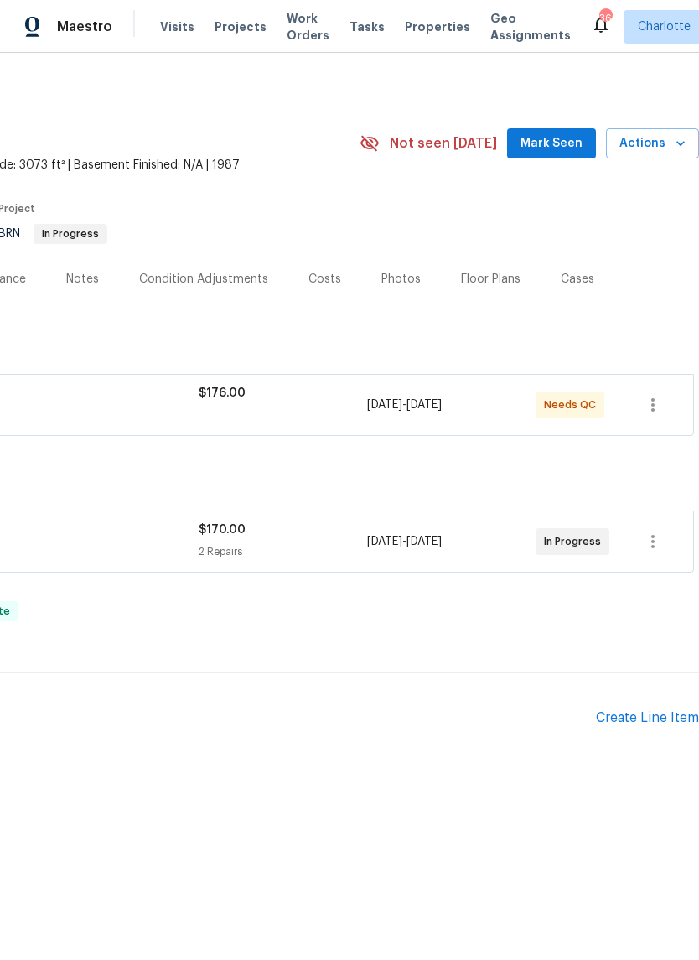
scroll to position [0, 248]
